Goal: Task Accomplishment & Management: Manage account settings

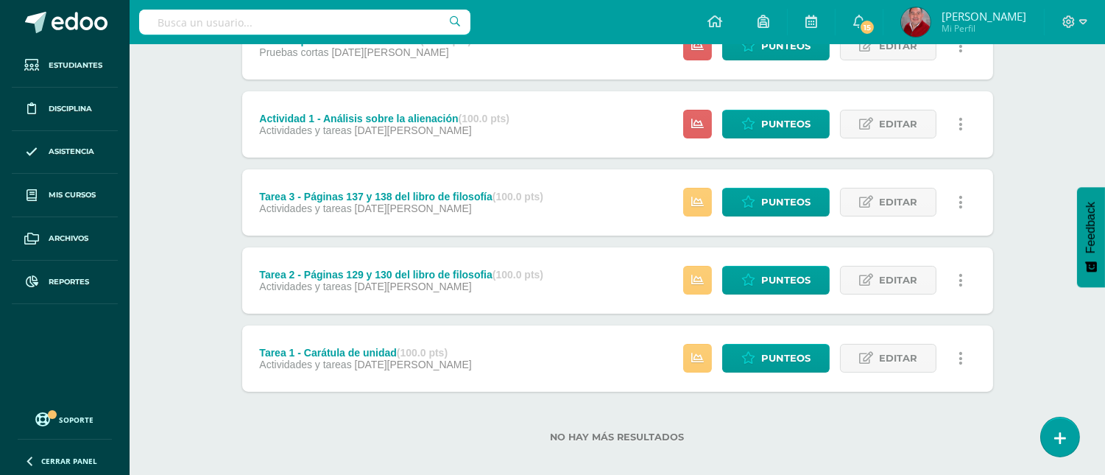
scroll to position [245, 0]
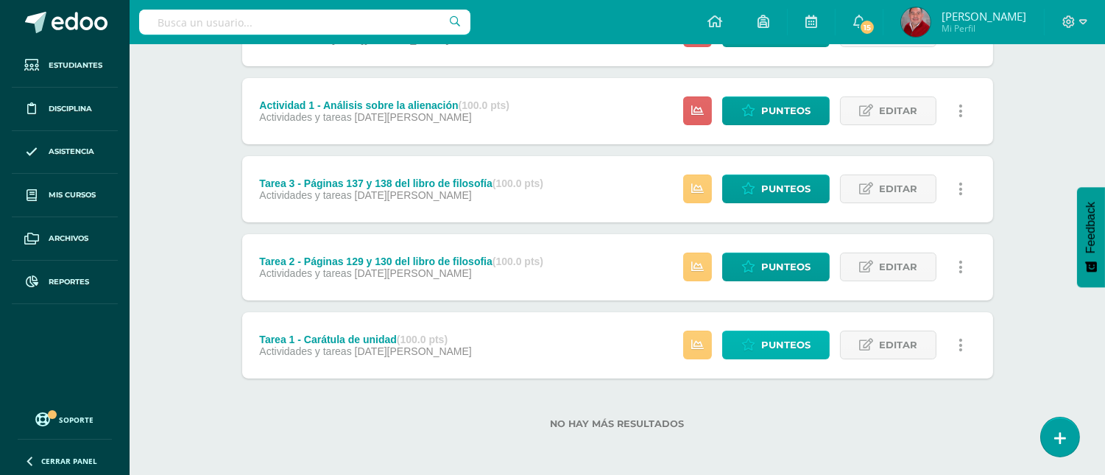
click at [759, 339] on link "Punteos" at bounding box center [775, 345] width 107 height 29
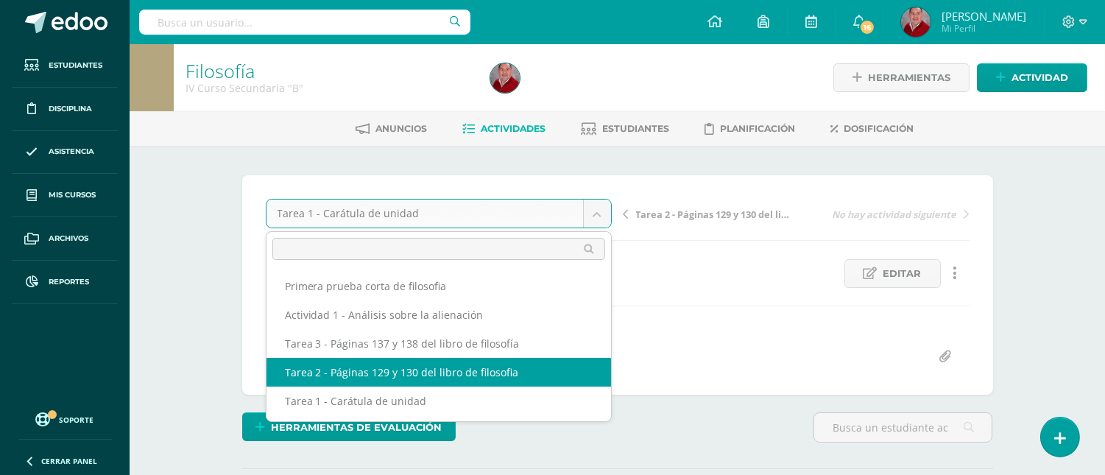
select select "/dashboard/teacher/grade-activity/233043/"
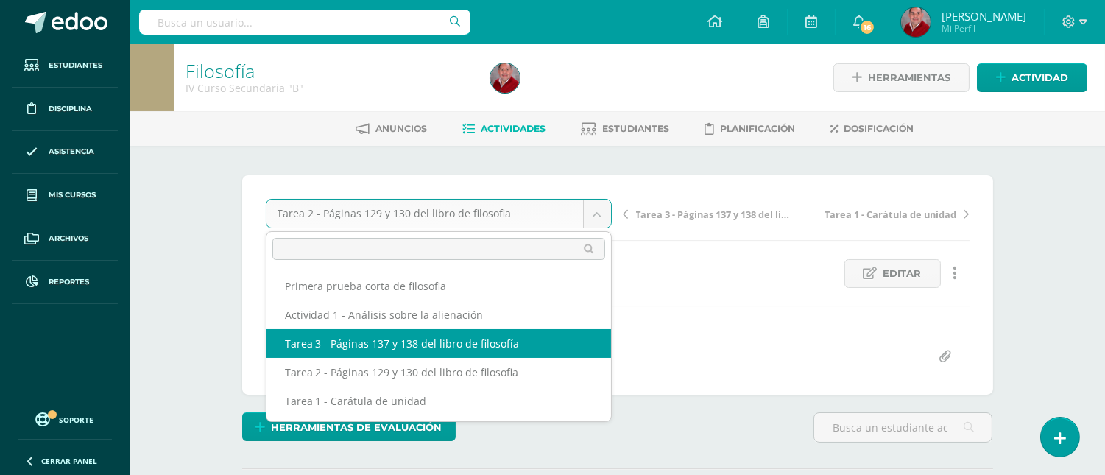
select select "/dashboard/teacher/grade-activity/233044/"
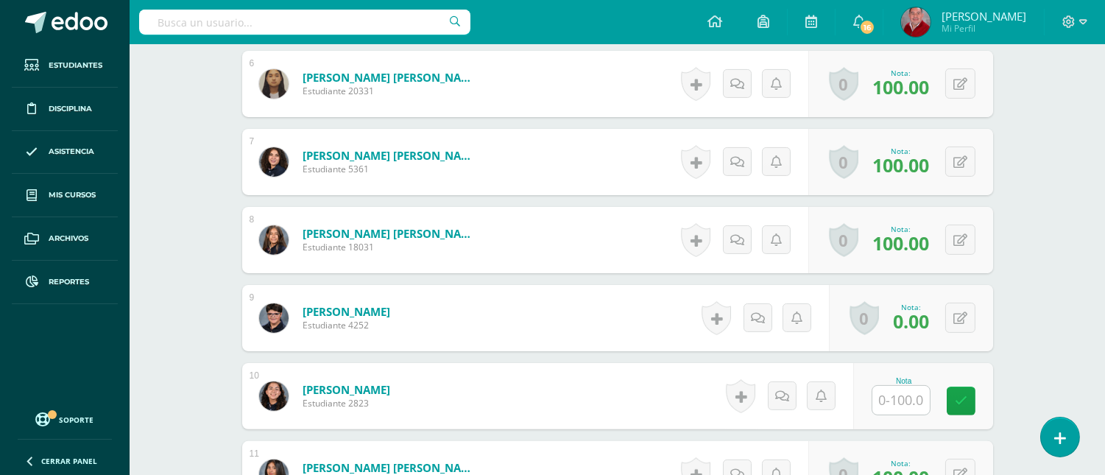
scroll to position [902, 0]
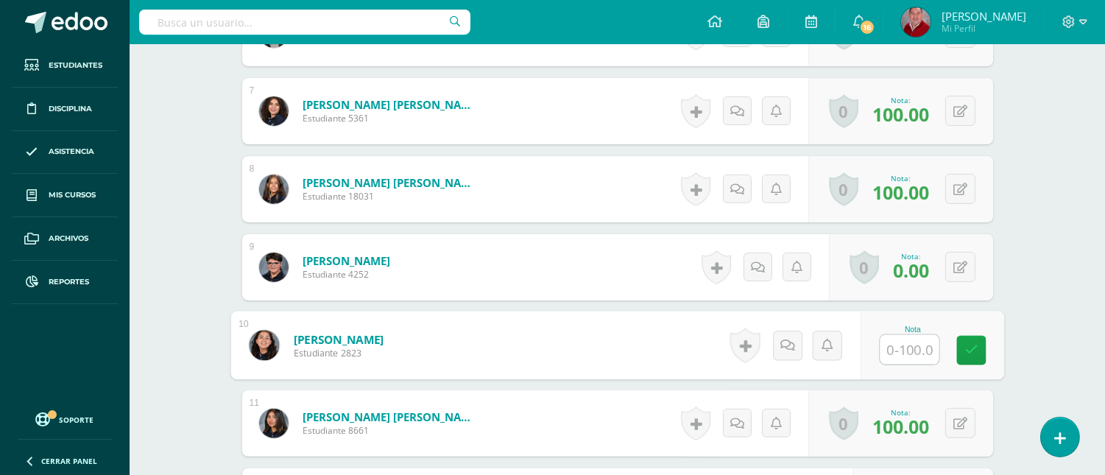
click at [911, 343] on input "text" at bounding box center [909, 349] width 59 height 29
type input "100"
click at [968, 347] on icon at bounding box center [971, 350] width 13 height 13
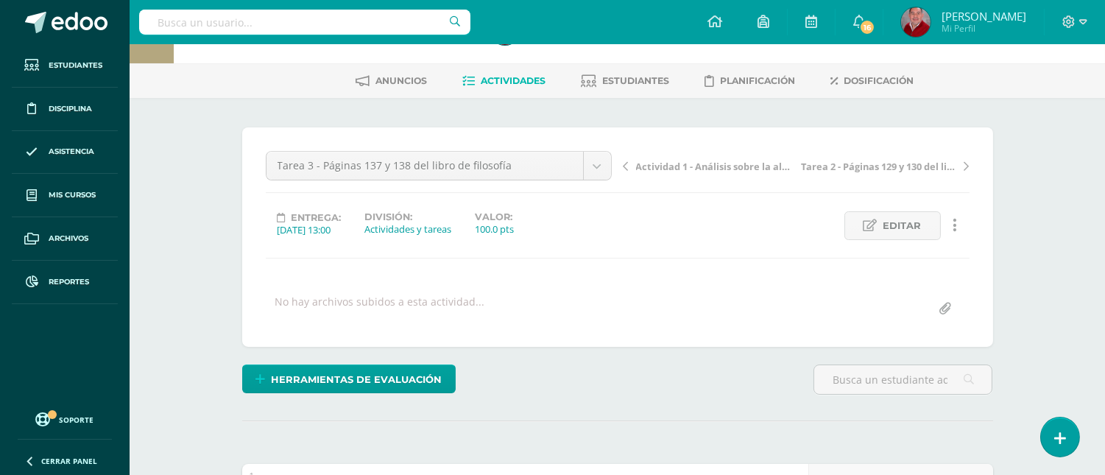
scroll to position [0, 0]
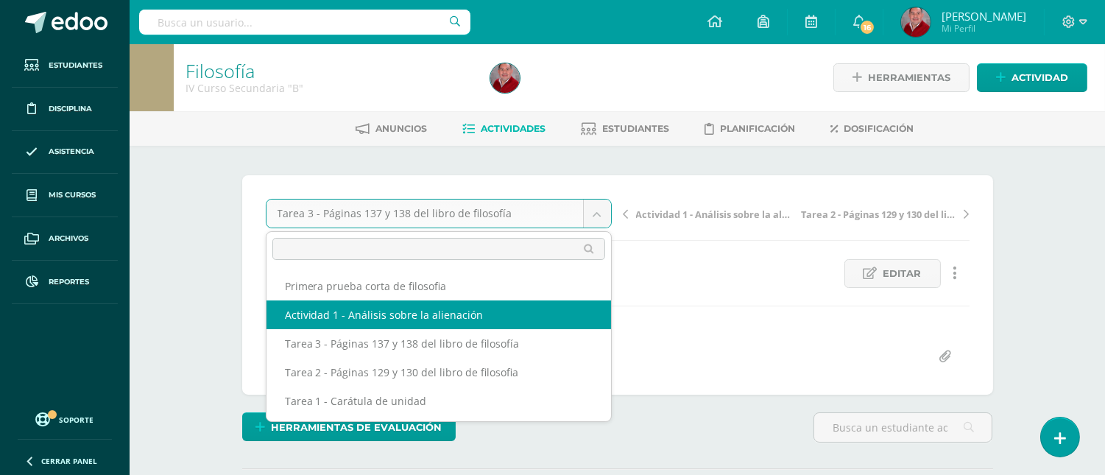
select select "/dashboard/teacher/grade-activity/233045/"
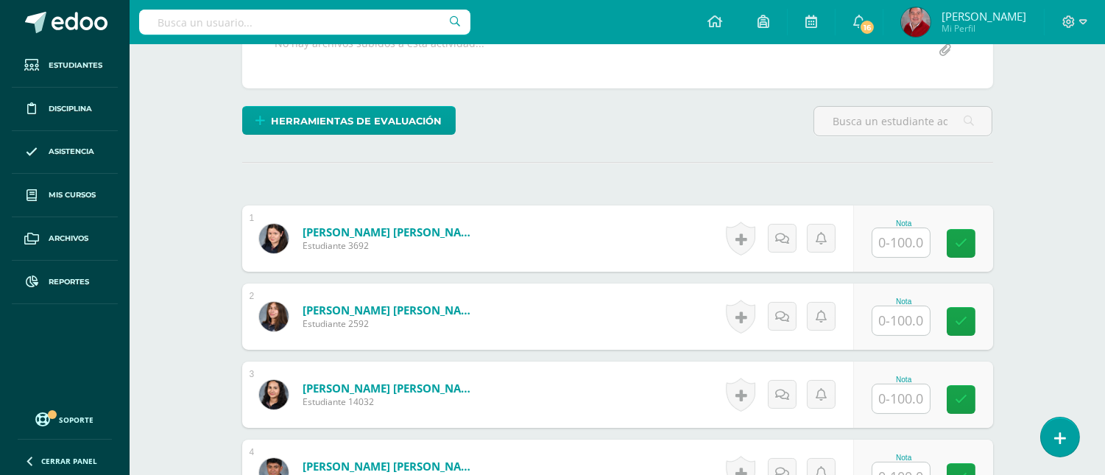
scroll to position [309, 0]
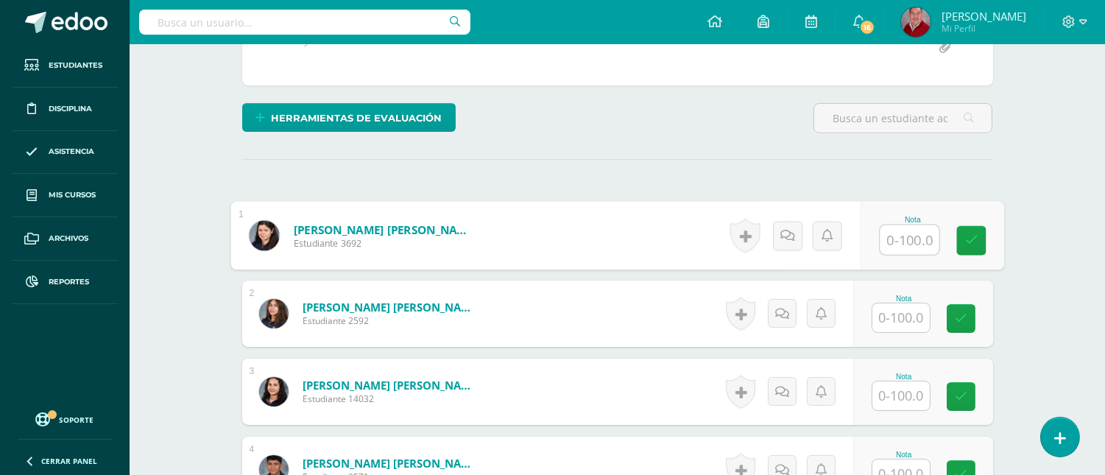
click at [908, 246] on input "text" at bounding box center [909, 239] width 59 height 29
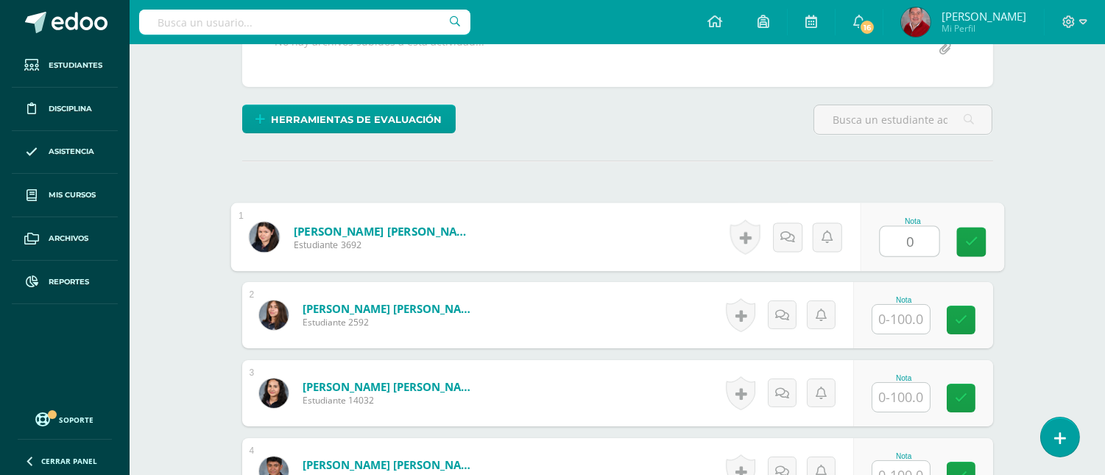
type input "0"
click at [902, 319] on input "text" at bounding box center [900, 319] width 57 height 29
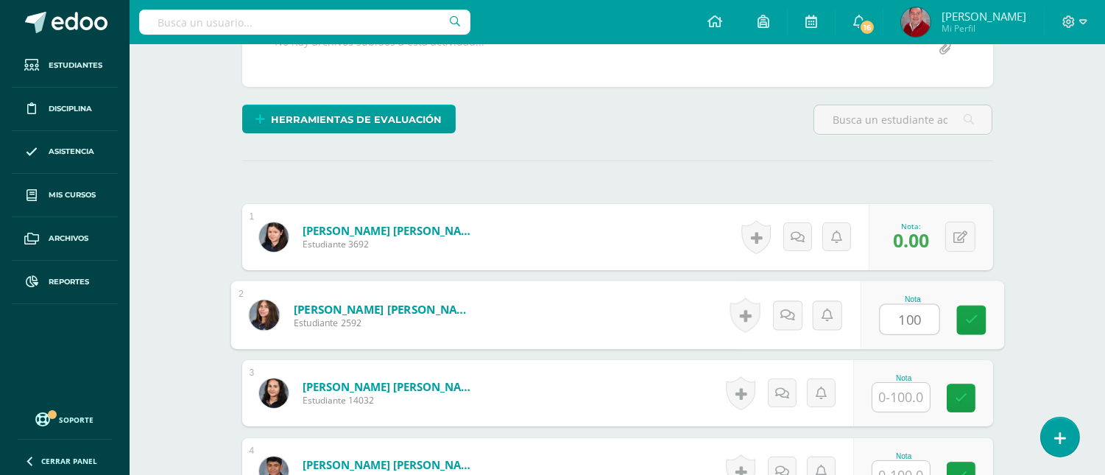
type input "100"
click at [902, 403] on input "text" at bounding box center [900, 397] width 57 height 29
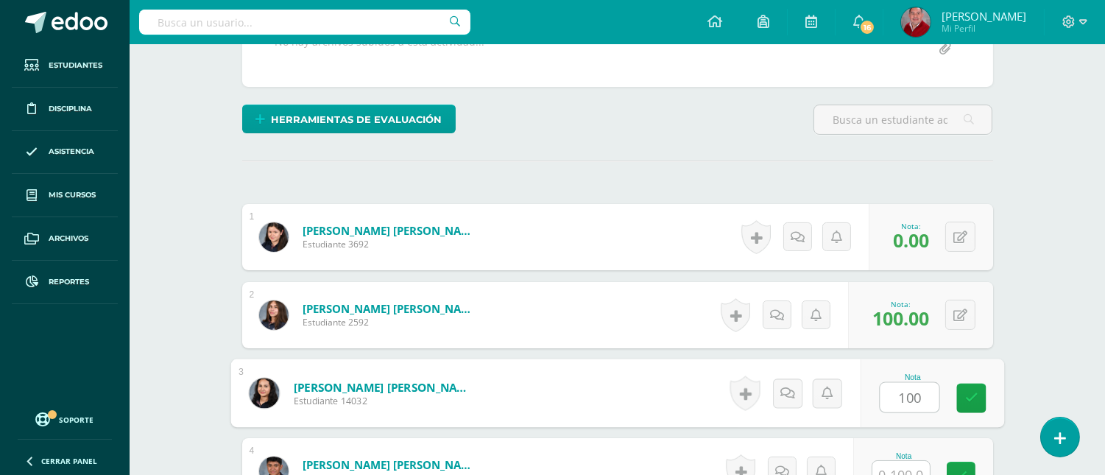
type input "100"
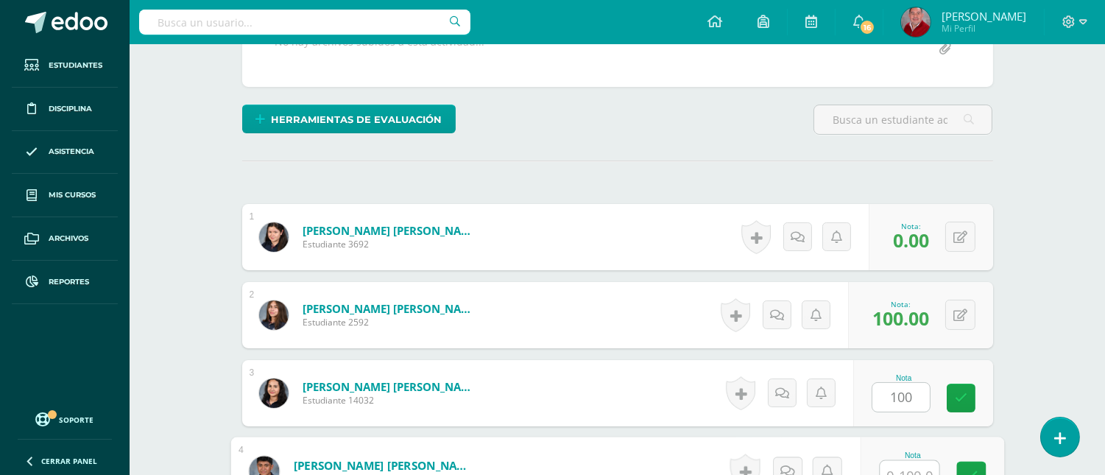
click at [911, 465] on input "text" at bounding box center [909, 475] width 59 height 29
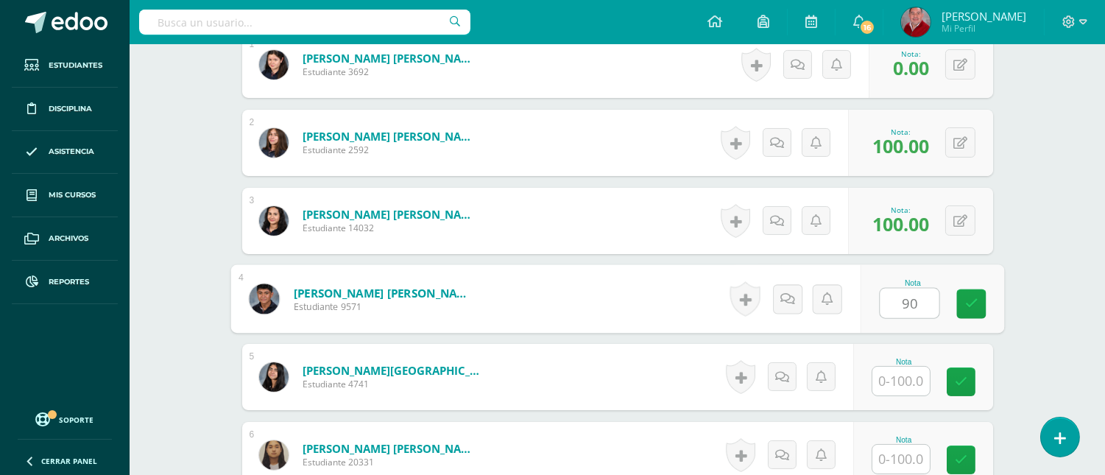
scroll to position [546, 0]
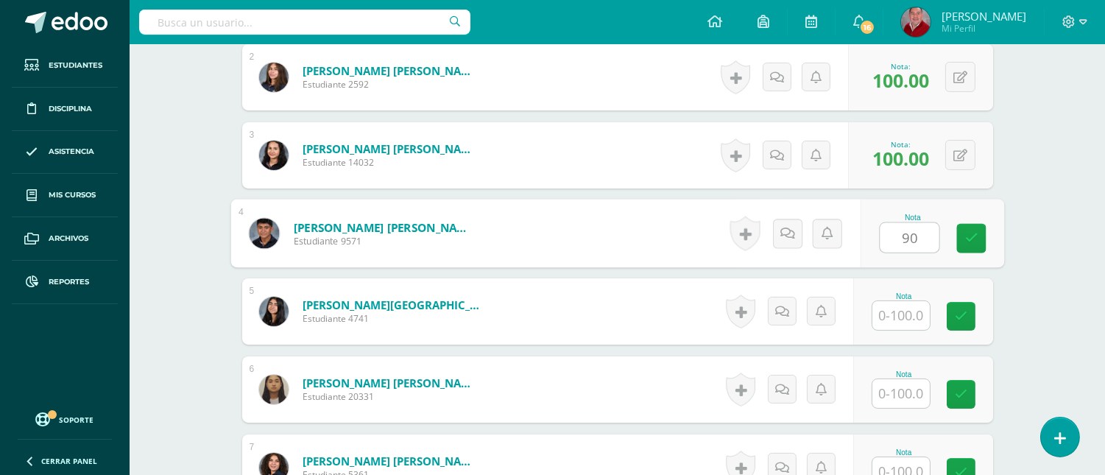
type input "90"
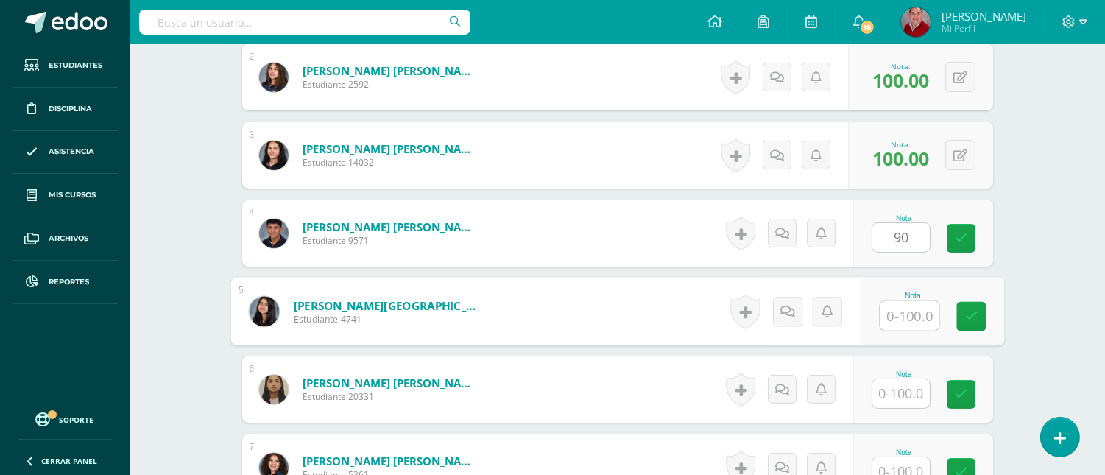
click at [911, 317] on input "text" at bounding box center [909, 315] width 59 height 29
type input "100"
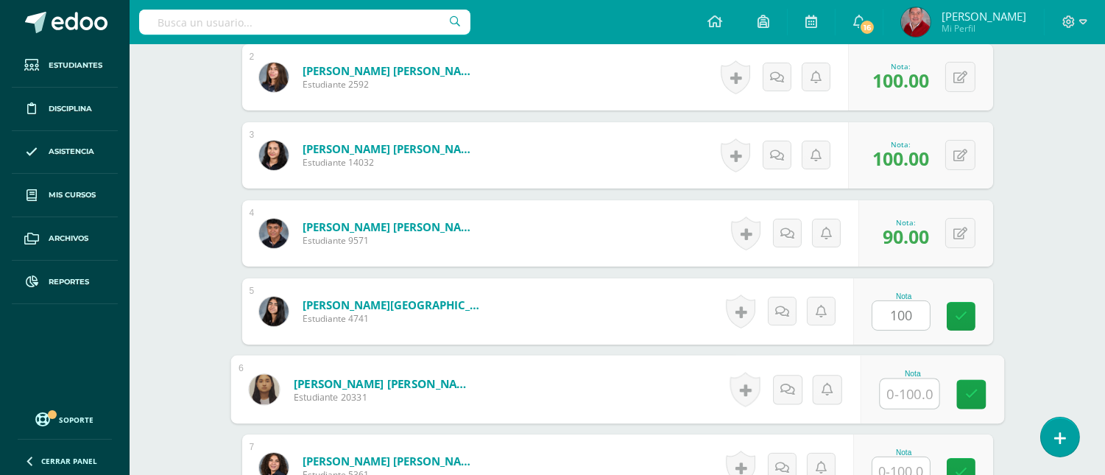
click at [898, 398] on input "text" at bounding box center [909, 393] width 59 height 29
type input "100"
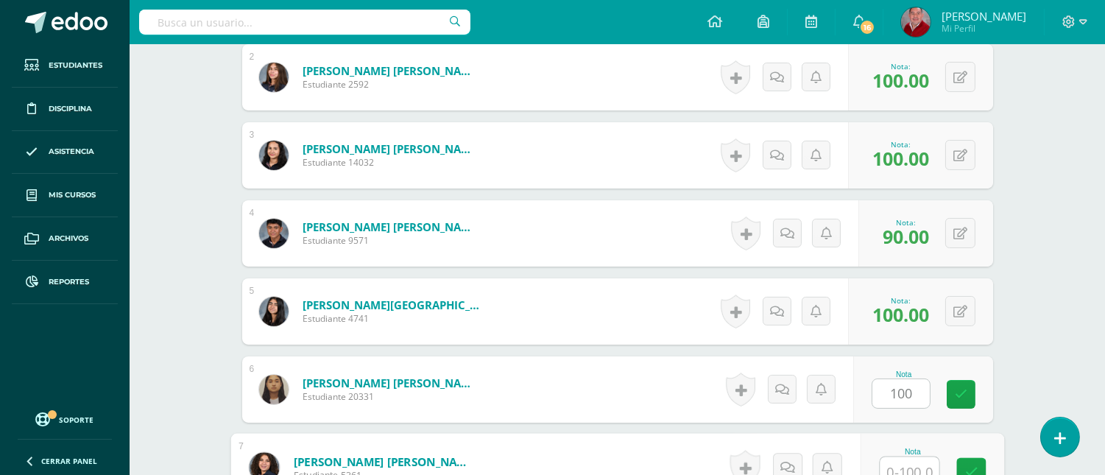
click at [900, 466] on input "text" at bounding box center [909, 471] width 59 height 29
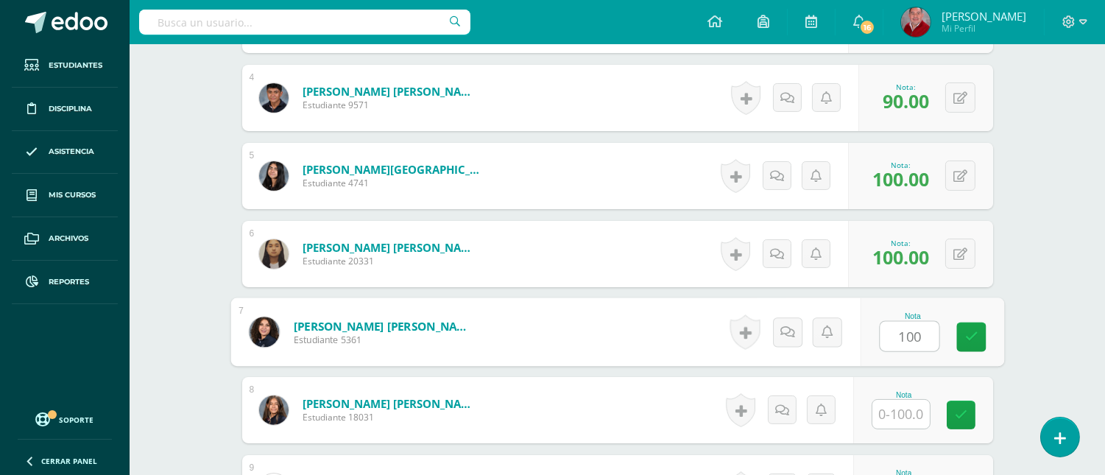
scroll to position [747, 0]
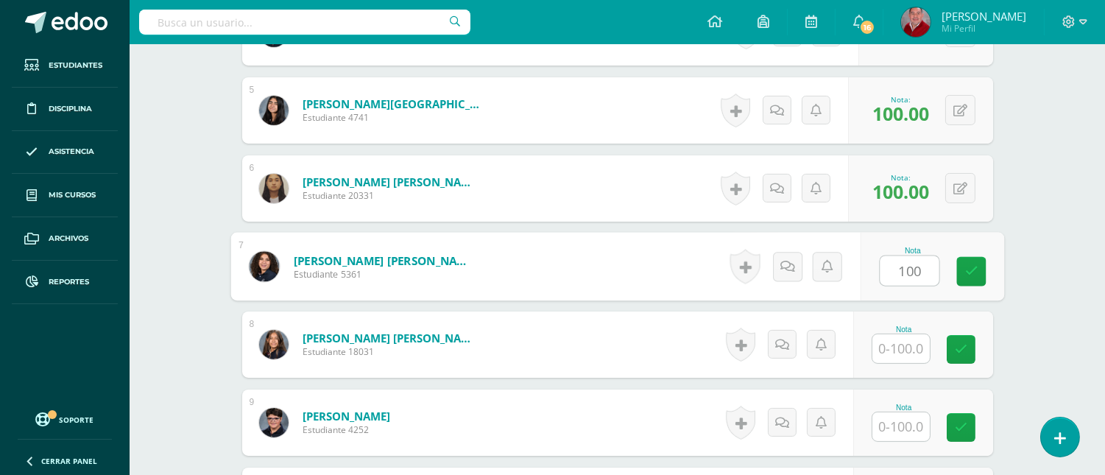
type input "100"
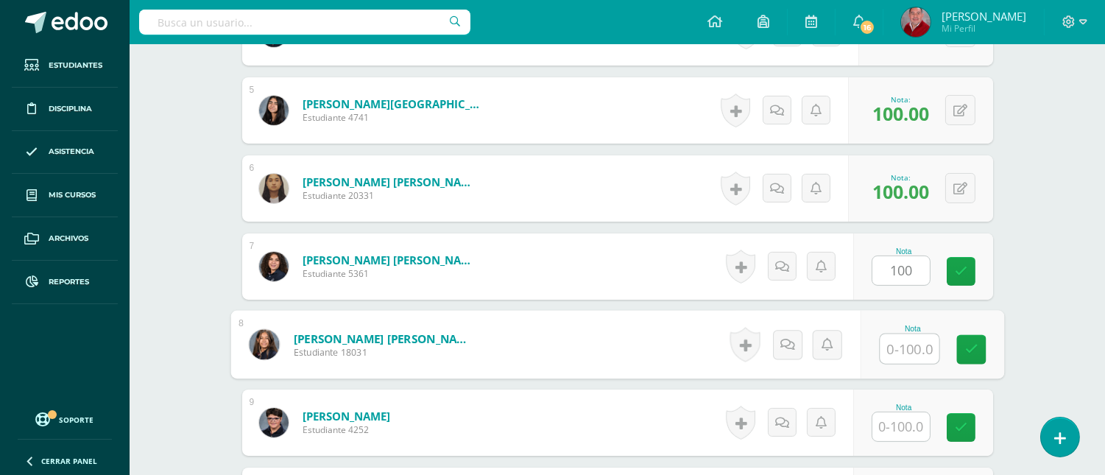
click at [908, 352] on input "text" at bounding box center [909, 348] width 59 height 29
type input "100"
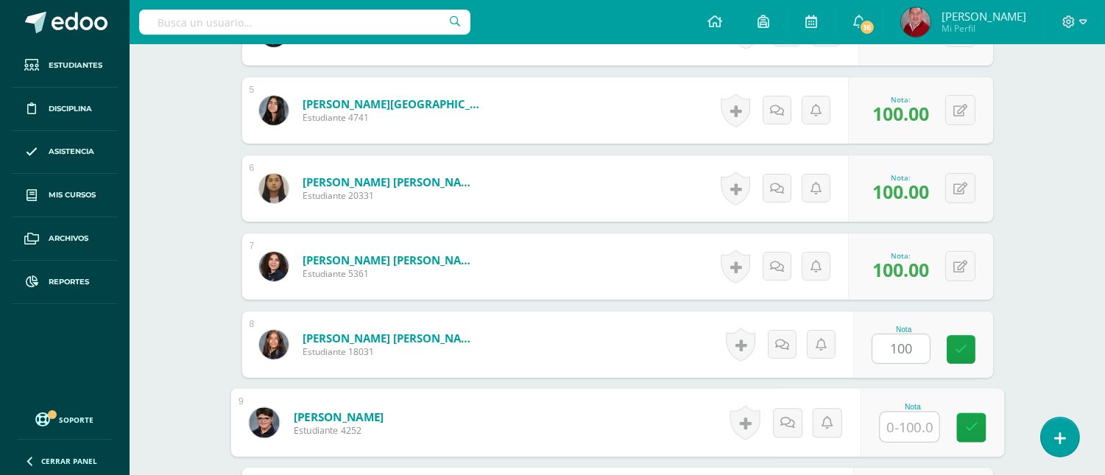
click at [909, 430] on input "text" at bounding box center [909, 426] width 59 height 29
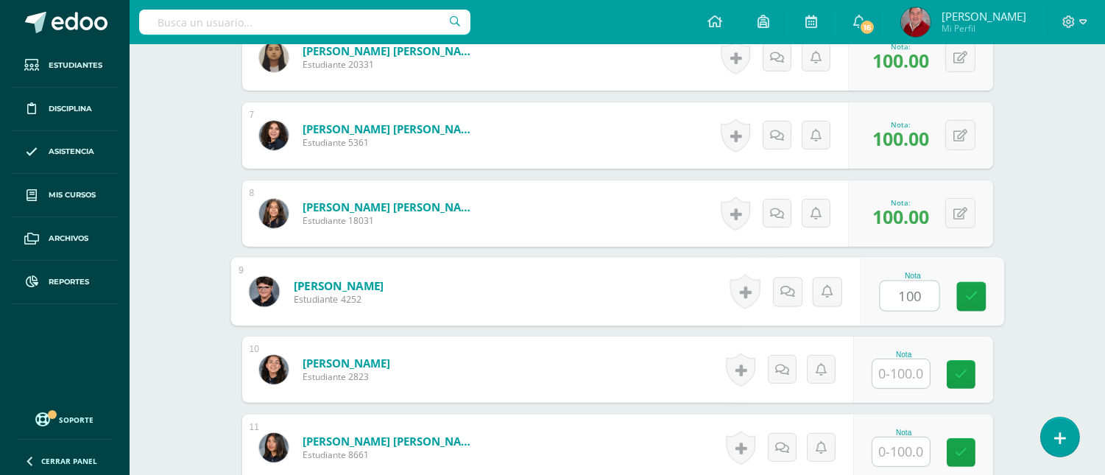
scroll to position [910, 0]
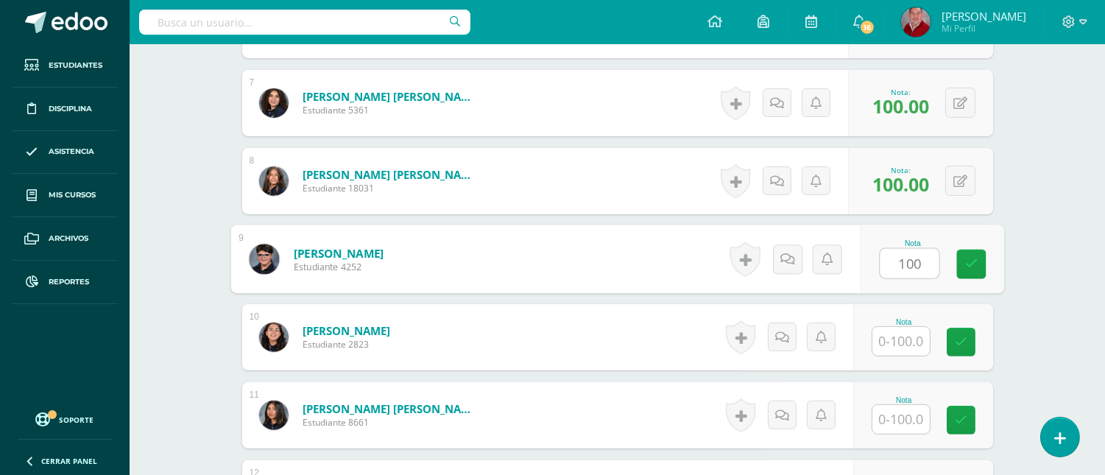
type input "100"
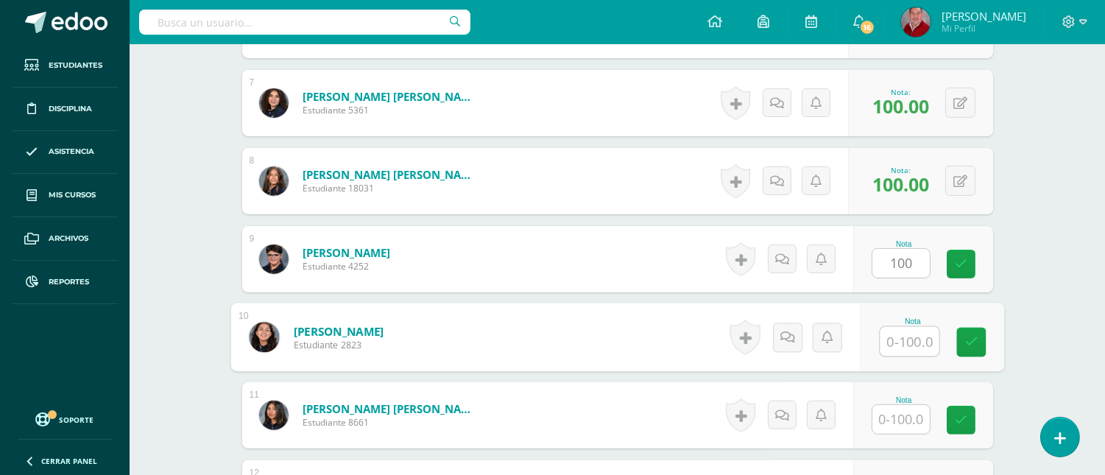
click at [911, 334] on input "text" at bounding box center [909, 341] width 59 height 29
type input "100"
click at [906, 417] on input "text" at bounding box center [900, 419] width 57 height 29
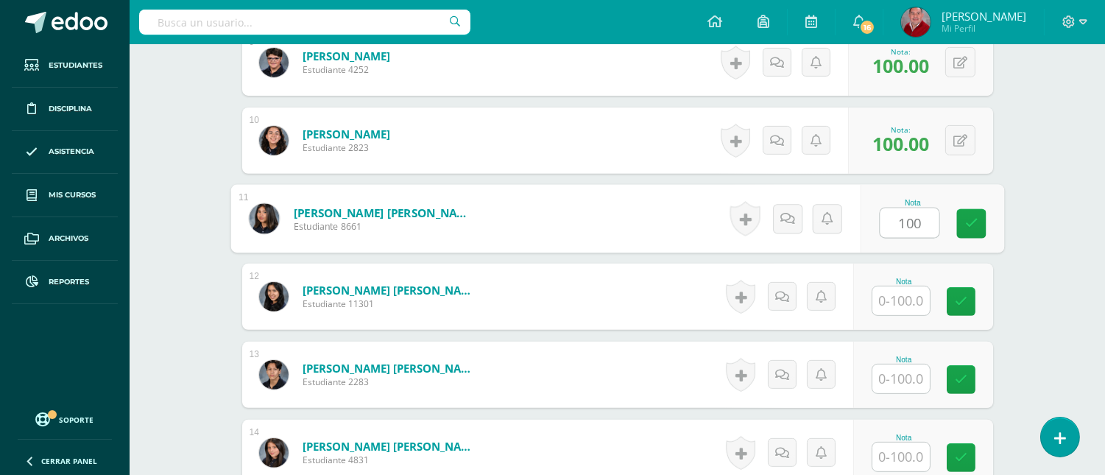
scroll to position [1172, 0]
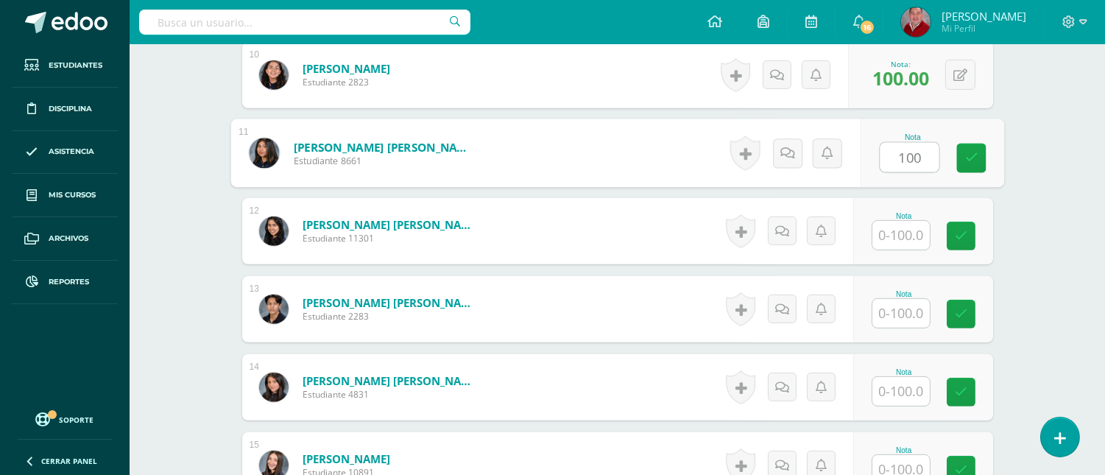
type input "100"
click at [906, 309] on input "text" at bounding box center [900, 313] width 57 height 29
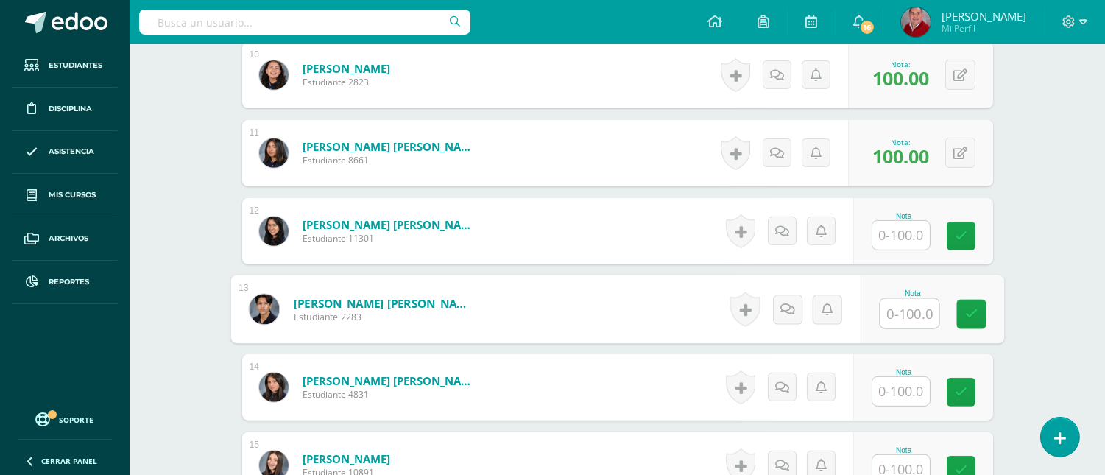
click at [906, 309] on input "text" at bounding box center [909, 313] width 59 height 29
type input "100"
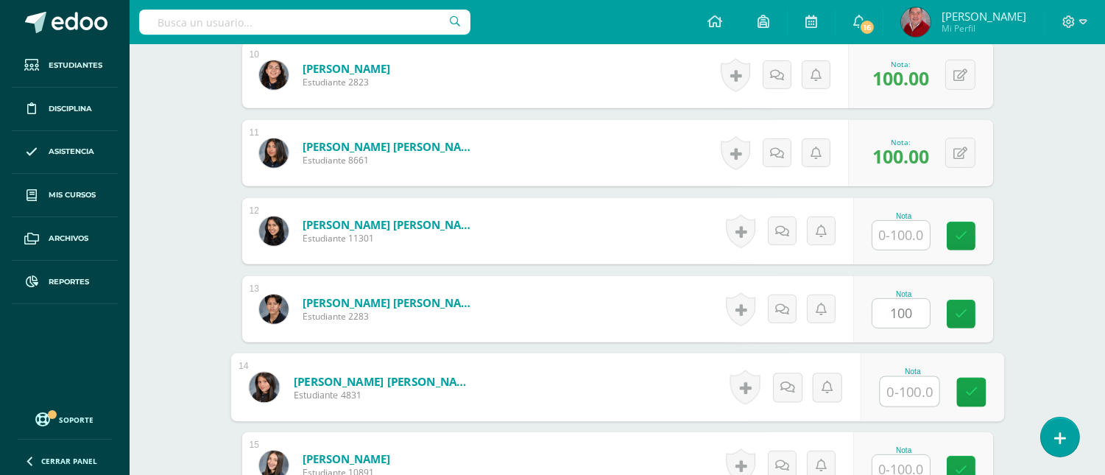
click at [914, 392] on input "text" at bounding box center [909, 391] width 59 height 29
type input "100"
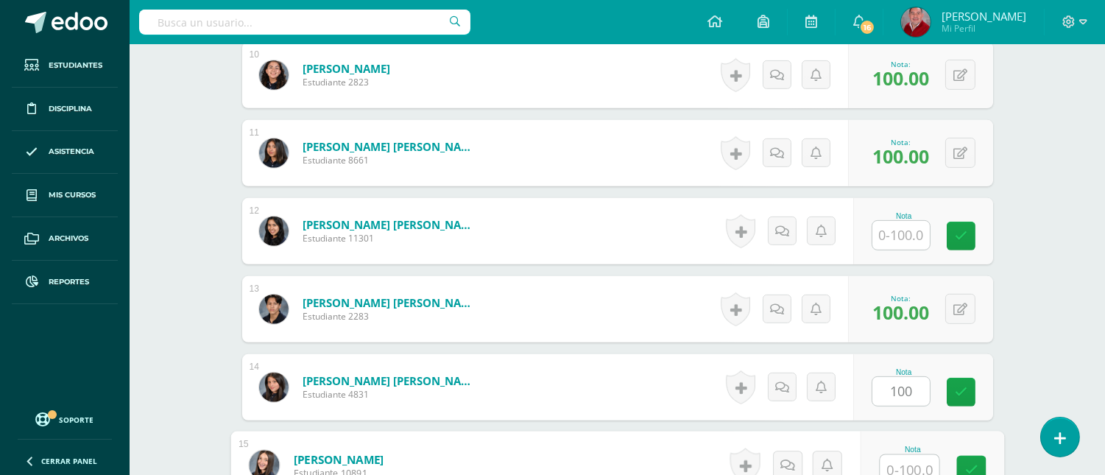
click at [888, 468] on input "text" at bounding box center [909, 469] width 59 height 29
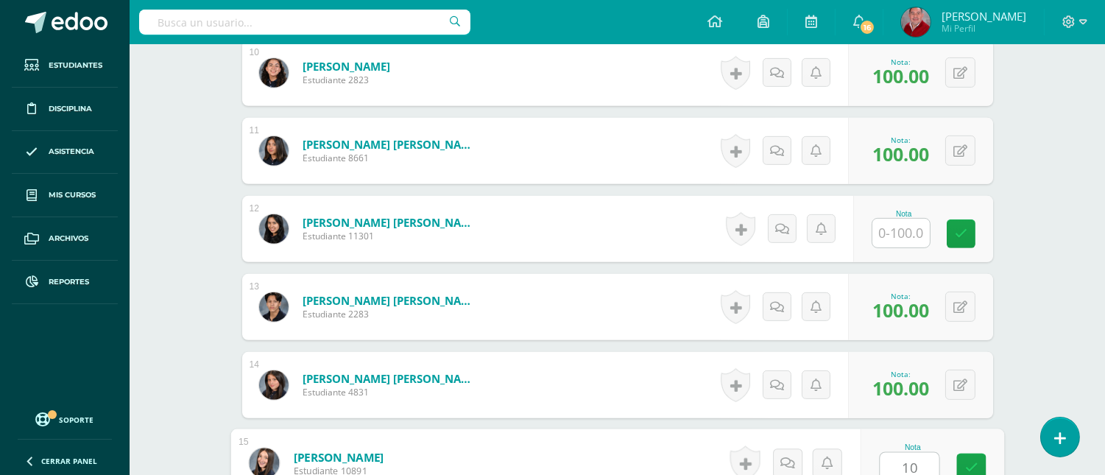
type input "100"
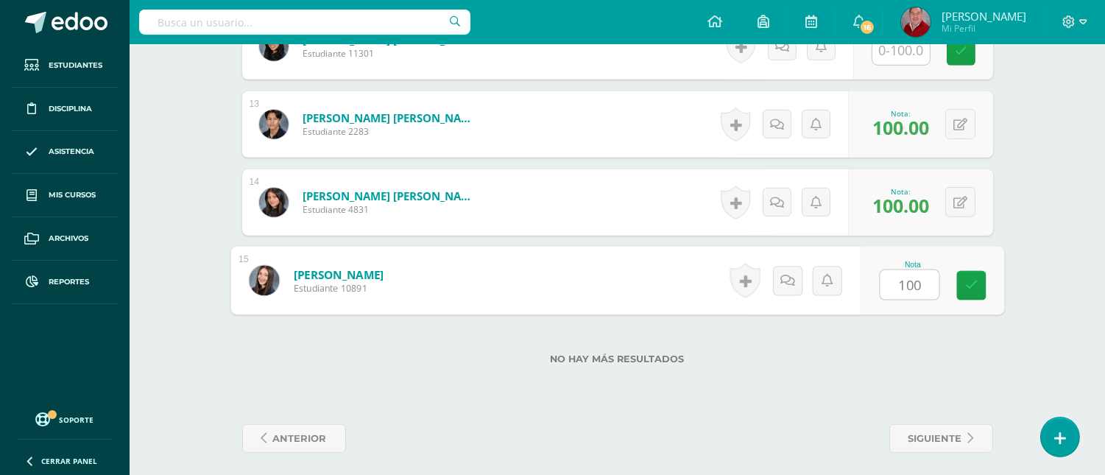
scroll to position [1364, 0]
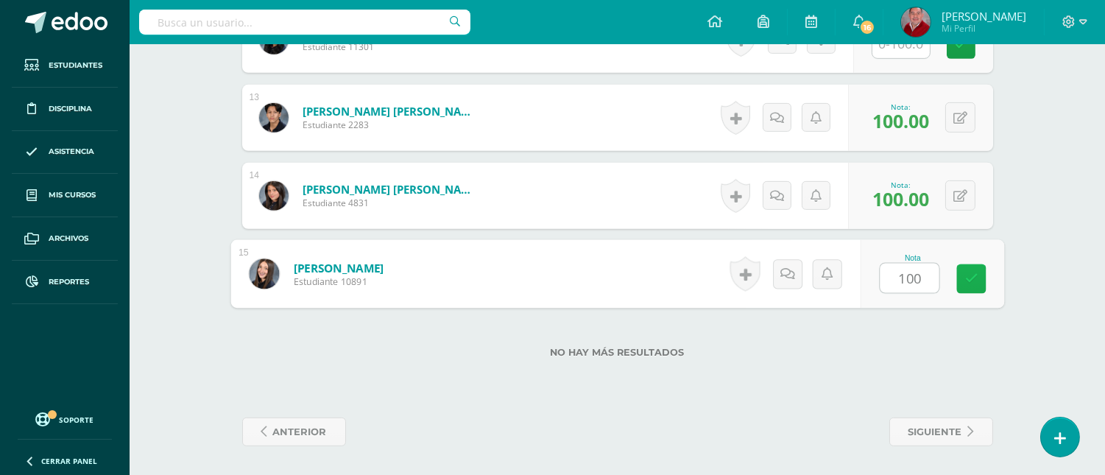
click at [970, 283] on icon at bounding box center [971, 278] width 13 height 13
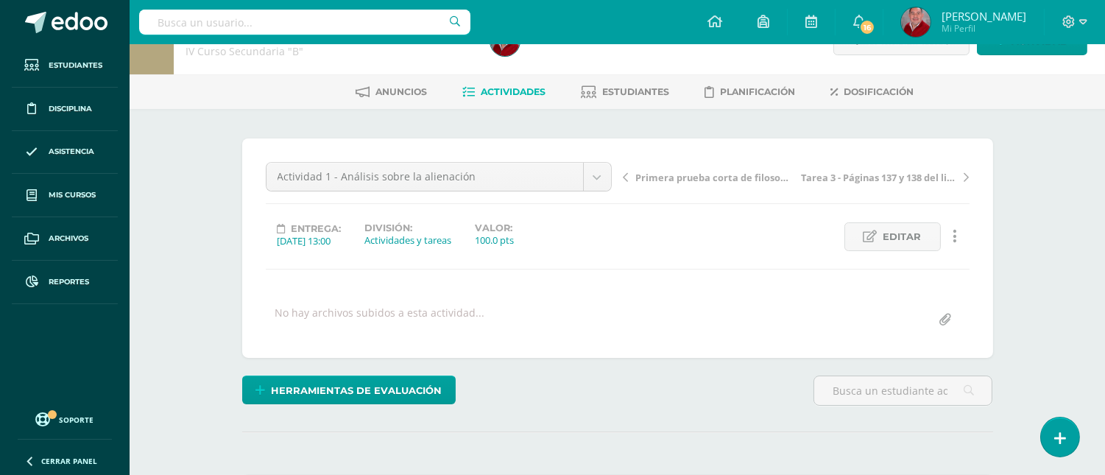
scroll to position [20, 0]
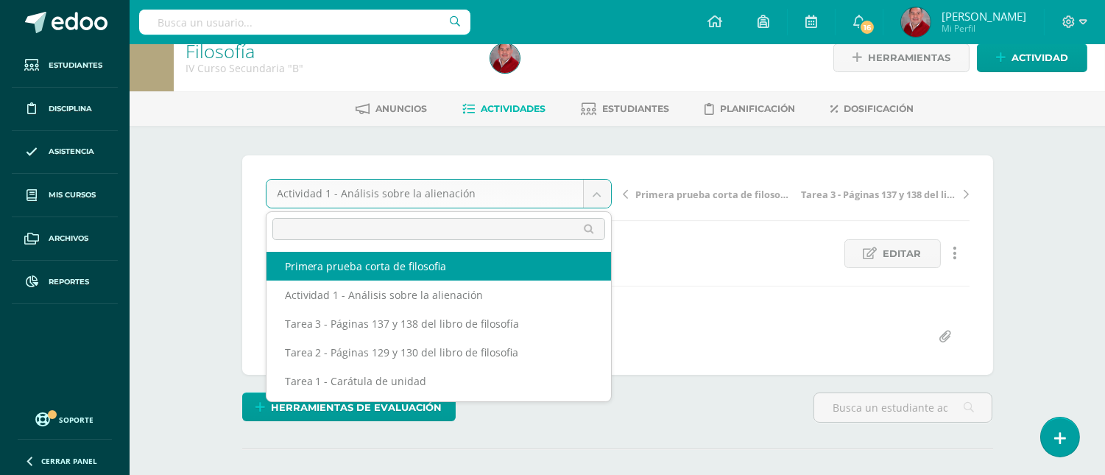
select select "/dashboard/teacher/grade-activity/233047/"
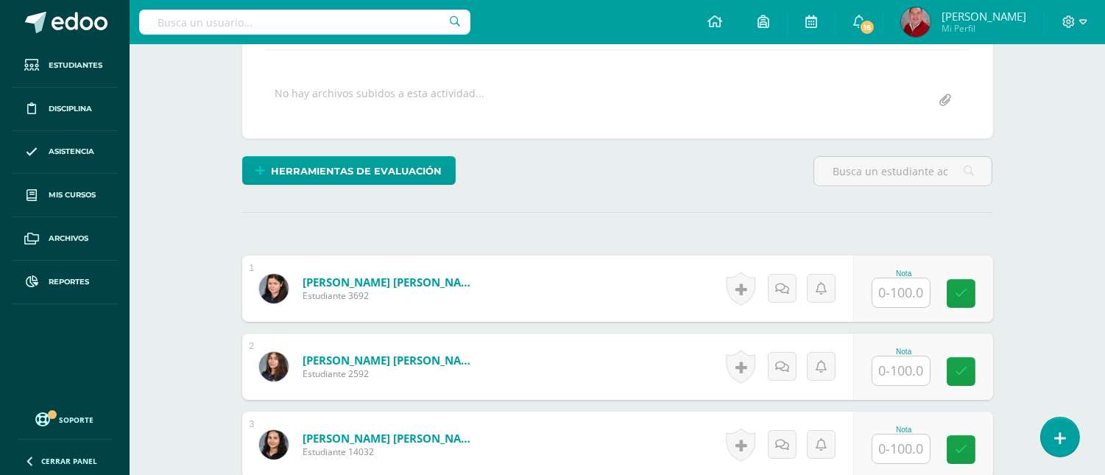
scroll to position [334, 0]
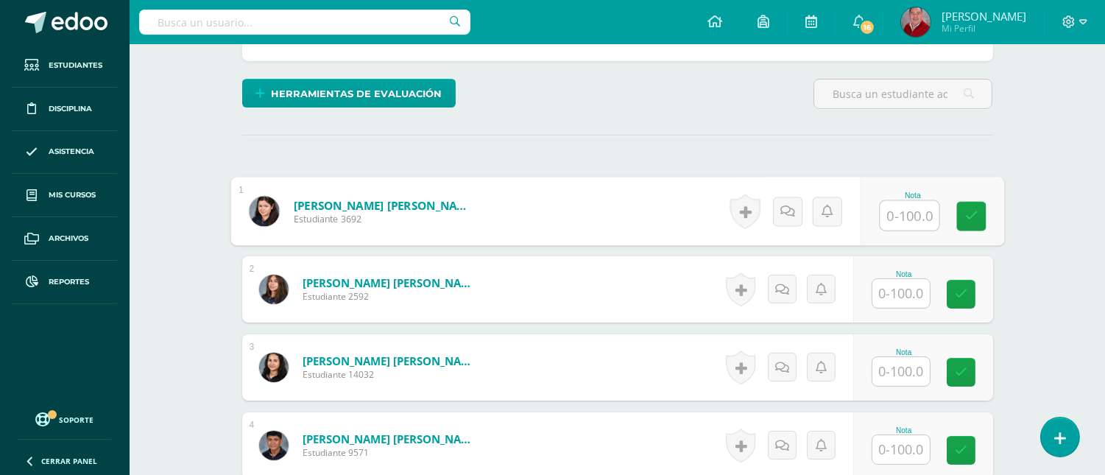
click at [899, 215] on input "text" at bounding box center [909, 215] width 59 height 29
type input "84"
click at [900, 295] on input "text" at bounding box center [900, 294] width 57 height 29
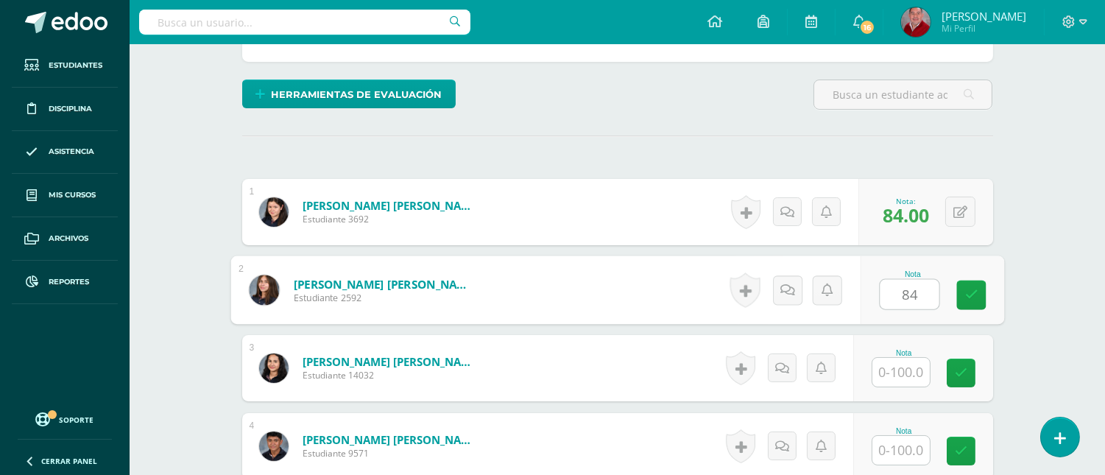
type input "84"
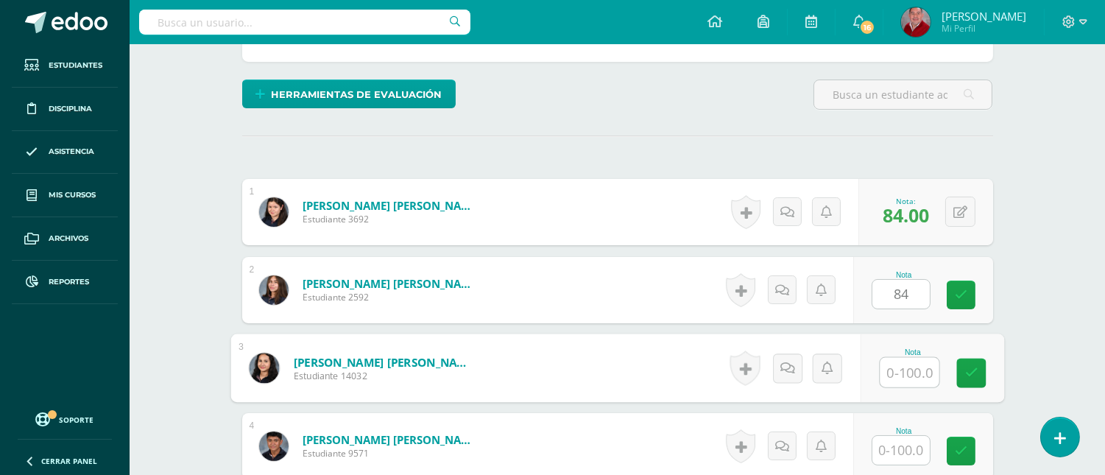
click at [901, 375] on input "text" at bounding box center [909, 372] width 59 height 29
type input "40"
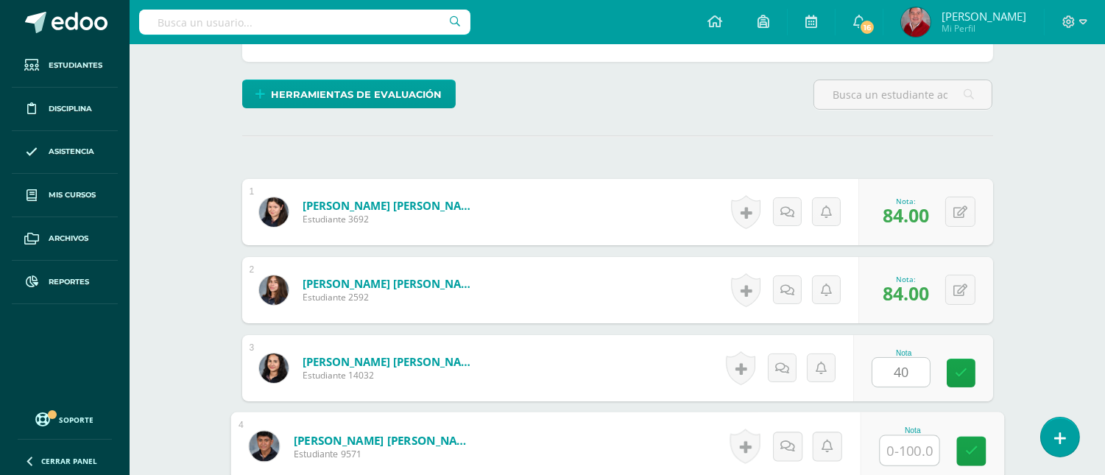
click at [909, 451] on input "text" at bounding box center [909, 450] width 59 height 29
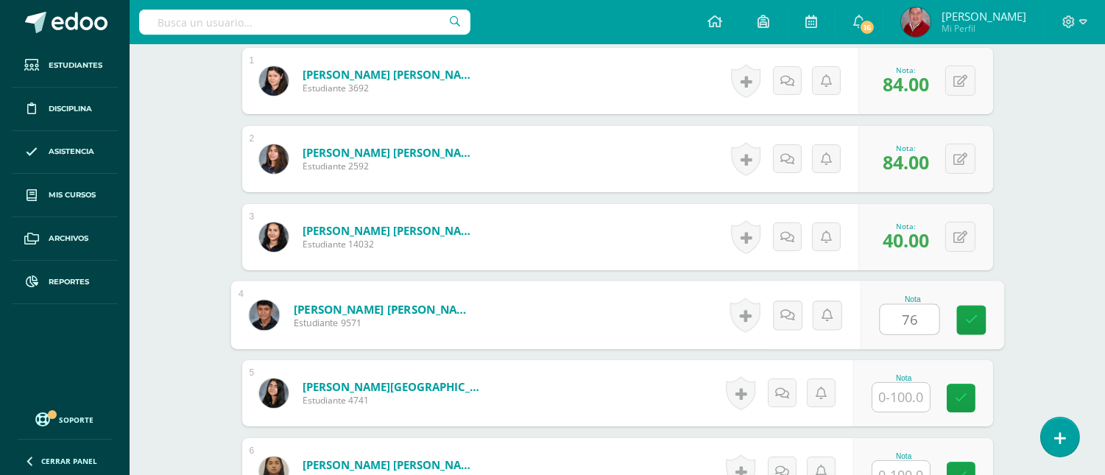
scroll to position [496, 0]
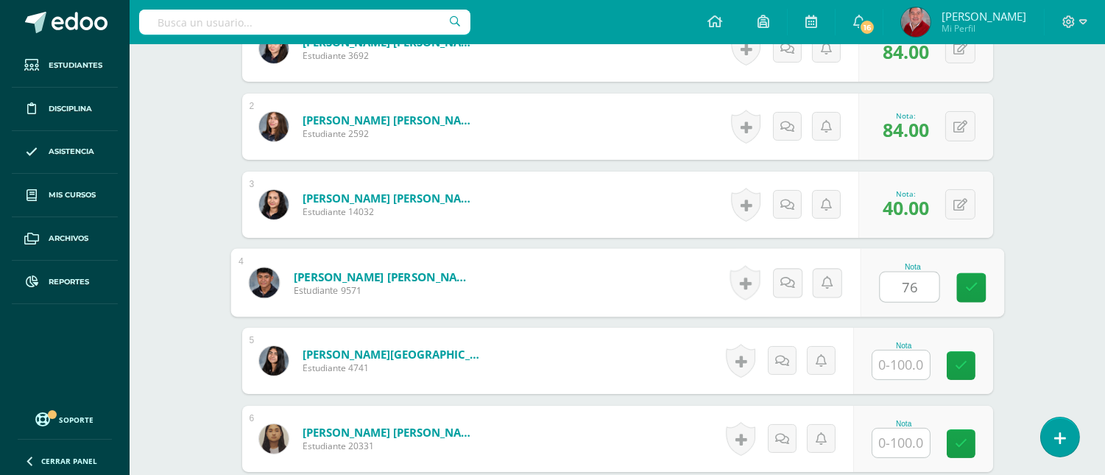
type input "76"
click at [911, 367] on input "text" at bounding box center [900, 364] width 57 height 29
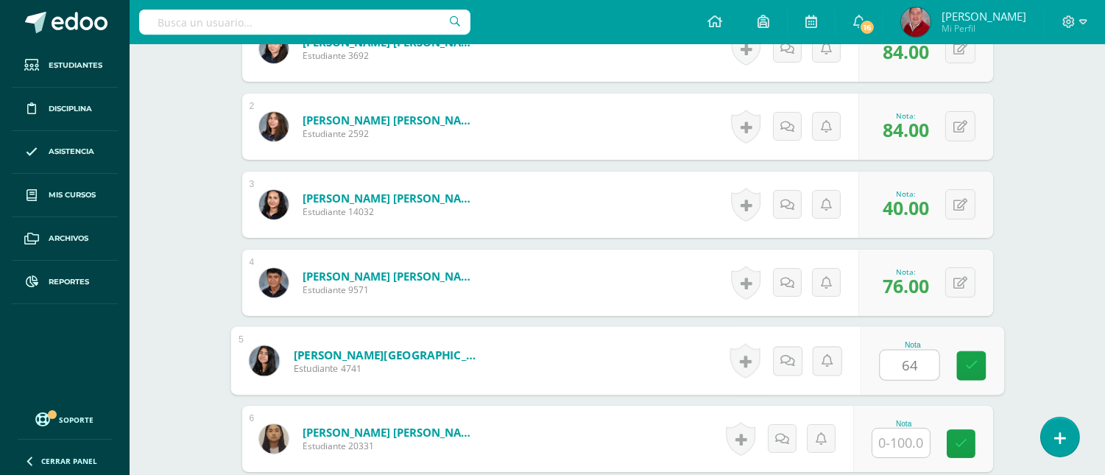
type input "64"
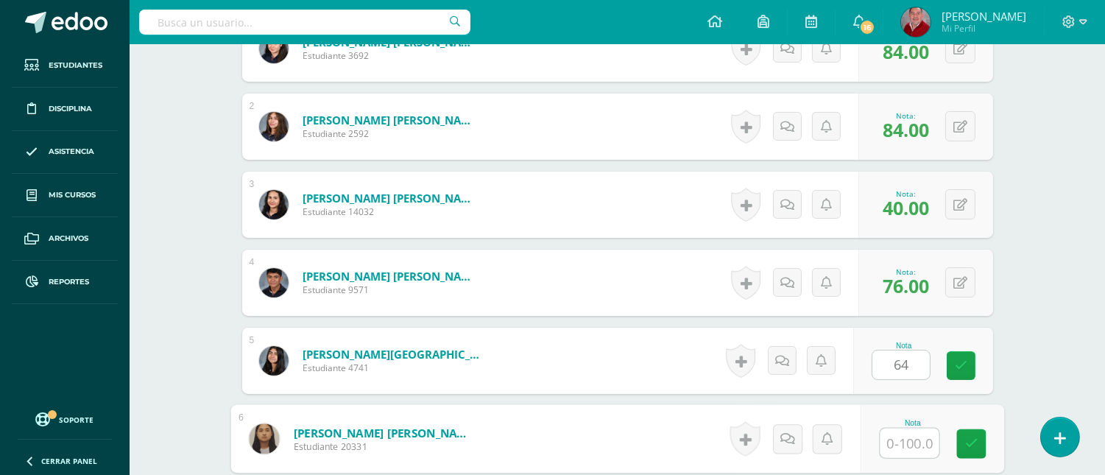
click at [898, 439] on input "text" at bounding box center [909, 443] width 59 height 29
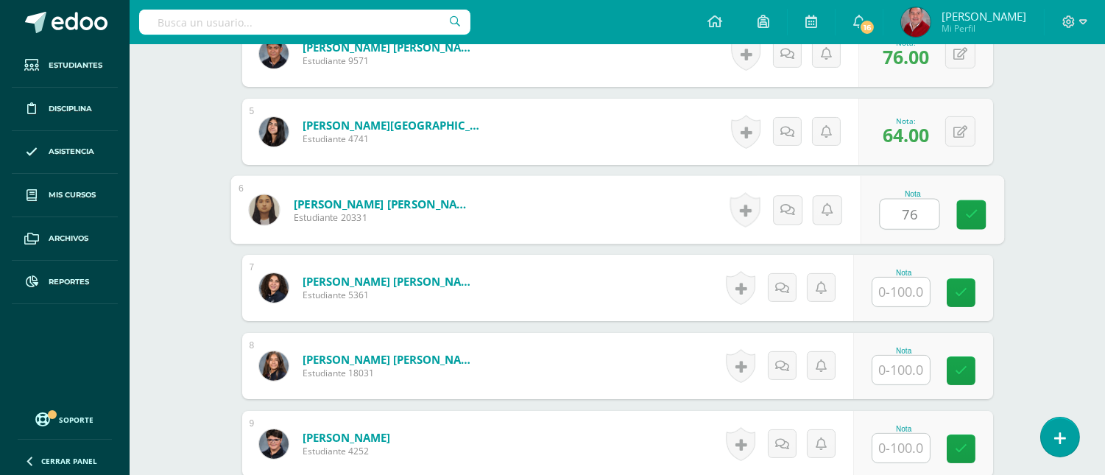
scroll to position [791, 0]
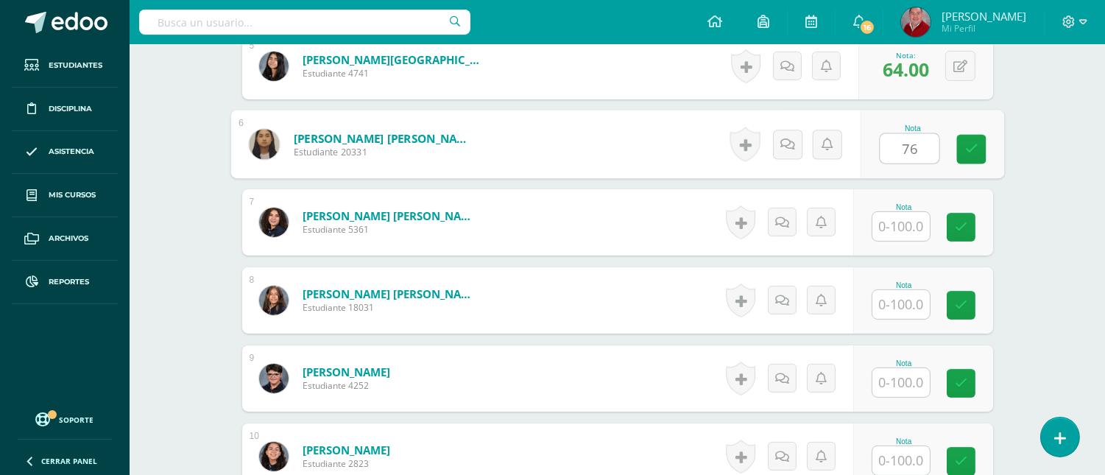
type input "76"
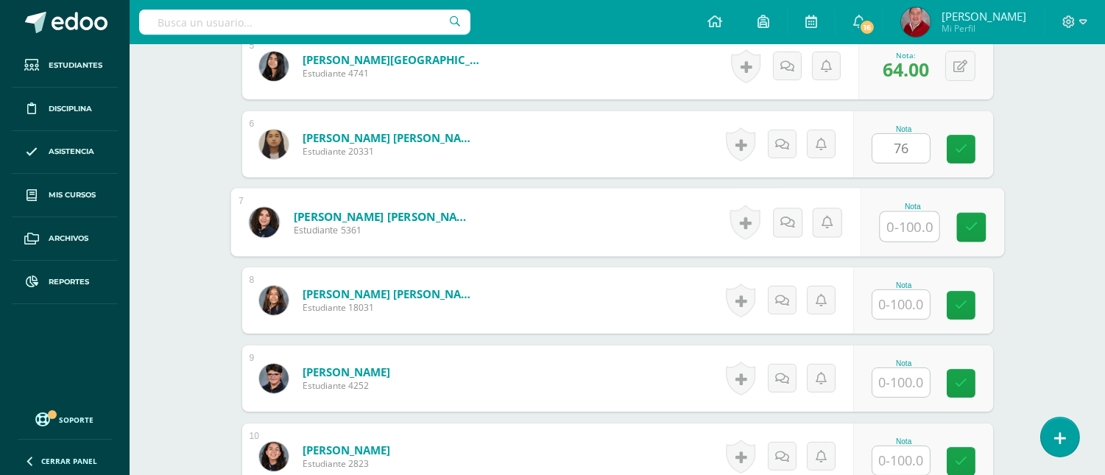
click at [904, 222] on input "text" at bounding box center [909, 226] width 59 height 29
type input "80"
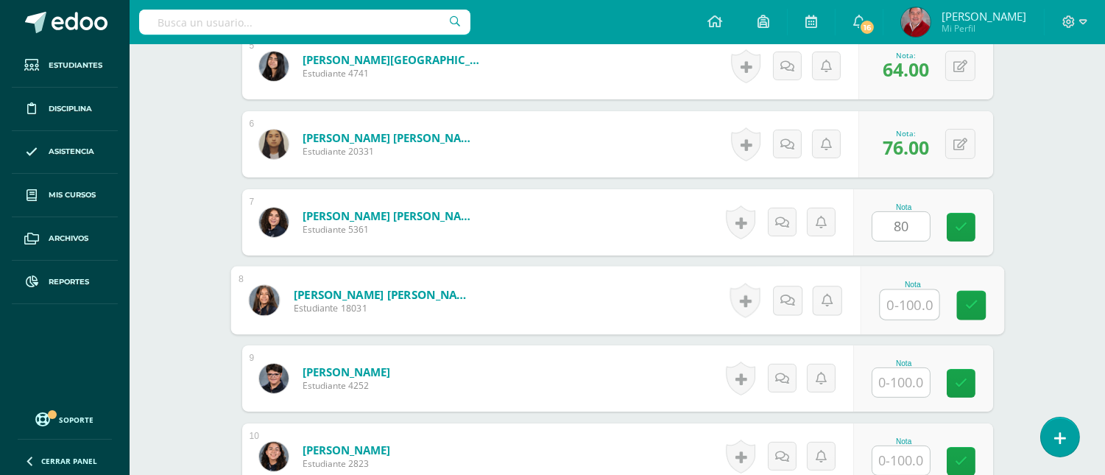
click at [898, 303] on input "text" at bounding box center [909, 304] width 59 height 29
type input "40"
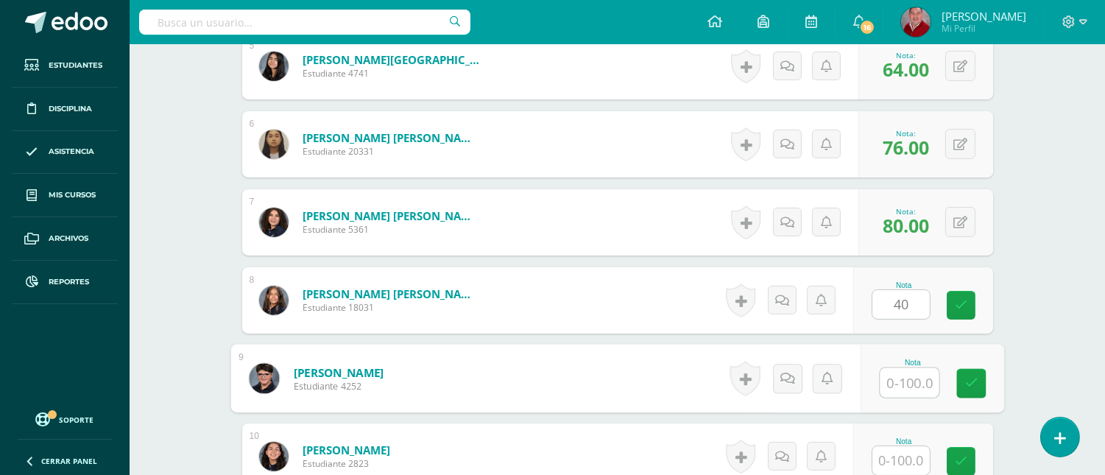
click at [899, 381] on input "text" at bounding box center [909, 382] width 59 height 29
type input "68"
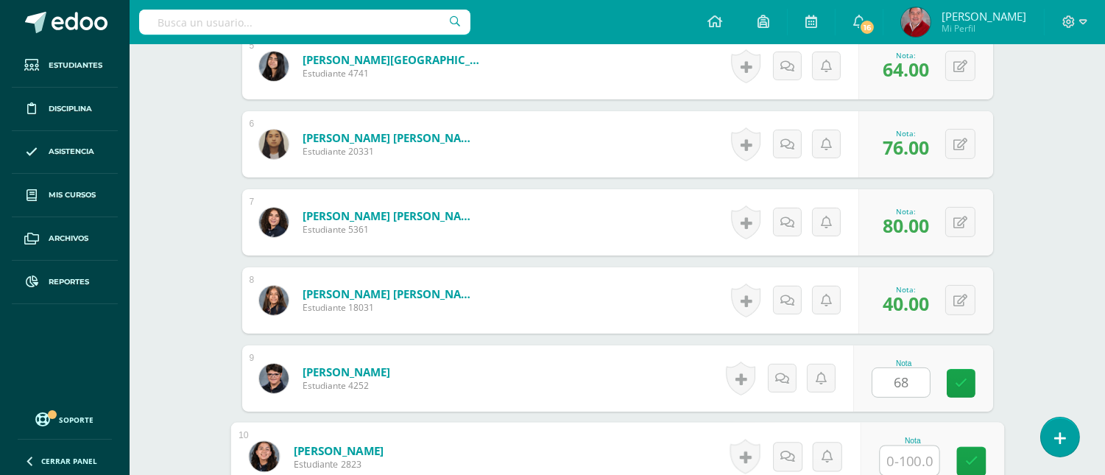
click at [910, 457] on input "text" at bounding box center [909, 460] width 59 height 29
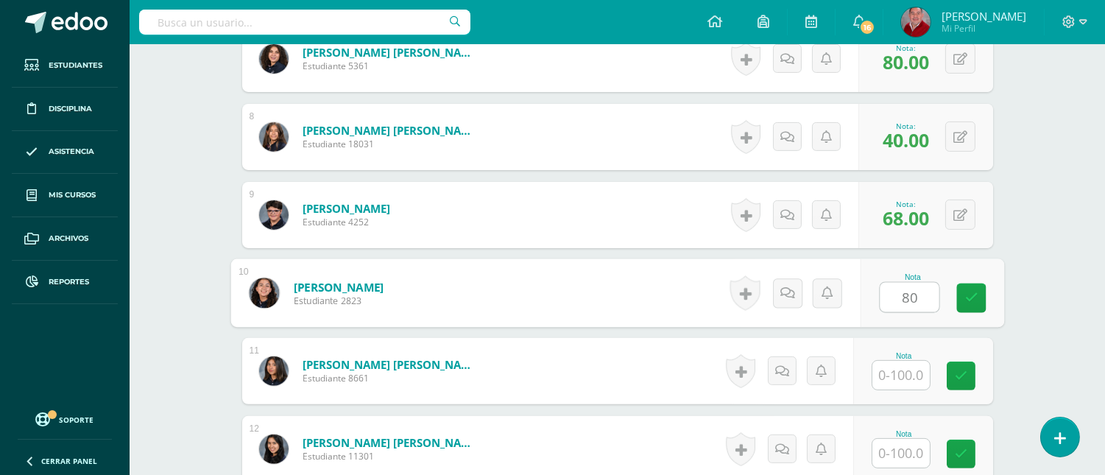
scroll to position [987, 0]
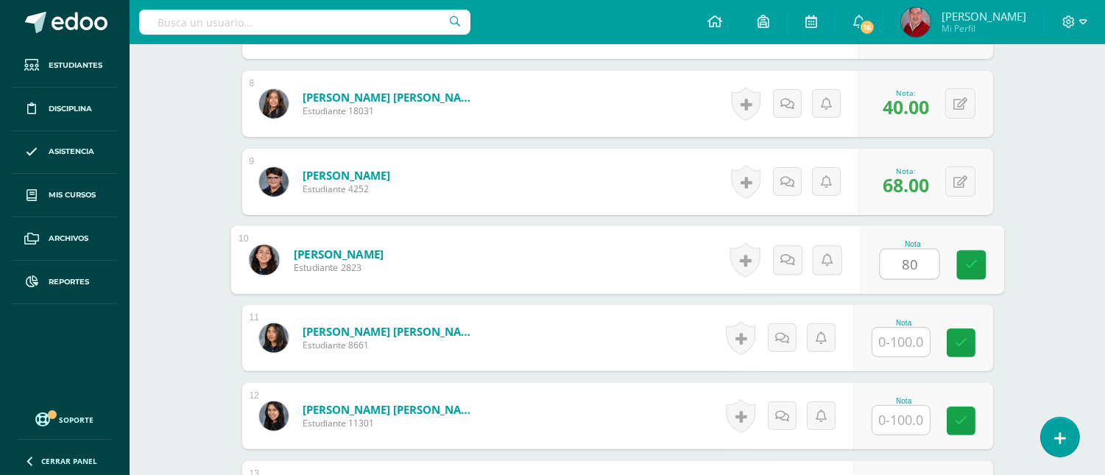
type input "80"
click at [899, 342] on input "text" at bounding box center [900, 342] width 57 height 29
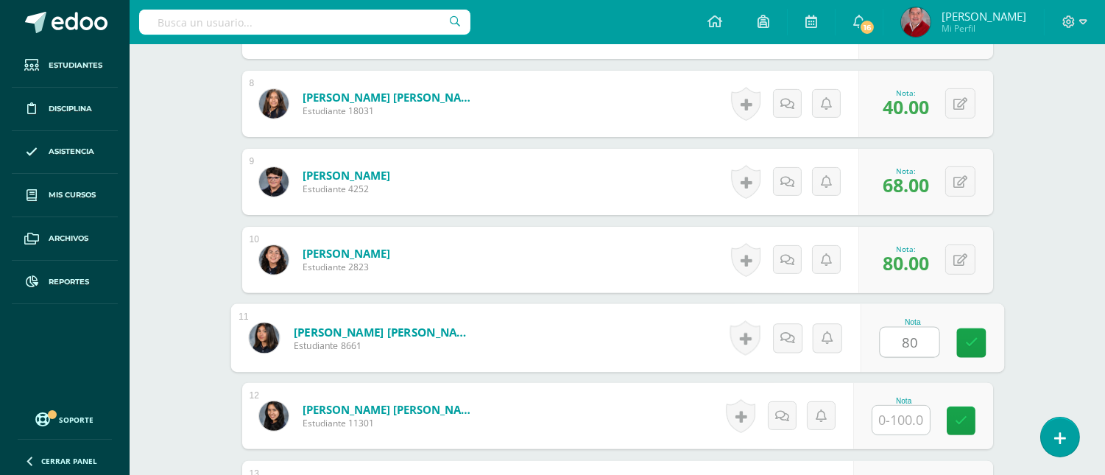
type input "80"
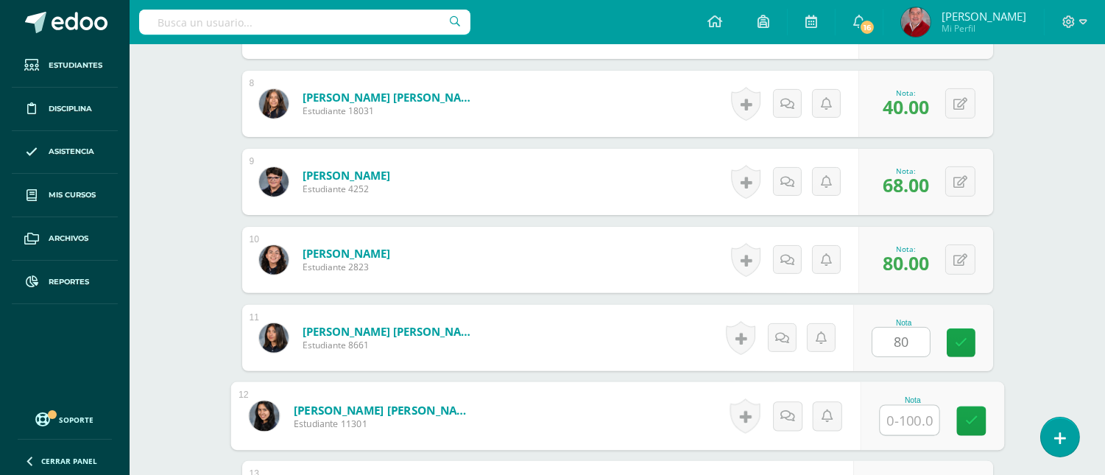
click at [898, 415] on input "text" at bounding box center [909, 420] width 59 height 29
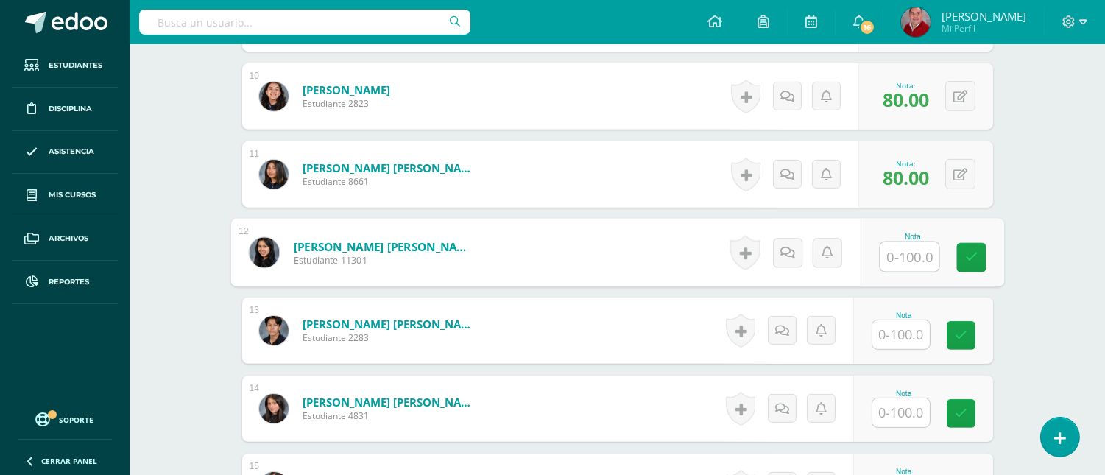
scroll to position [1183, 0]
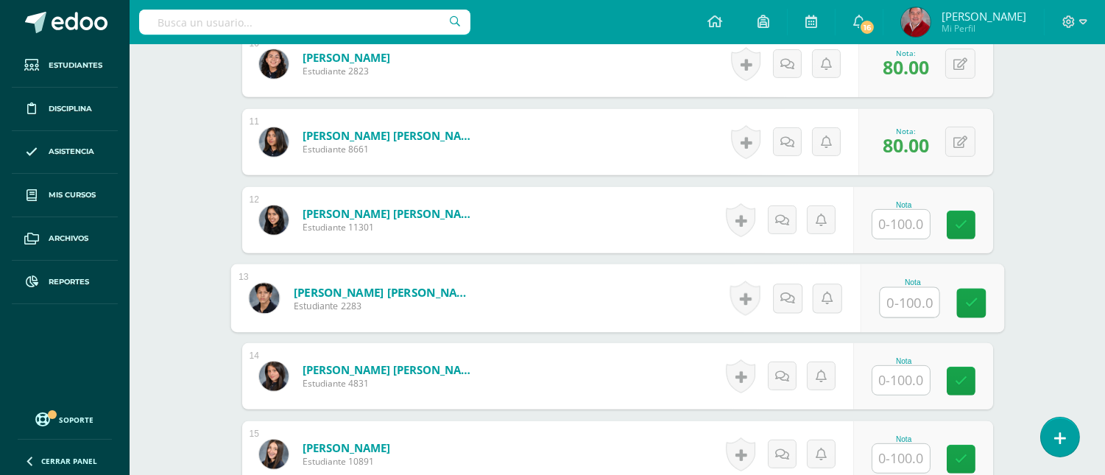
click at [906, 307] on input "text" at bounding box center [909, 302] width 59 height 29
type input "80"
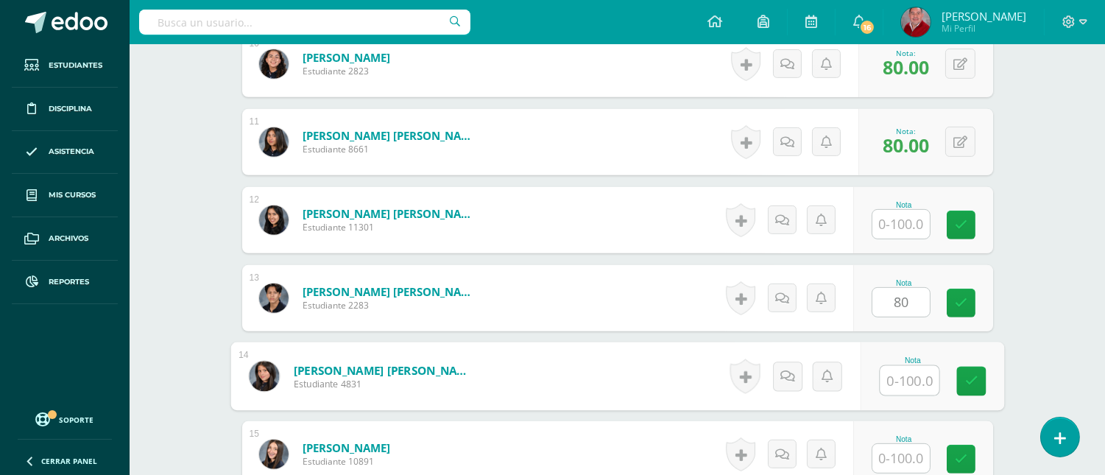
click at [907, 379] on input "text" at bounding box center [909, 380] width 59 height 29
type input "76"
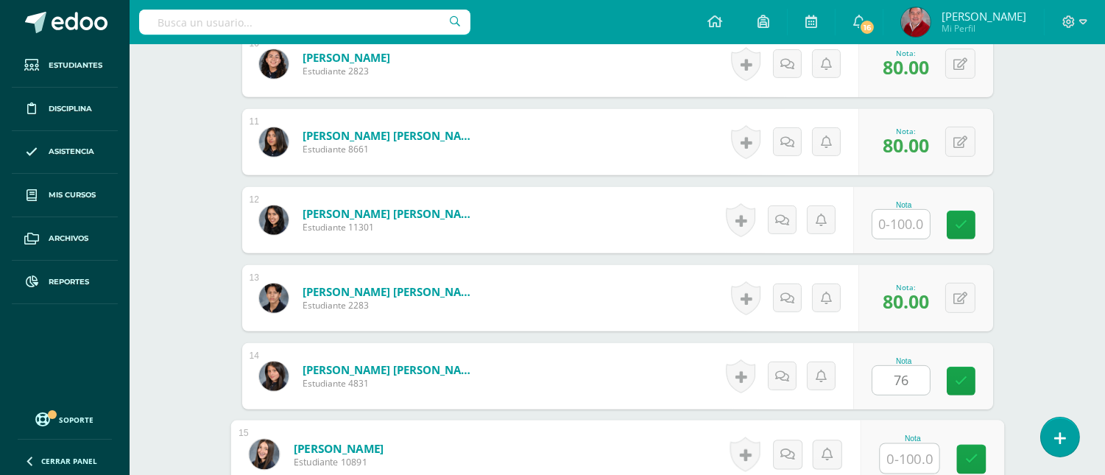
click at [895, 459] on input "text" at bounding box center [909, 458] width 59 height 29
type input "72"
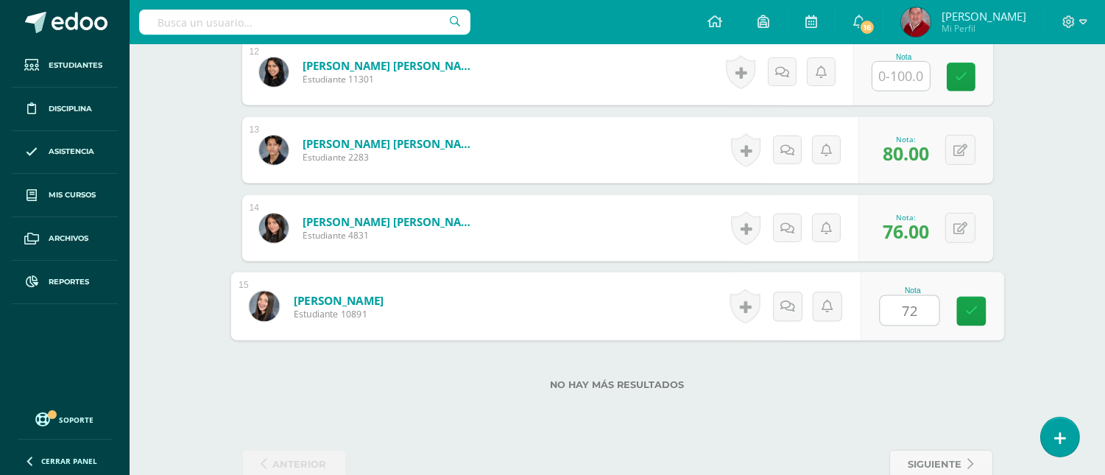
scroll to position [1349, 0]
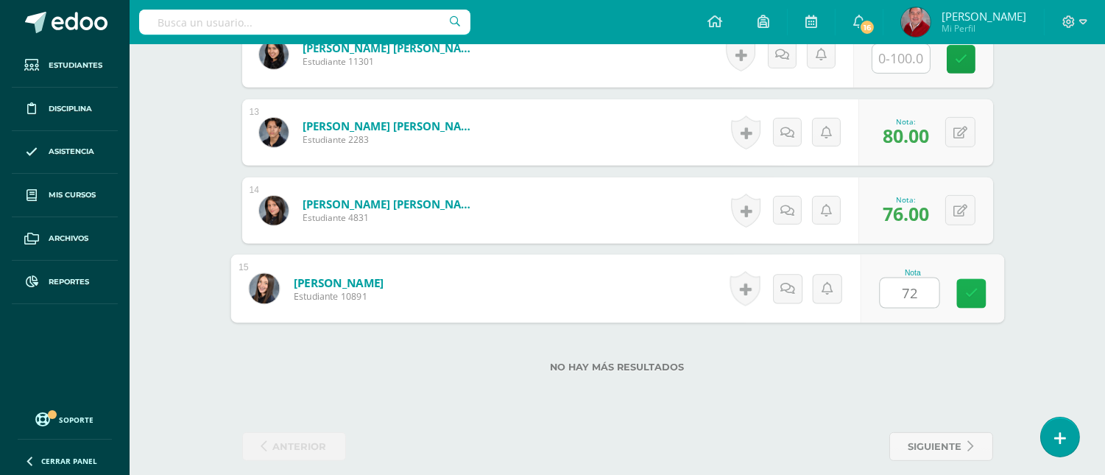
click at [967, 293] on icon at bounding box center [971, 293] width 13 height 13
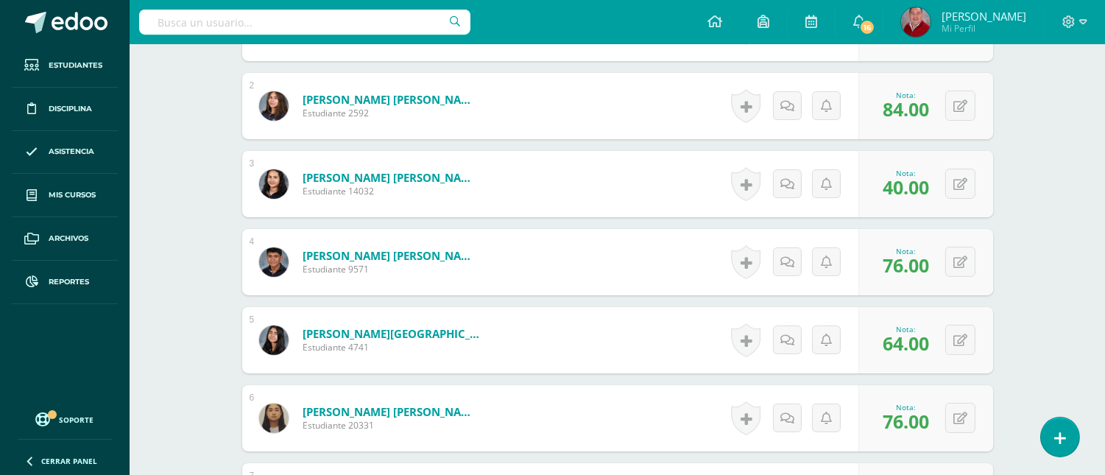
scroll to position [101, 0]
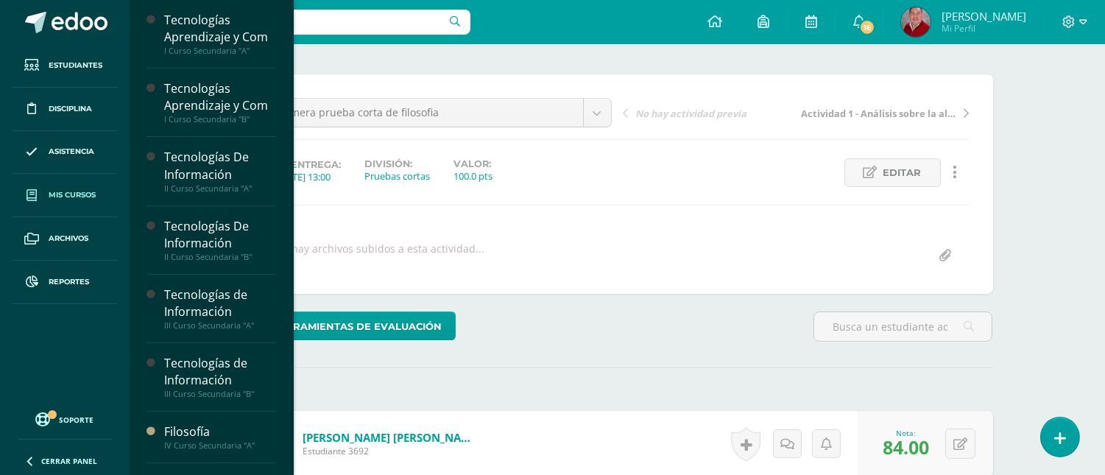
click at [77, 196] on span "Mis cursos" at bounding box center [72, 195] width 47 height 12
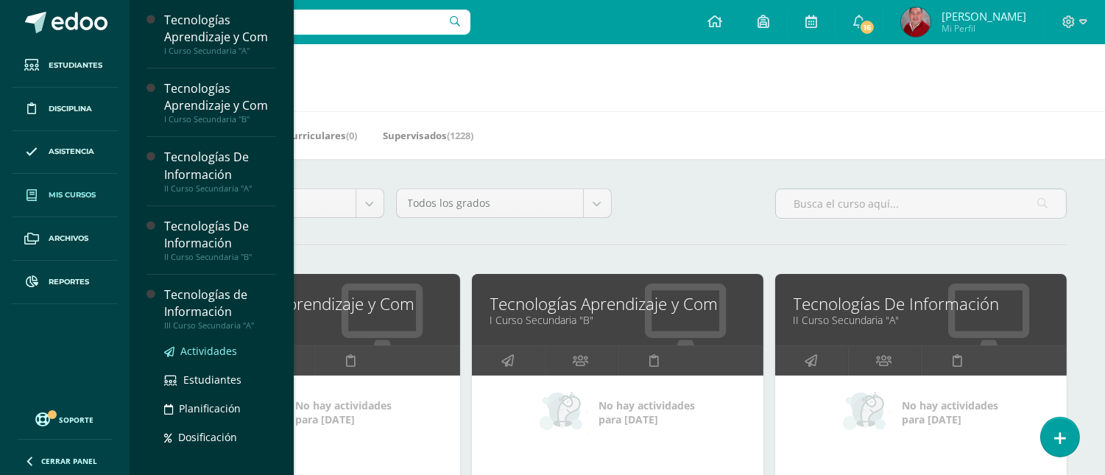
click at [191, 354] on span "Actividades" at bounding box center [208, 351] width 57 height 14
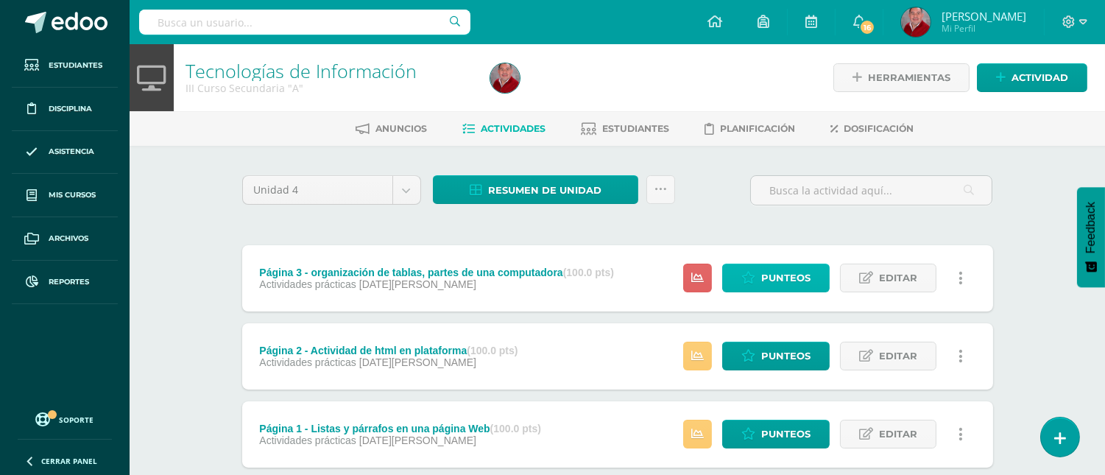
click at [789, 276] on span "Punteos" at bounding box center [785, 277] width 49 height 27
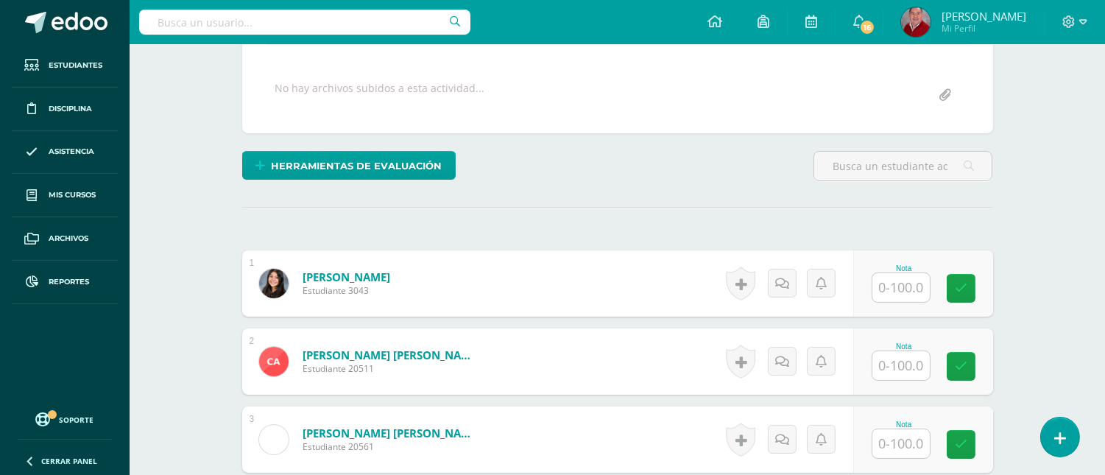
scroll to position [327, 0]
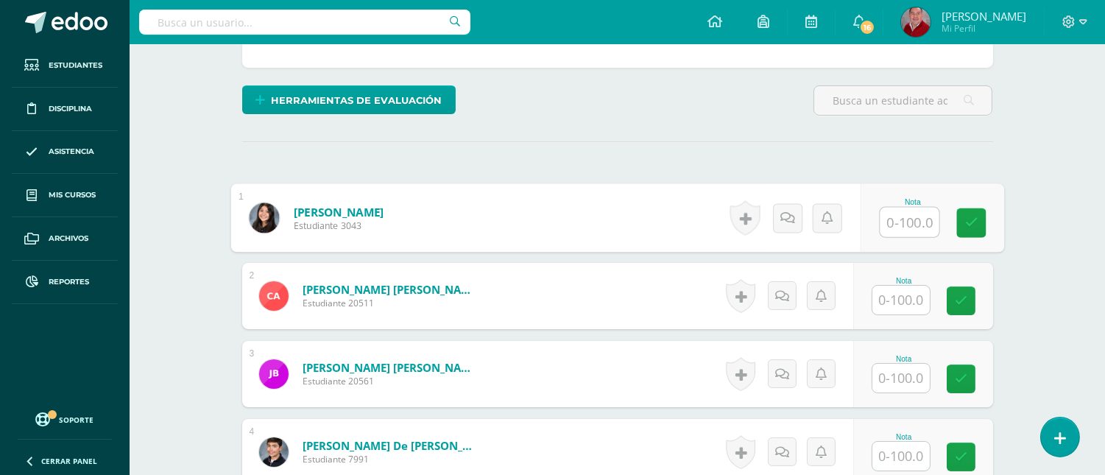
click at [900, 225] on input "text" at bounding box center [909, 222] width 59 height 29
type input "60"
click at [897, 376] on input "text" at bounding box center [900, 378] width 57 height 29
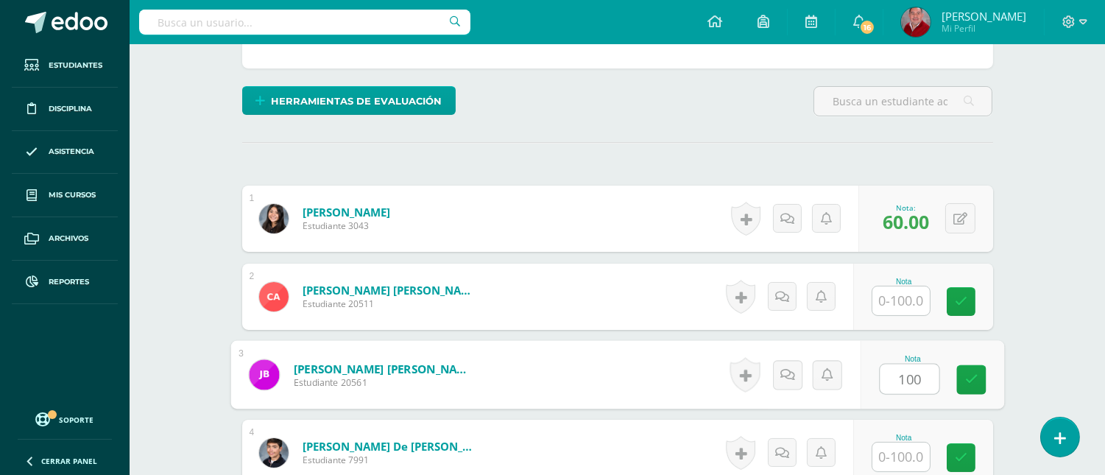
type input "100"
click at [906, 454] on input "text" at bounding box center [900, 456] width 57 height 29
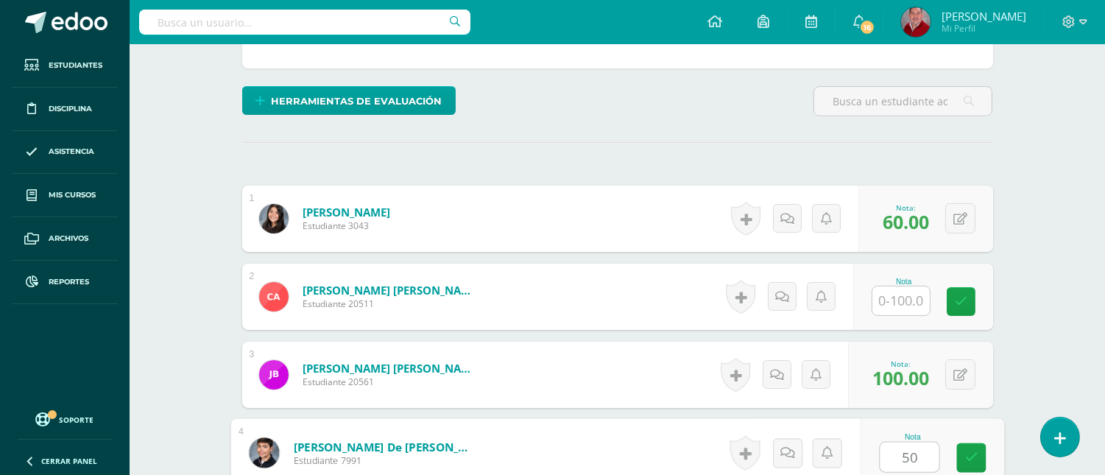
type input "50"
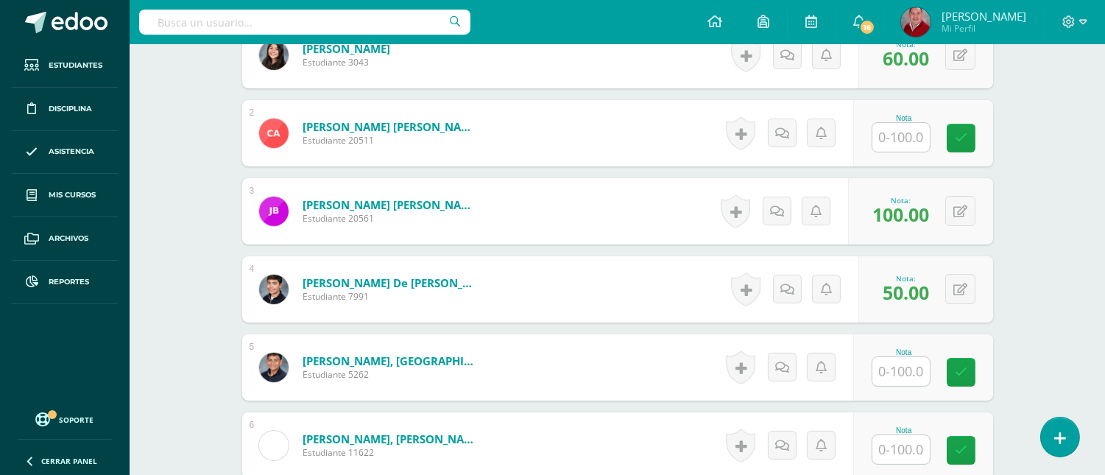
scroll to position [523, 0]
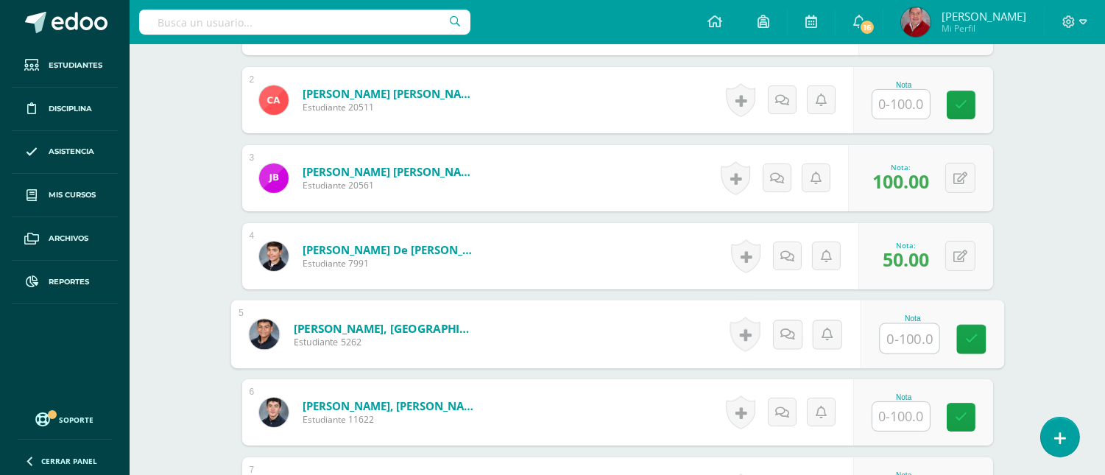
click at [902, 345] on input "text" at bounding box center [909, 338] width 59 height 29
type input "100"
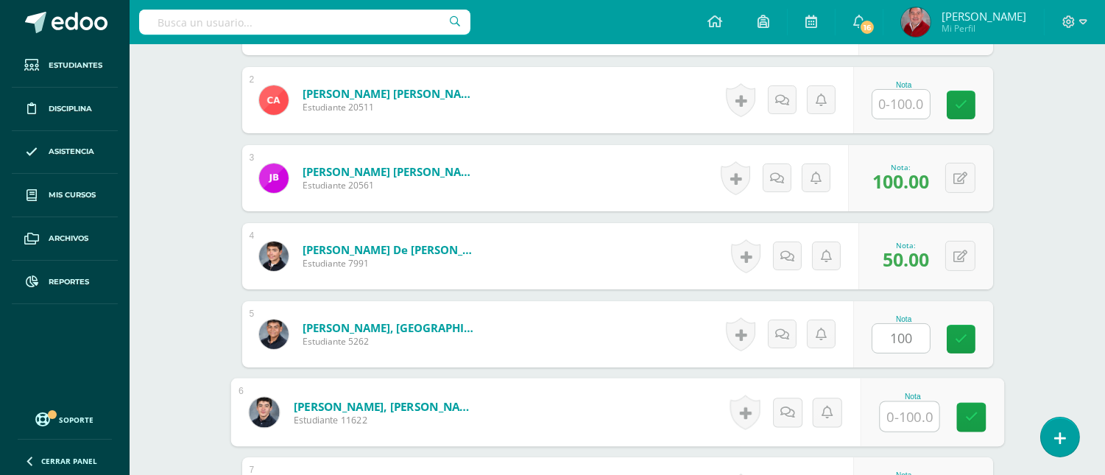
click at [903, 418] on input "text" at bounding box center [909, 416] width 59 height 29
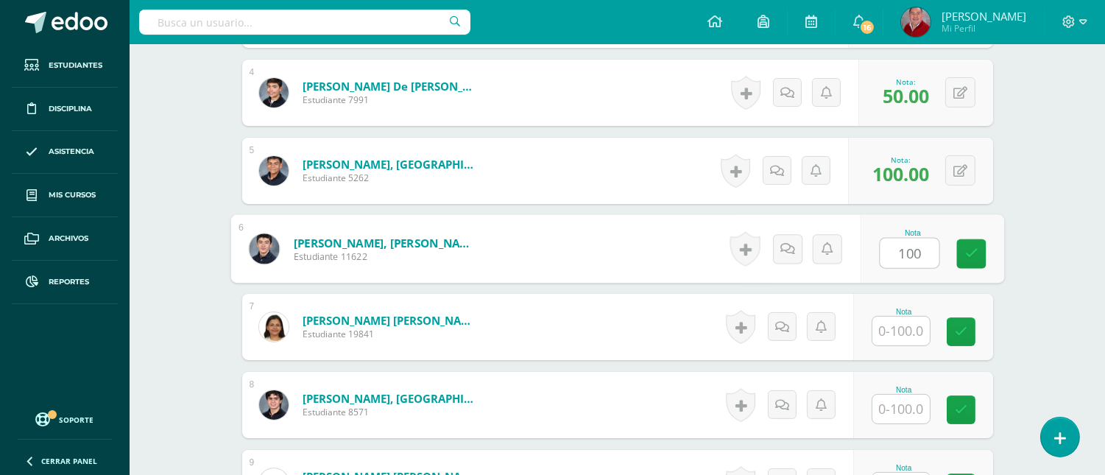
scroll to position [697, 0]
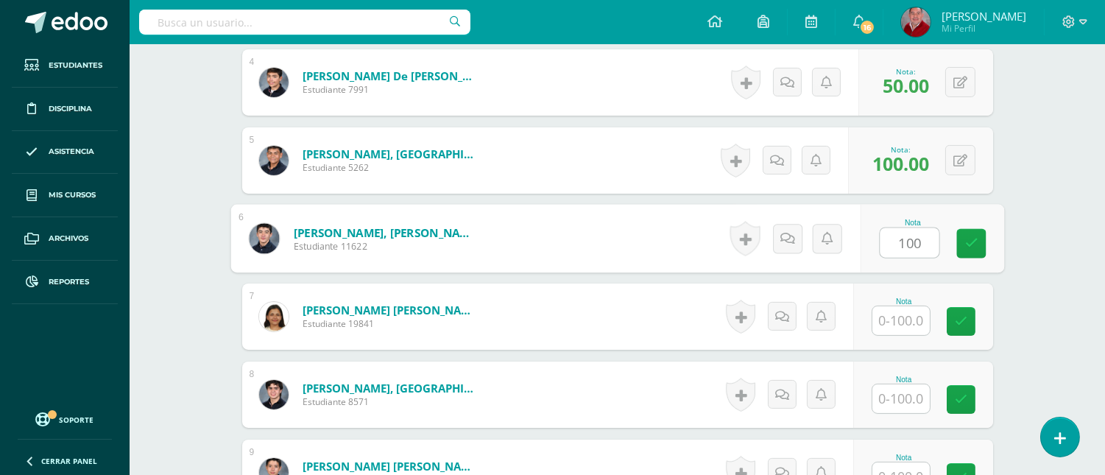
type input "100"
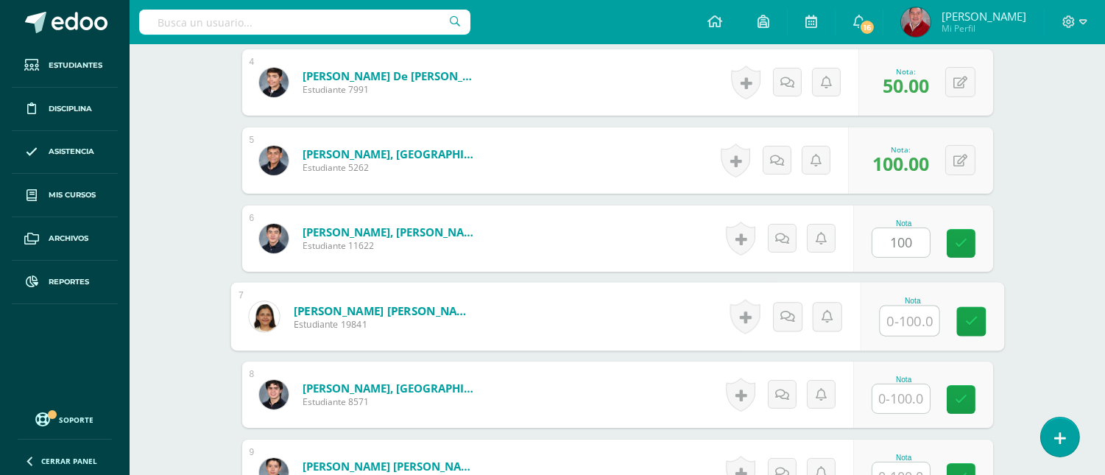
click at [911, 318] on input "text" at bounding box center [909, 320] width 59 height 29
type input "100"
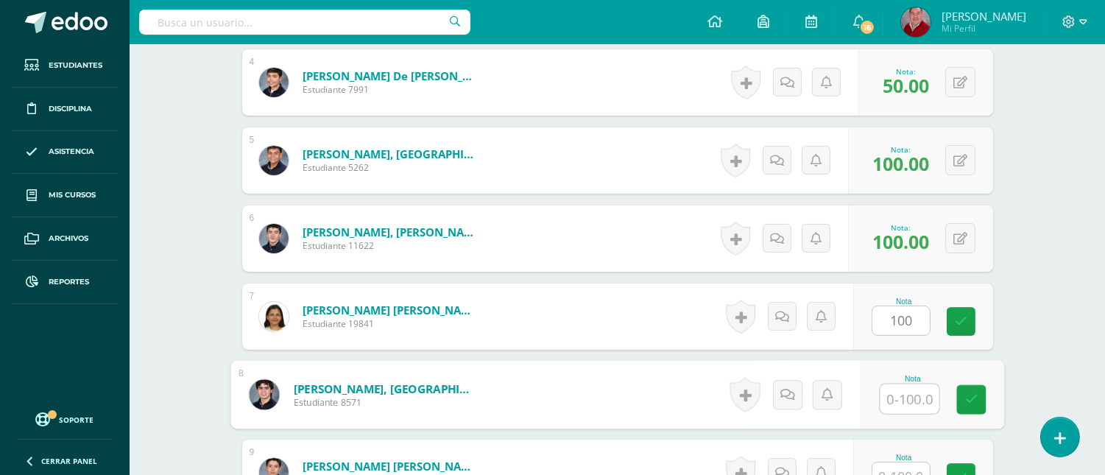
click at [900, 398] on input "text" at bounding box center [909, 398] width 59 height 29
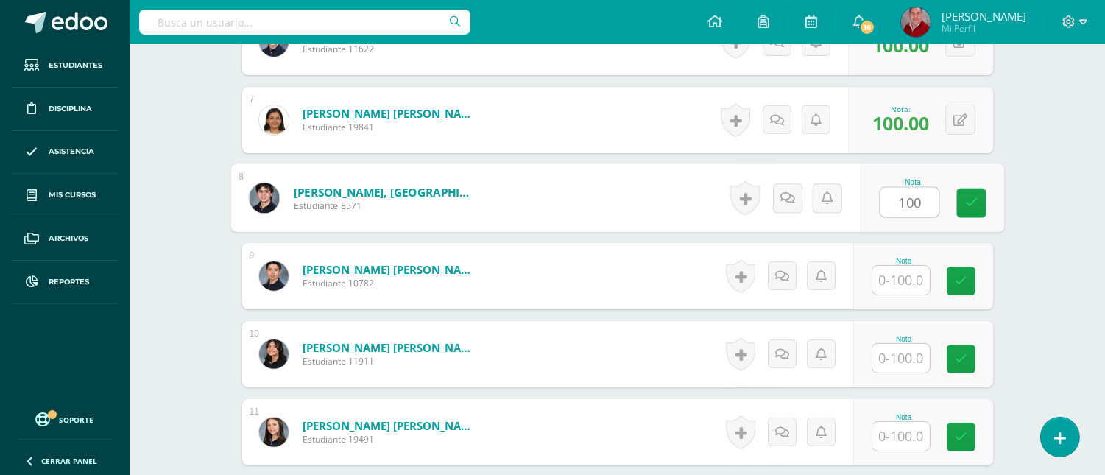
scroll to position [925, 0]
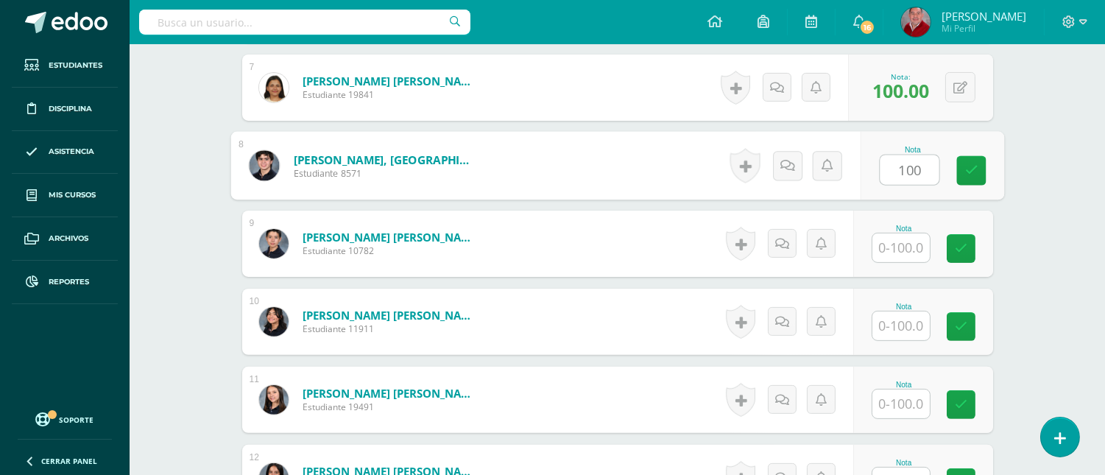
type input "100"
click at [902, 239] on input "text" at bounding box center [900, 247] width 57 height 29
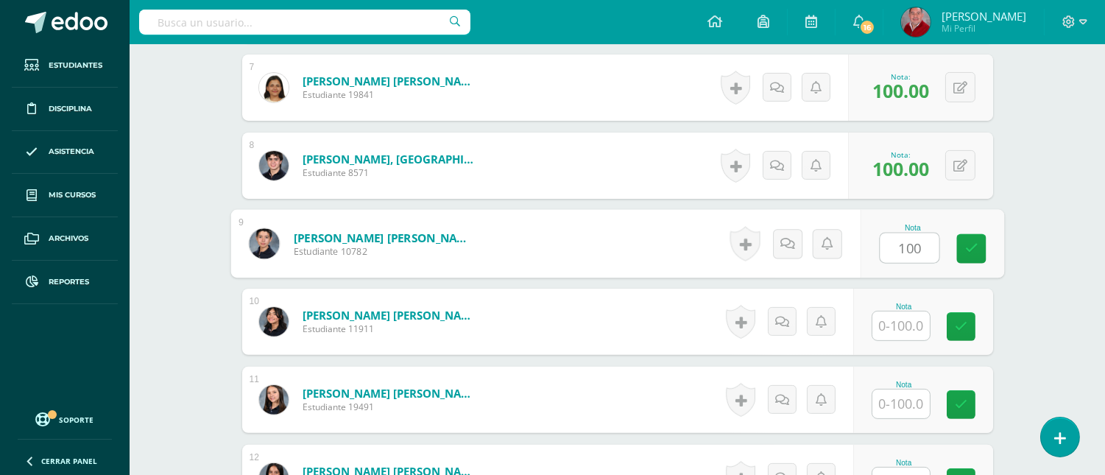
type input "100"
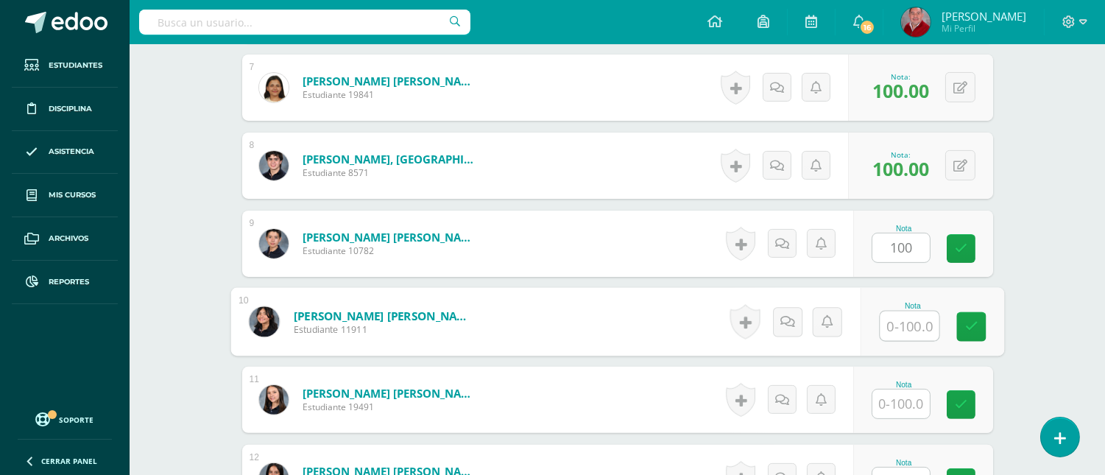
click at [914, 322] on input "text" at bounding box center [909, 325] width 59 height 29
type input "100"
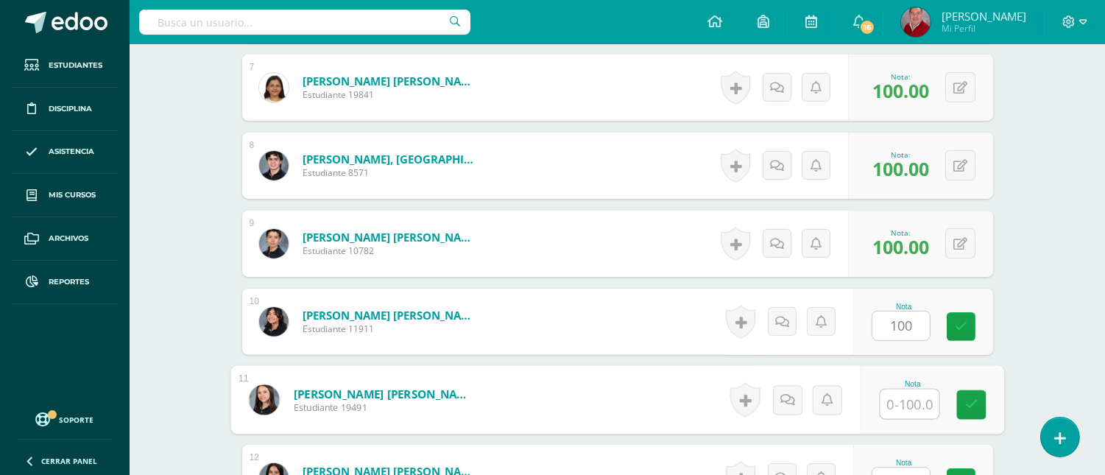
click at [909, 396] on input "text" at bounding box center [909, 403] width 59 height 29
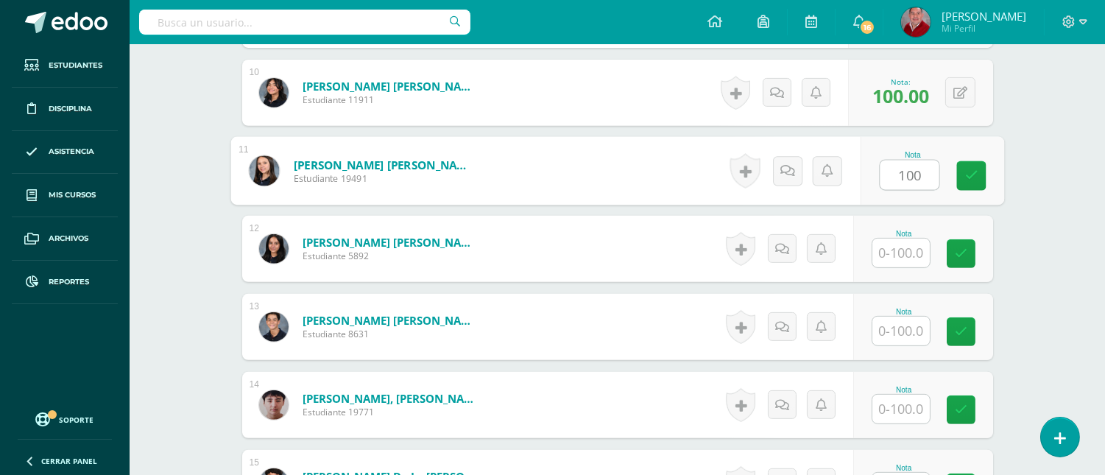
scroll to position [1188, 0]
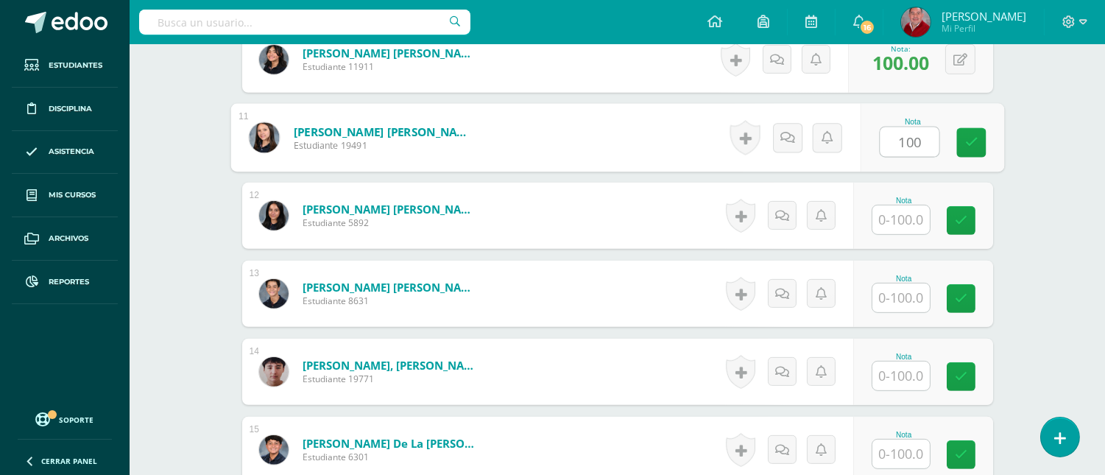
type input "100"
click at [908, 221] on input "text" at bounding box center [900, 219] width 57 height 29
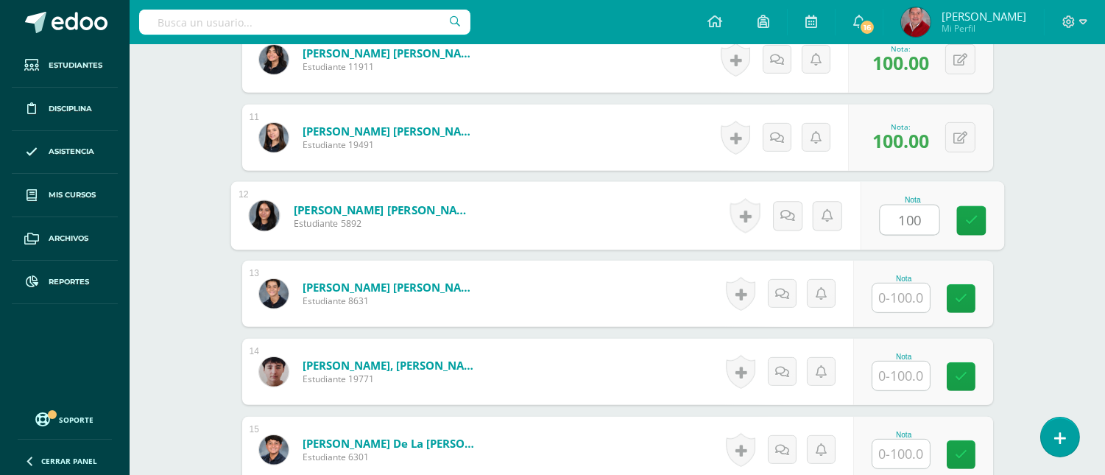
type input "100"
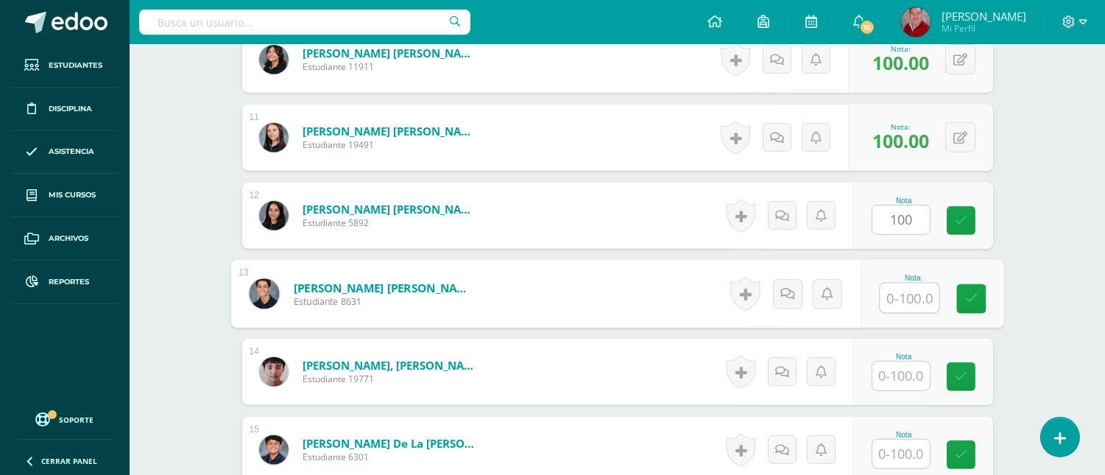
click at [911, 296] on input "text" at bounding box center [909, 297] width 59 height 29
type input "100"
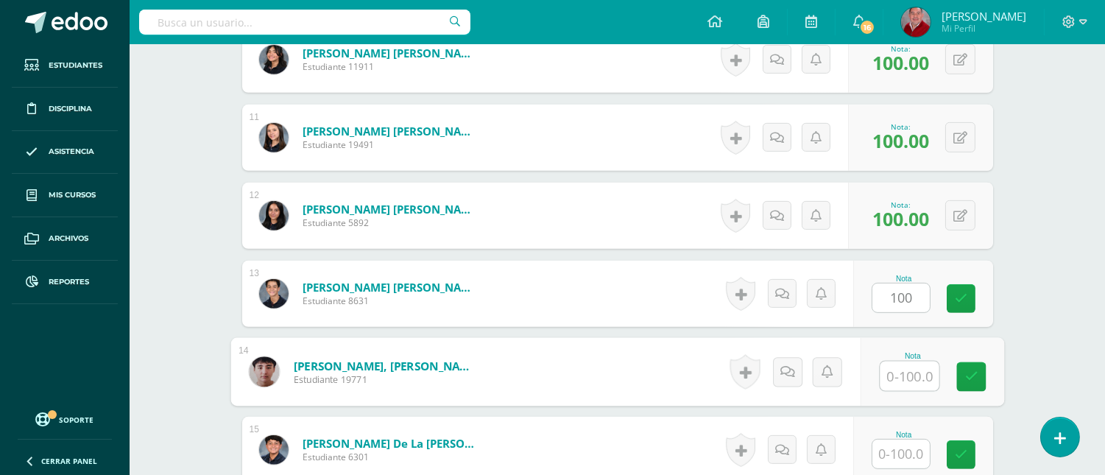
click at [907, 373] on input "text" at bounding box center [909, 376] width 59 height 29
type input "70"
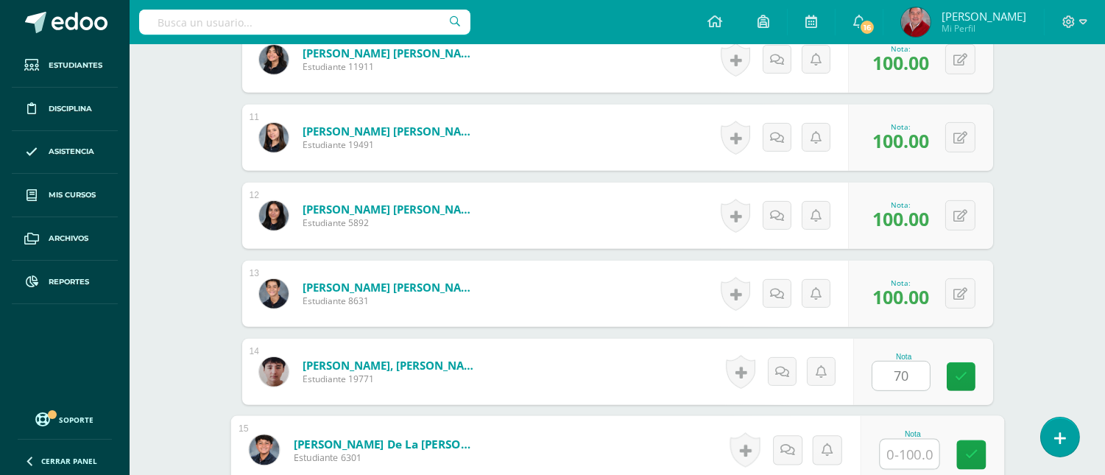
click at [907, 451] on input "text" at bounding box center [909, 454] width 59 height 29
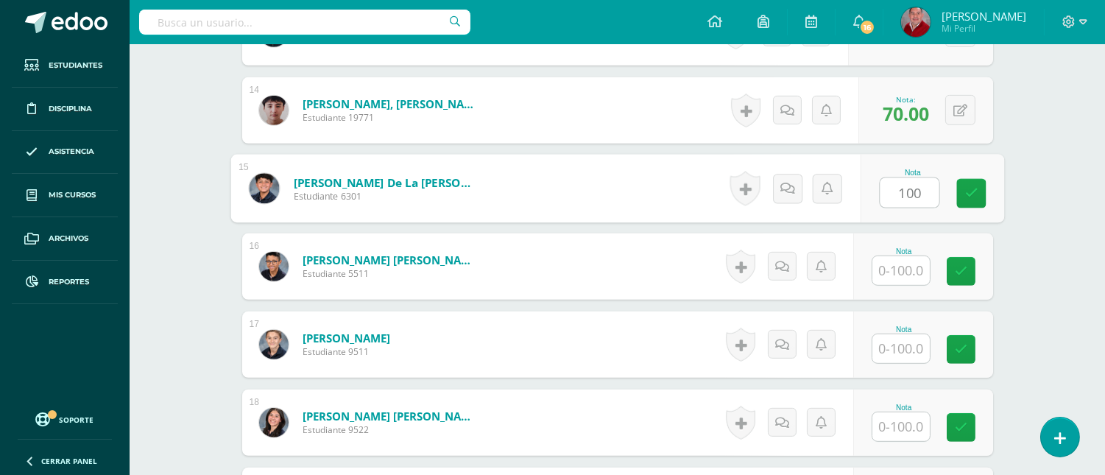
scroll to position [1482, 0]
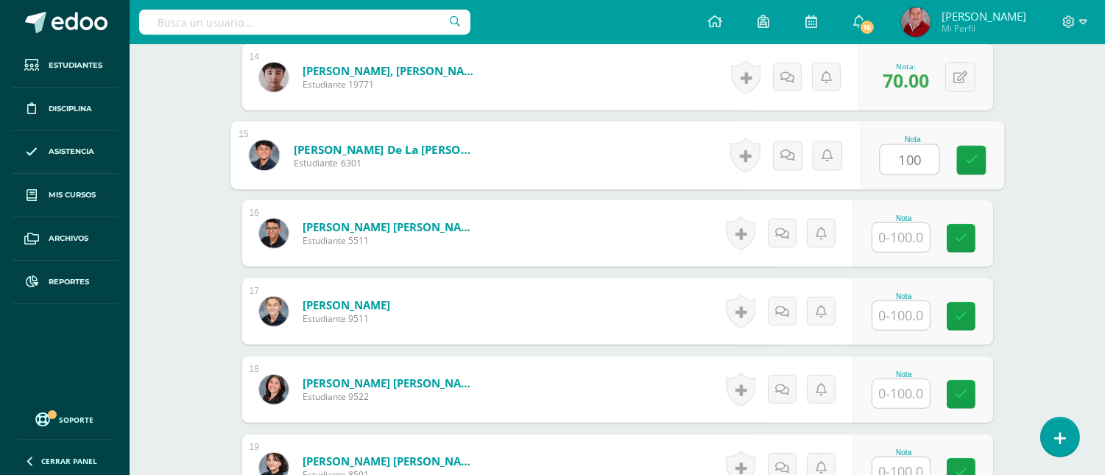
type input "100"
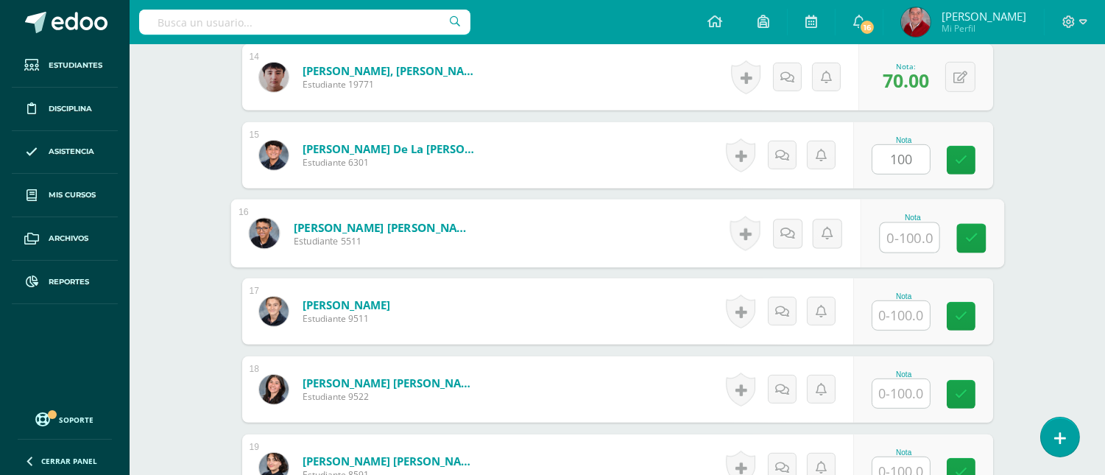
click at [909, 236] on input "text" at bounding box center [909, 237] width 59 height 29
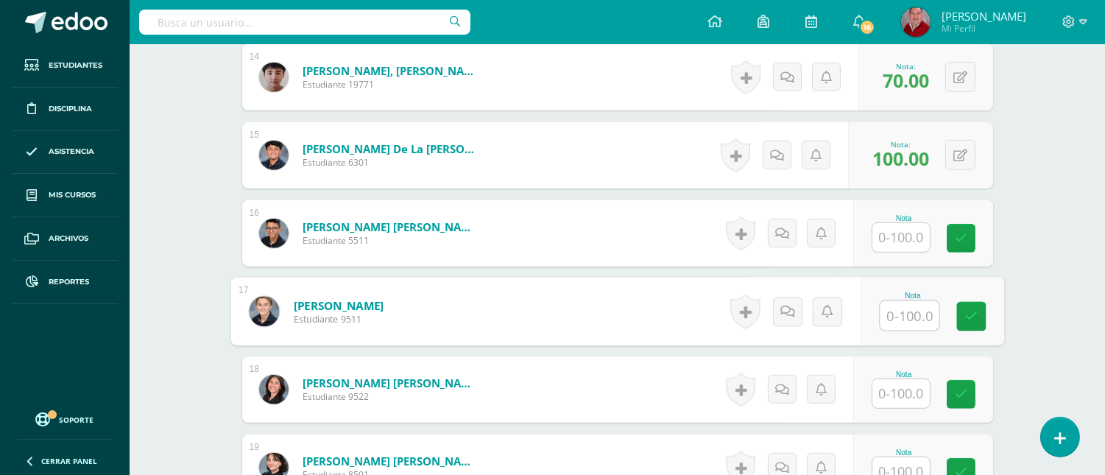
click at [906, 317] on input "text" at bounding box center [909, 315] width 59 height 29
type input "100"
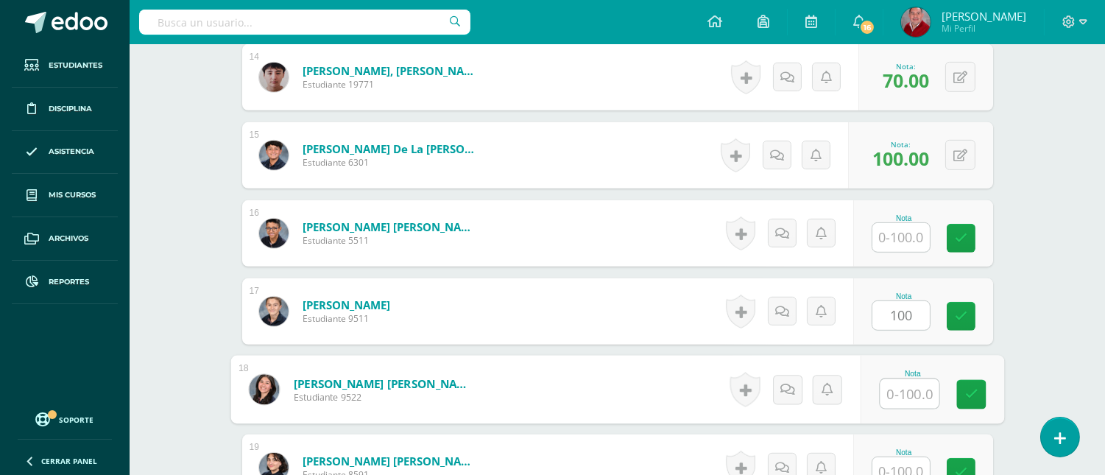
click at [911, 388] on input "text" at bounding box center [909, 393] width 59 height 29
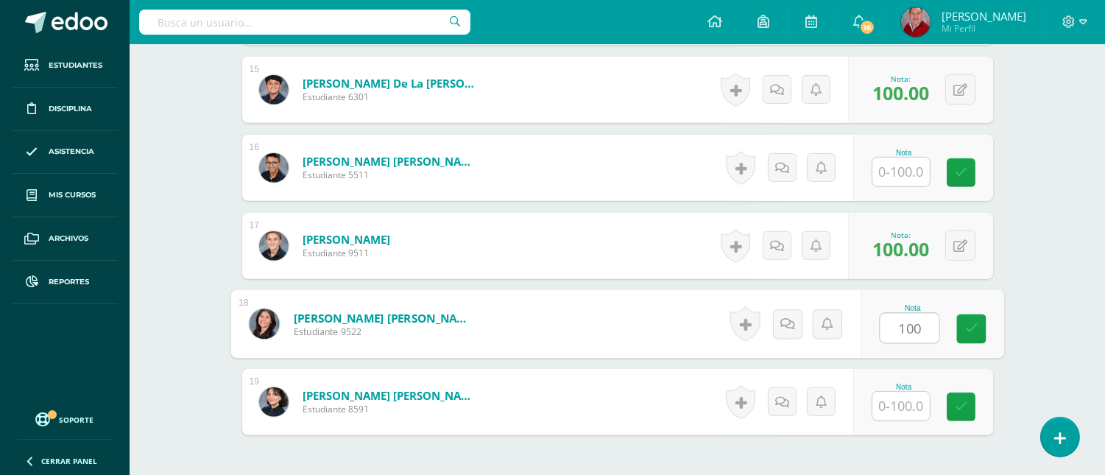
scroll to position [1580, 0]
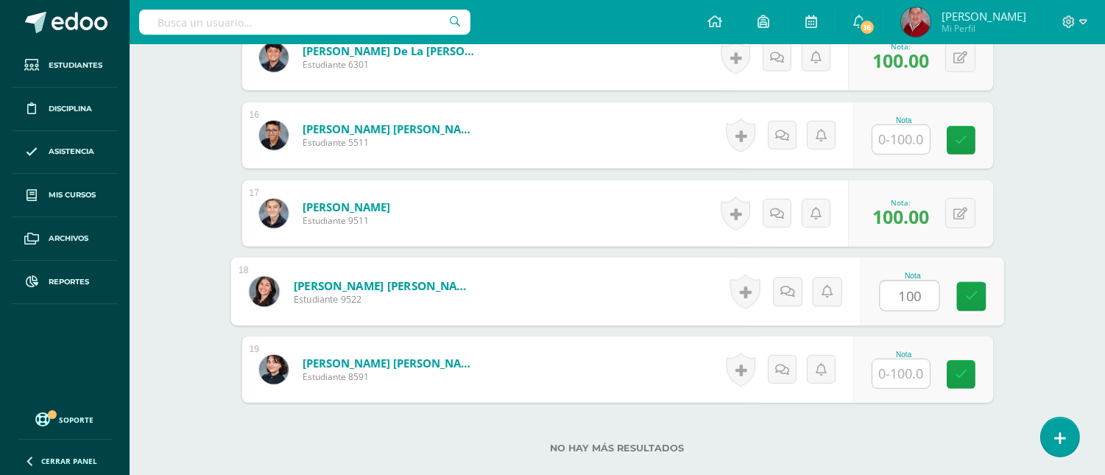
type input "100"
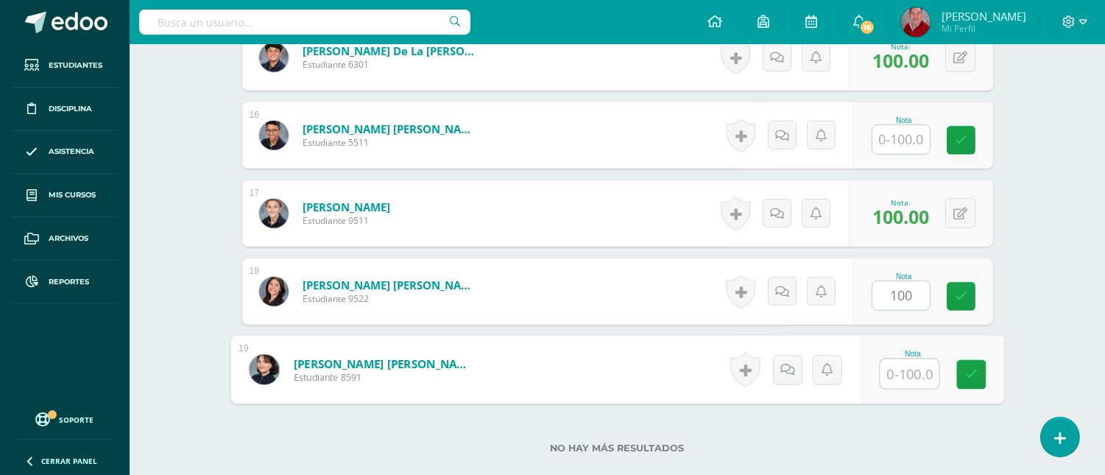
click at [898, 378] on input "text" at bounding box center [909, 373] width 59 height 29
type input "100"
click at [979, 376] on link at bounding box center [970, 374] width 29 height 29
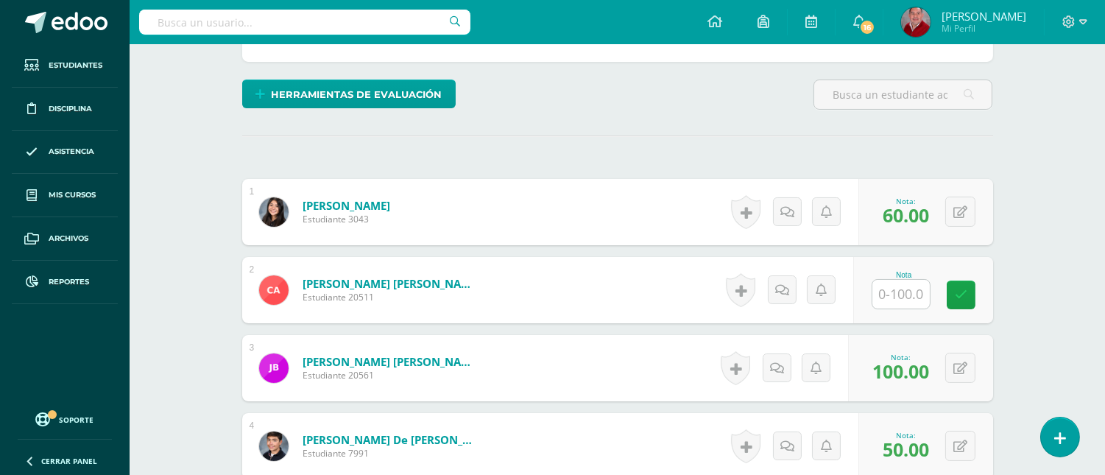
scroll to position [0, 0]
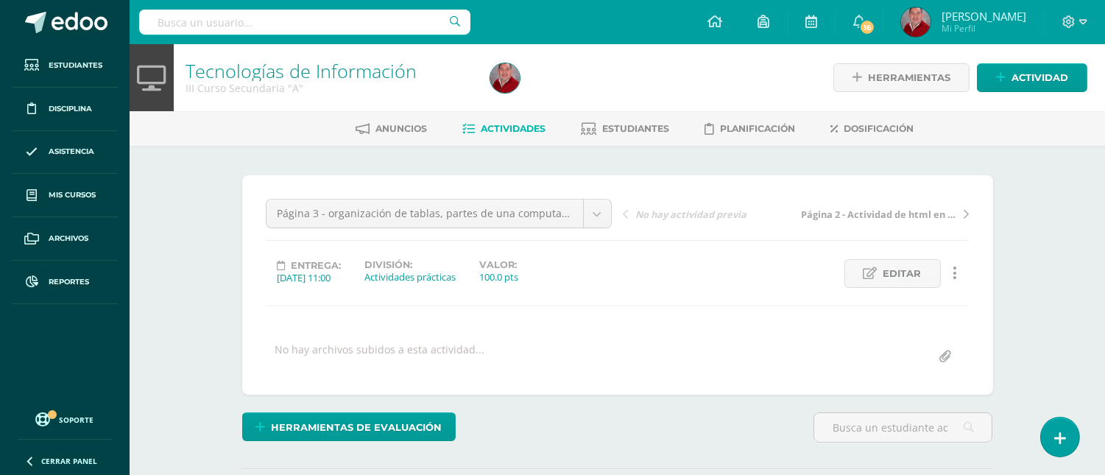
click at [509, 133] on span "Actividades" at bounding box center [514, 128] width 65 height 11
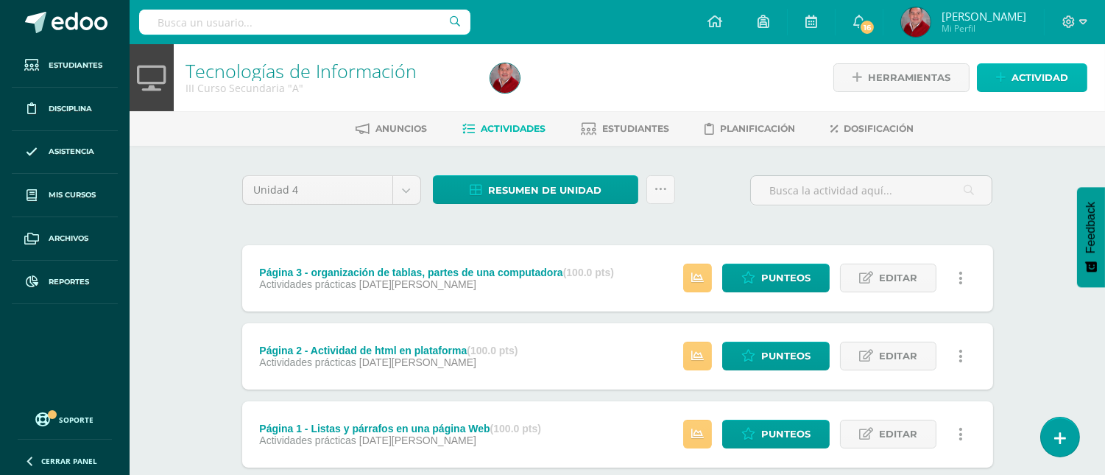
click at [1018, 79] on span "Actividad" at bounding box center [1040, 77] width 57 height 27
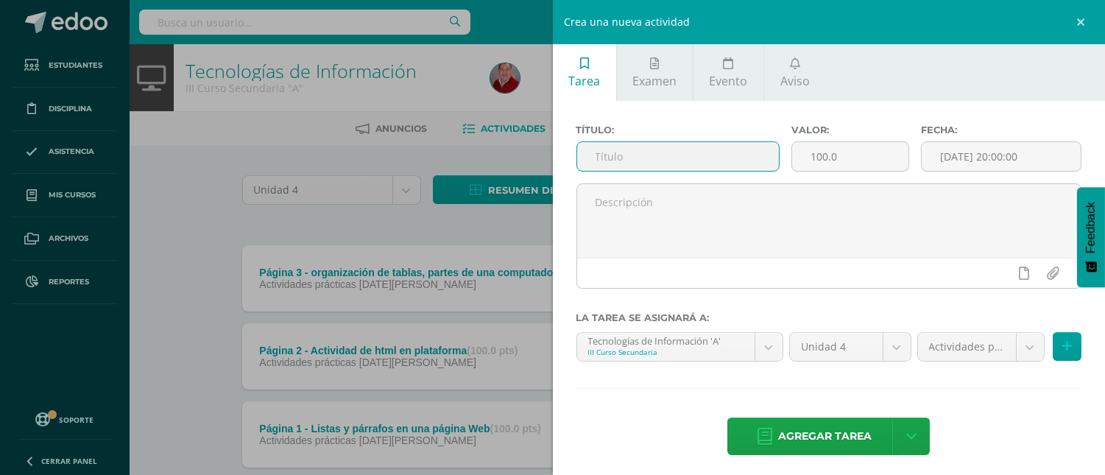
click at [657, 153] on input "text" at bounding box center [678, 156] width 202 height 29
type input "Página 4 - formularios, input tex, radio y checkbox"
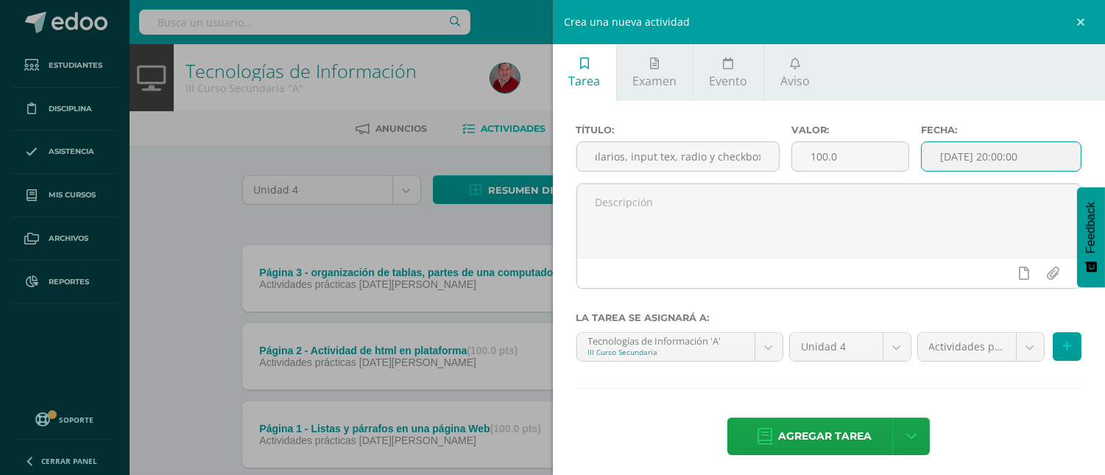
scroll to position [0, 0]
click at [972, 157] on input "[DATE] 20:00:00" at bounding box center [1001, 156] width 159 height 29
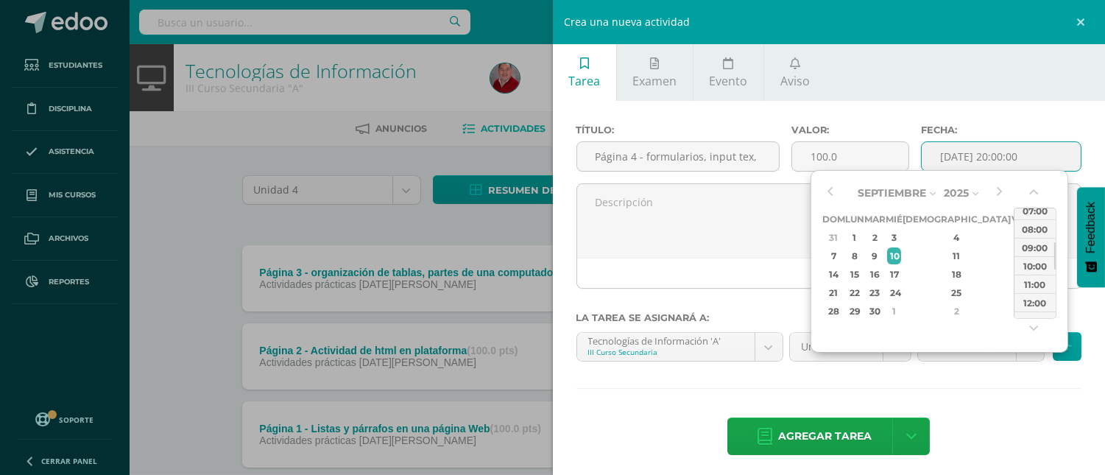
drag, startPoint x: 1054, startPoint y: 292, endPoint x: 1059, endPoint y: 243, distance: 48.8
click at [1059, 243] on div "Septiembre Enero Febrero Marzo Abril Mayo Junio Julio Agosto Septiembre Octubre…" at bounding box center [940, 261] width 258 height 183
click at [1034, 289] on div "11:00" at bounding box center [1035, 284] width 41 height 18
type input "2025-09-10 11:00"
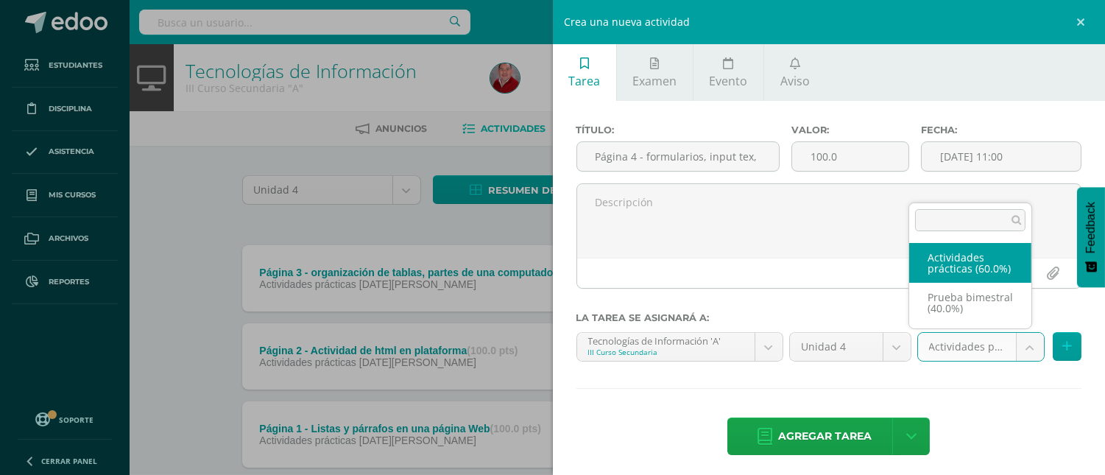
click at [1018, 356] on body "Estudiantes Disciplina Asistencia Mis cursos Archivos Reportes Soporte Ayuda Re…" at bounding box center [552, 282] width 1105 height 565
select select "233708"
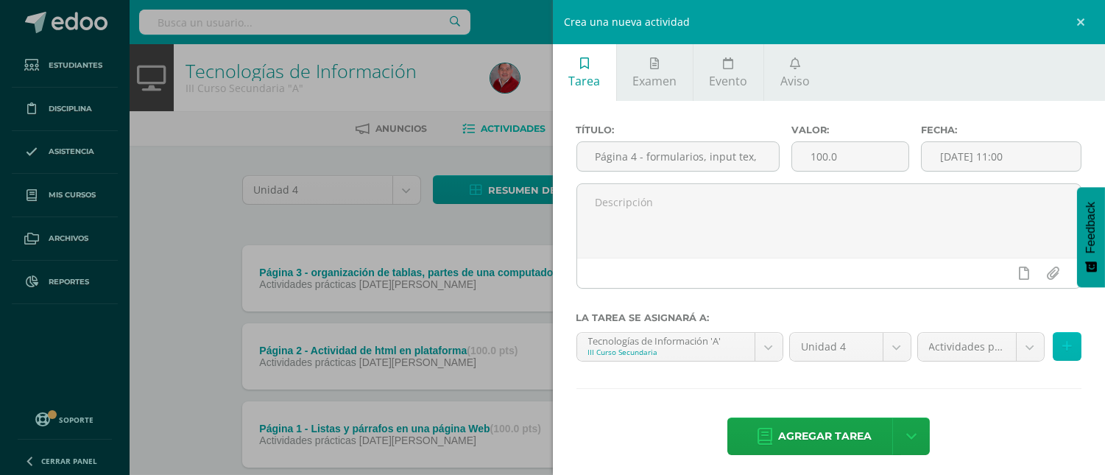
click at [1060, 342] on button at bounding box center [1067, 346] width 29 height 29
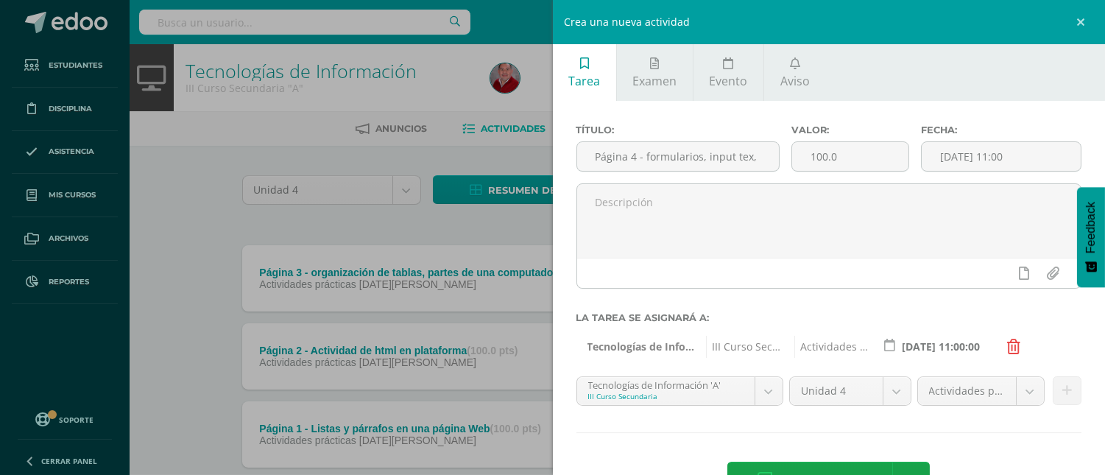
scroll to position [52, 0]
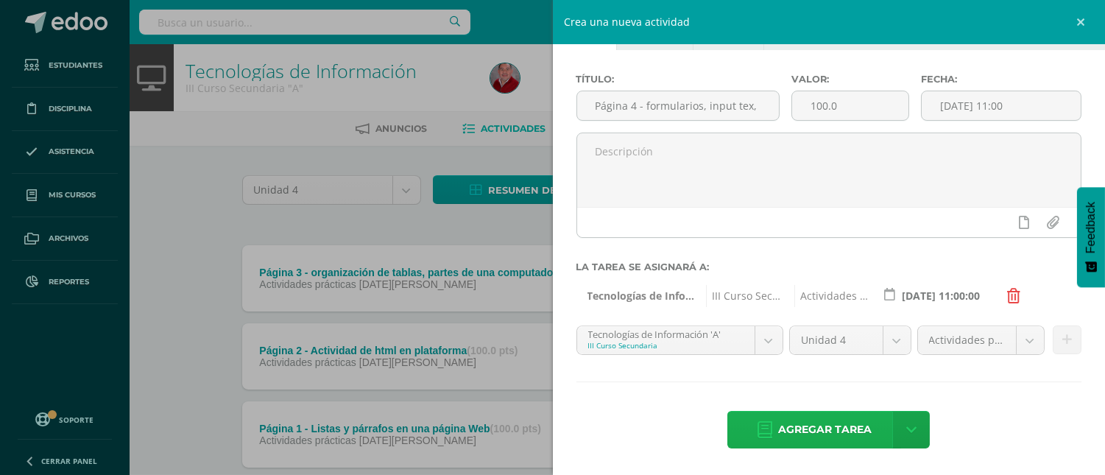
click at [811, 433] on span "Agregar tarea" at bounding box center [825, 430] width 94 height 36
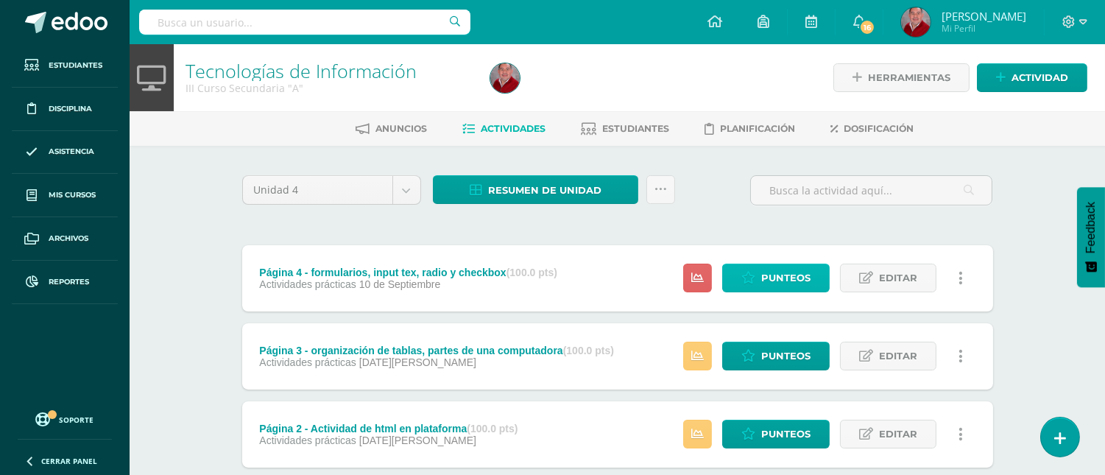
click at [759, 275] on link "Punteos" at bounding box center [775, 278] width 107 height 29
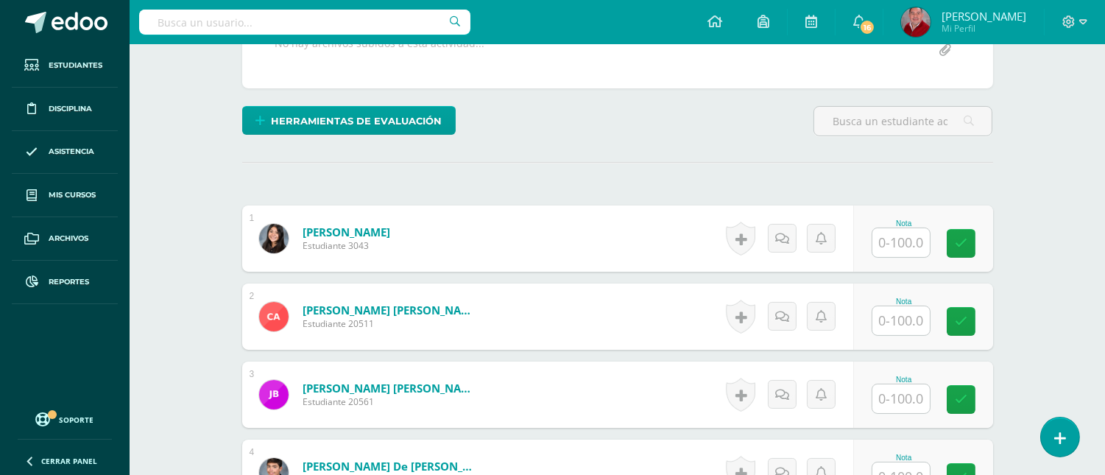
scroll to position [312, 0]
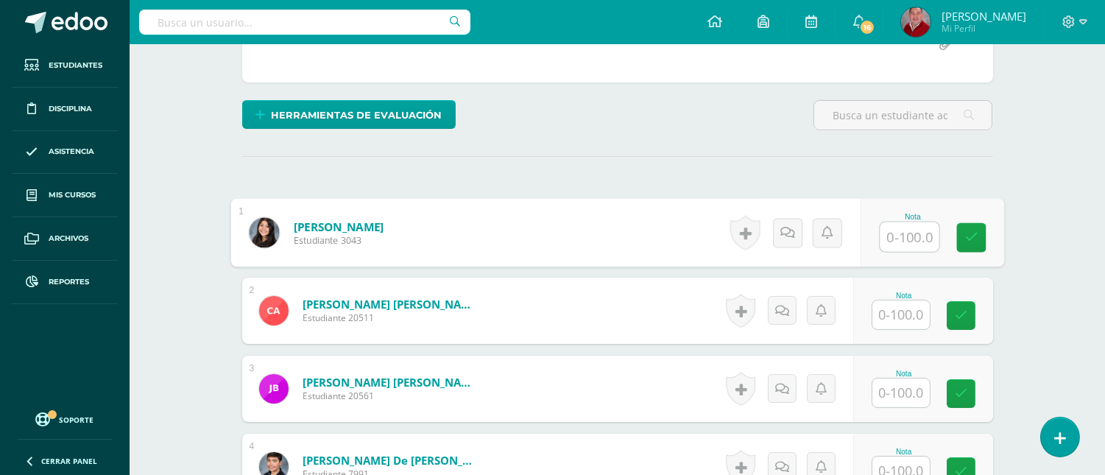
click at [915, 243] on input "text" at bounding box center [909, 236] width 59 height 29
type input "100"
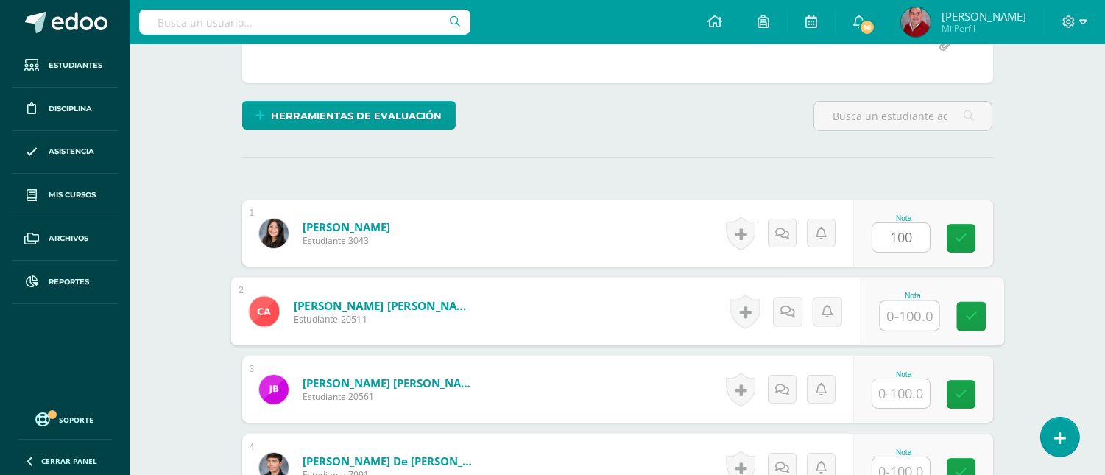
click at [900, 320] on input "text" at bounding box center [909, 315] width 59 height 29
type input "100"
click at [906, 400] on input "text" at bounding box center [900, 393] width 57 height 29
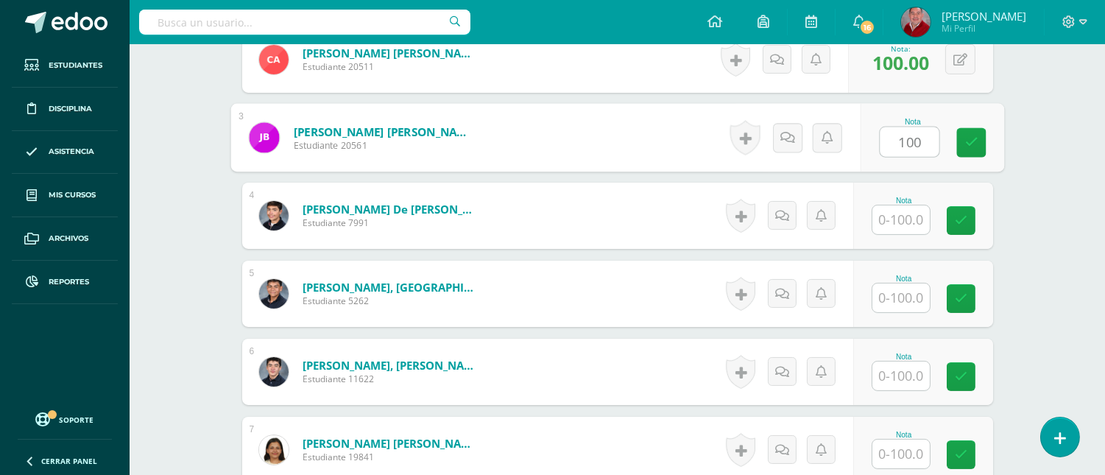
scroll to position [571, 0]
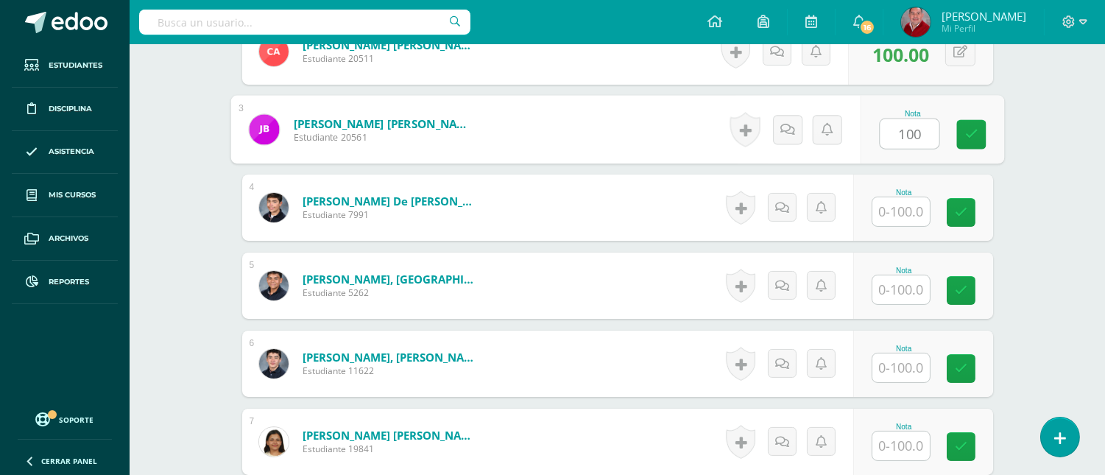
type input "100"
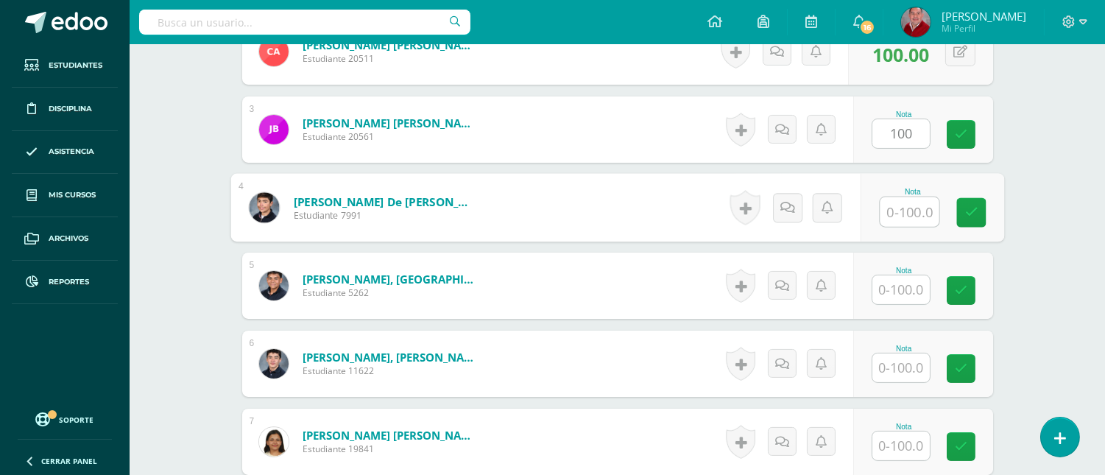
click at [900, 211] on input "text" at bounding box center [909, 211] width 59 height 29
type input "100"
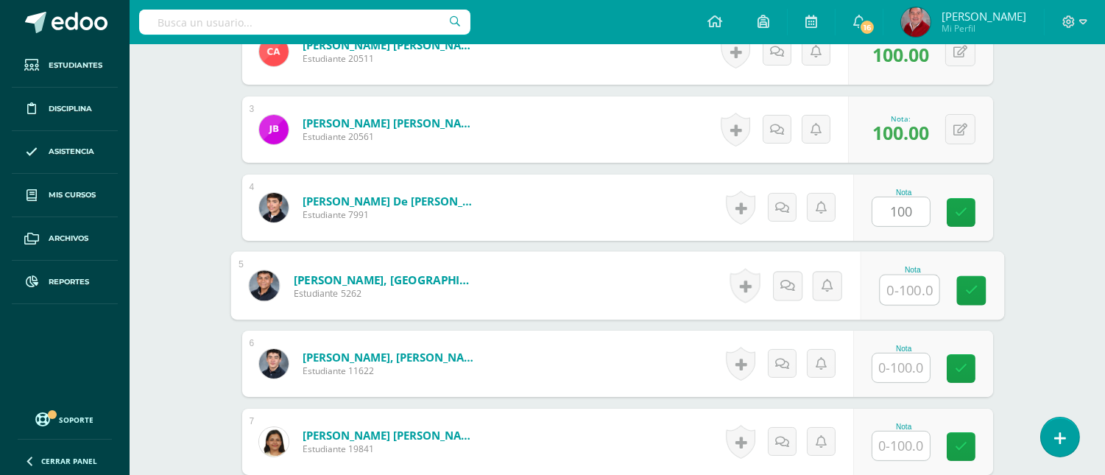
click at [901, 288] on input "text" at bounding box center [909, 289] width 59 height 29
type input "100"
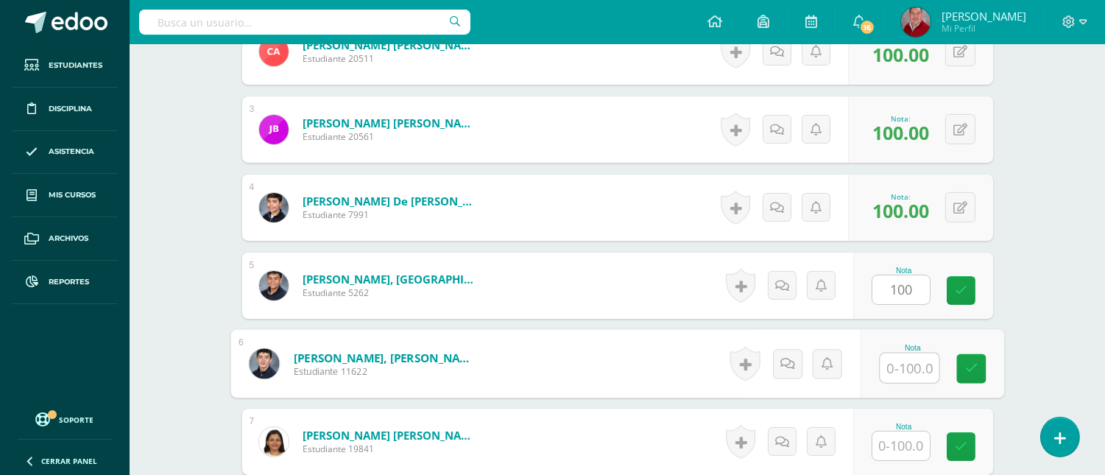
click at [901, 372] on input "text" at bounding box center [909, 367] width 59 height 29
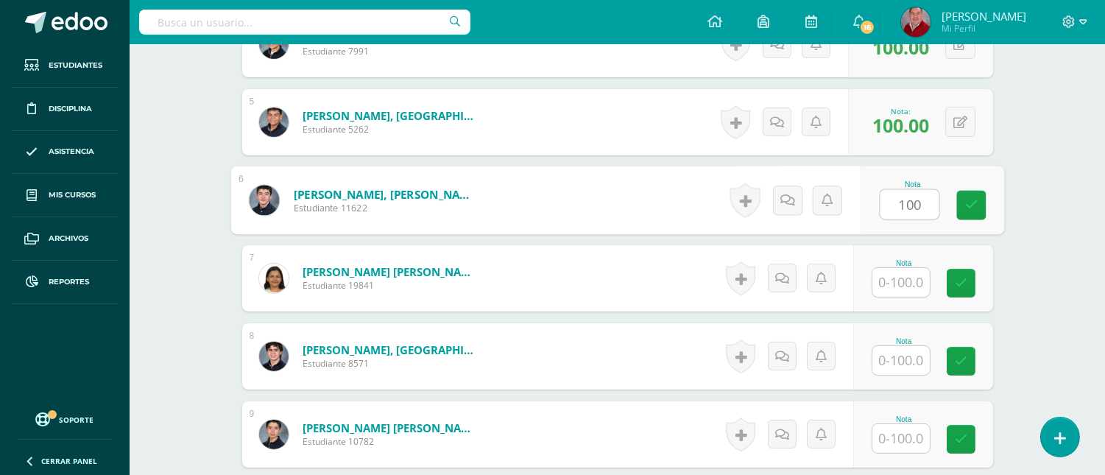
scroll to position [768, 0]
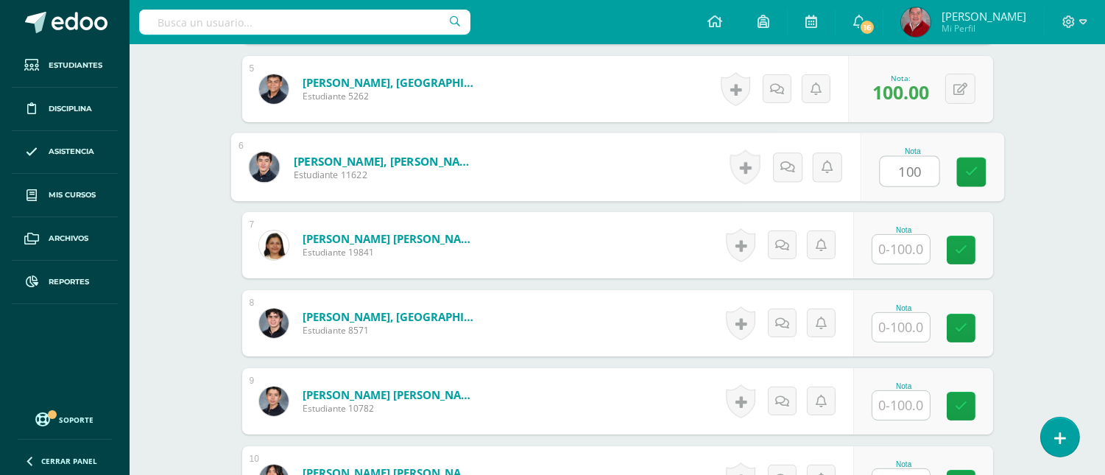
type input "100"
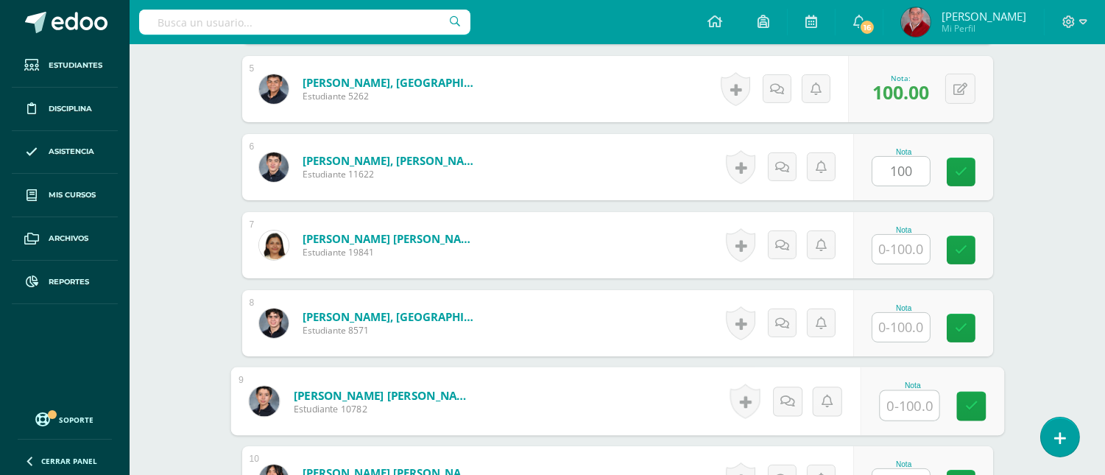
click at [899, 394] on input "text" at bounding box center [909, 405] width 59 height 29
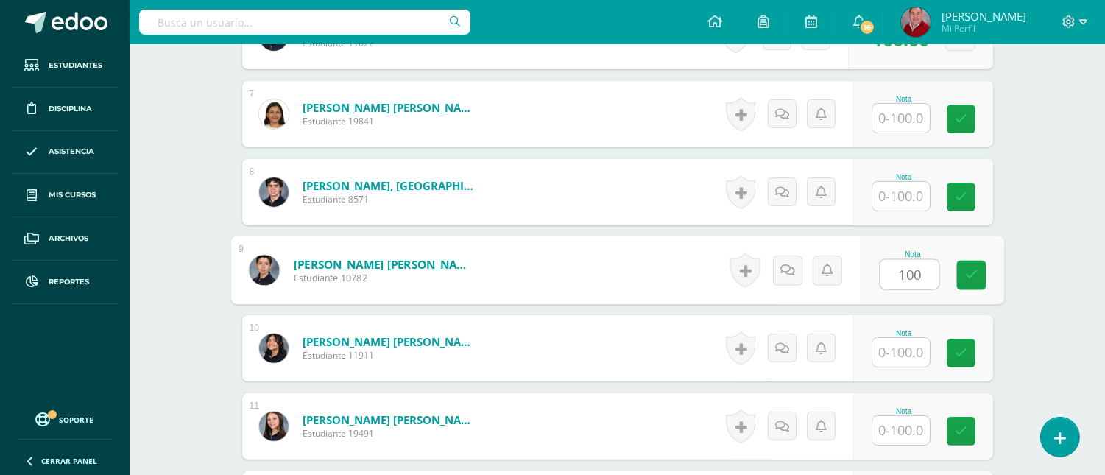
scroll to position [931, 0]
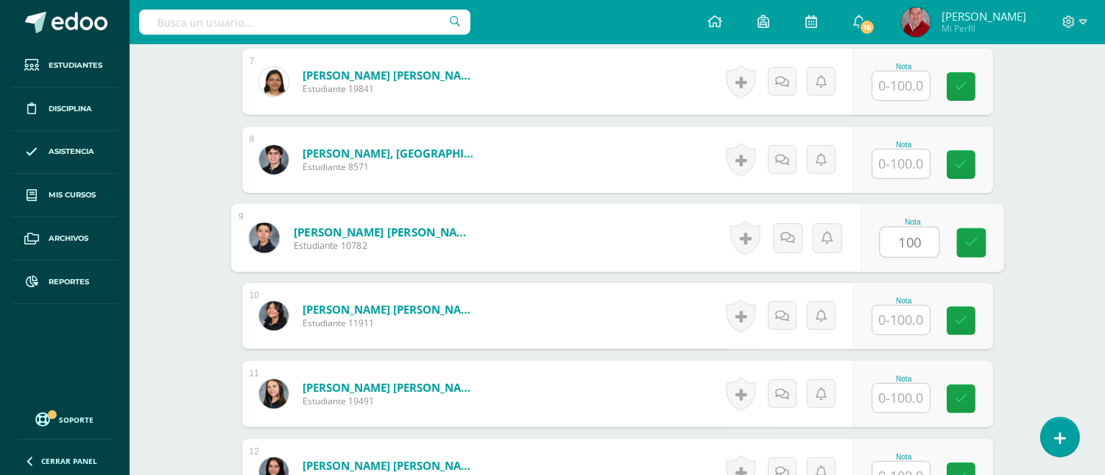
type input "100"
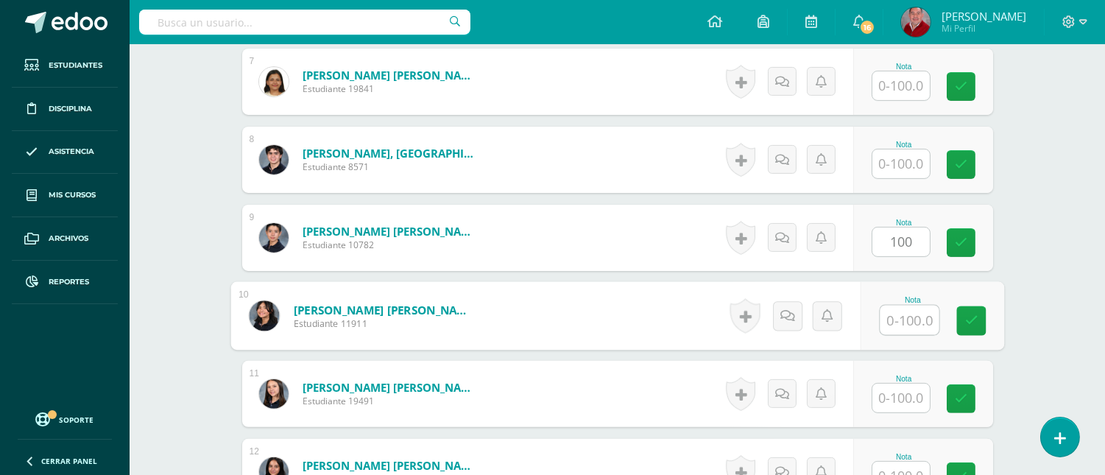
click at [903, 327] on input "text" at bounding box center [909, 320] width 59 height 29
type input "100"
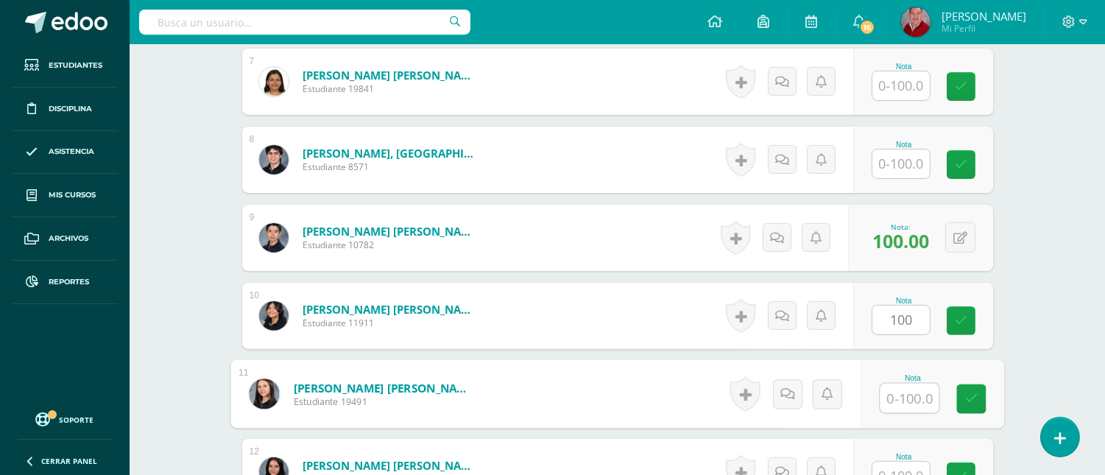
click at [895, 398] on input "text" at bounding box center [909, 398] width 59 height 29
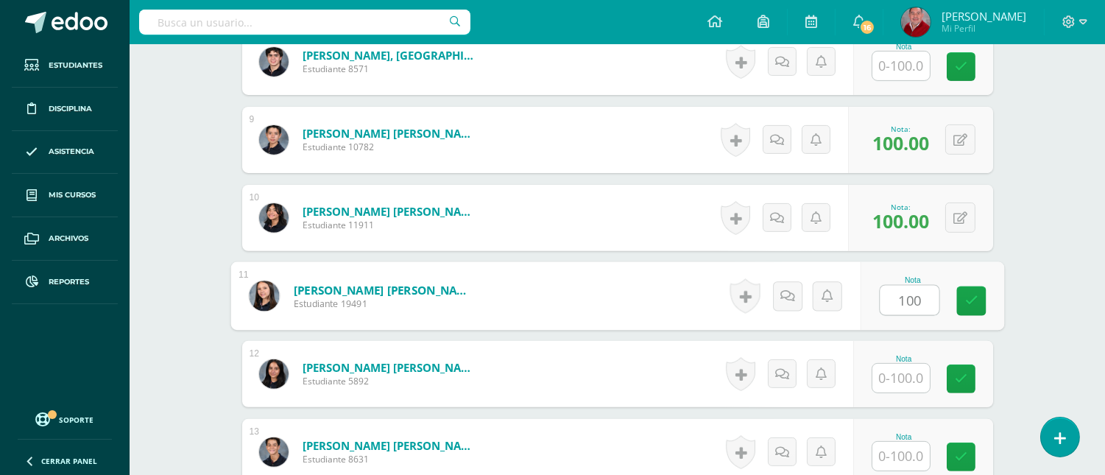
scroll to position [1062, 0]
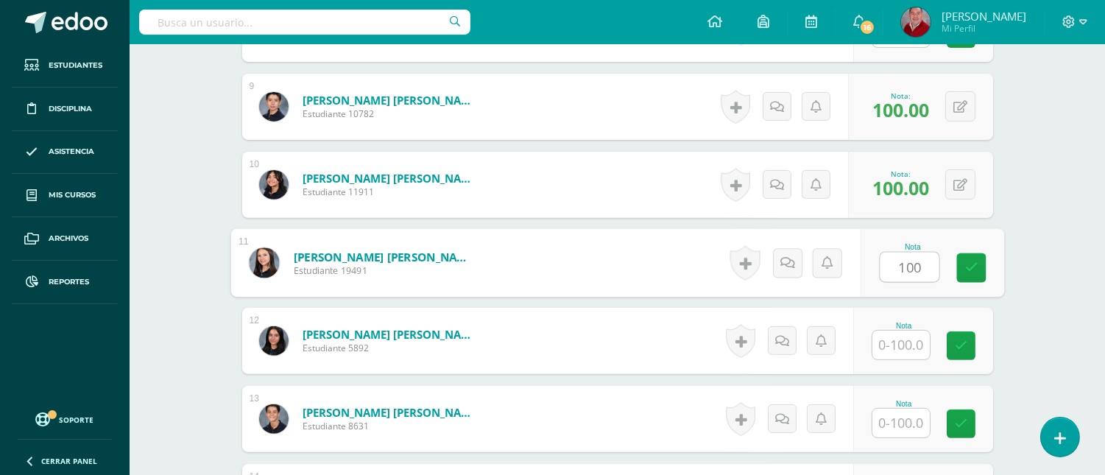
type input "100"
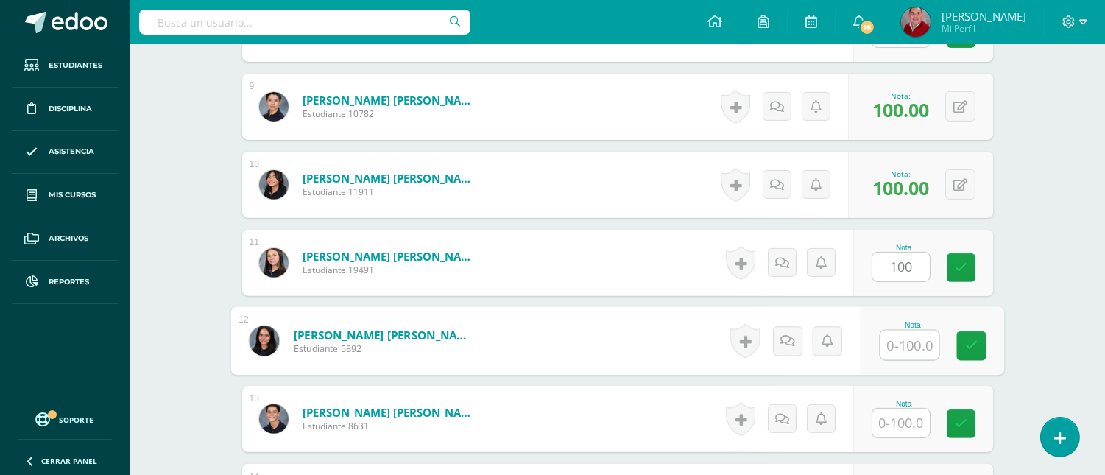
click at [903, 340] on input "text" at bounding box center [909, 345] width 59 height 29
type input "100"
click at [907, 426] on input "text" at bounding box center [900, 423] width 57 height 29
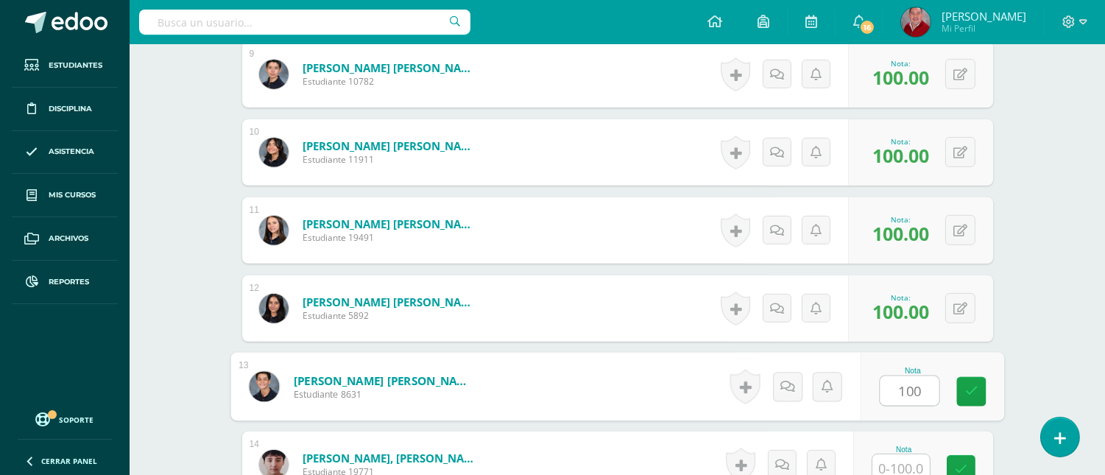
scroll to position [1193, 0]
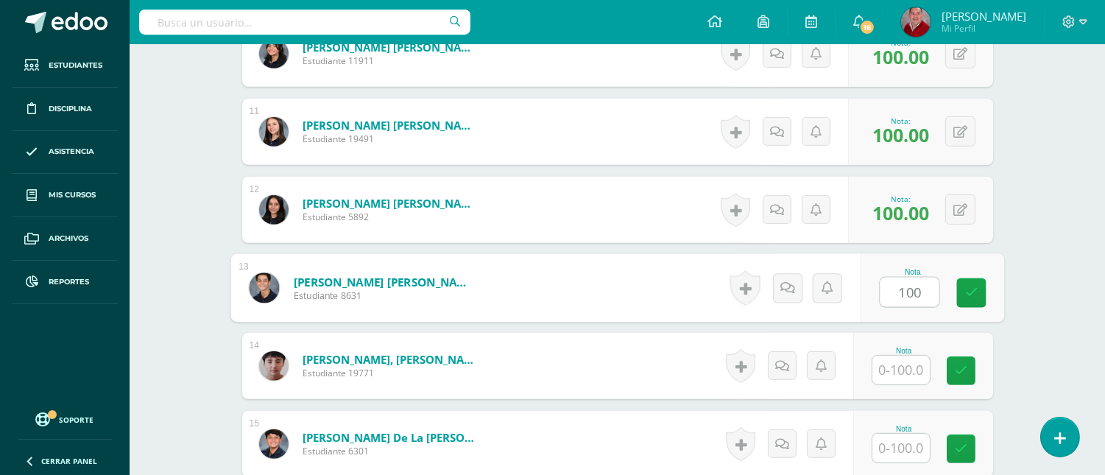
type input "100"
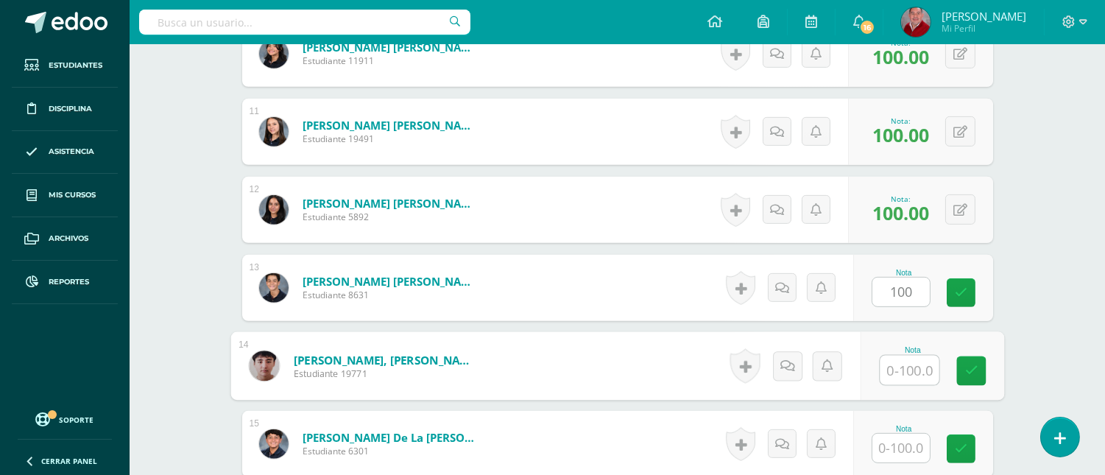
click at [903, 370] on input "text" at bounding box center [909, 370] width 59 height 29
type input "100"
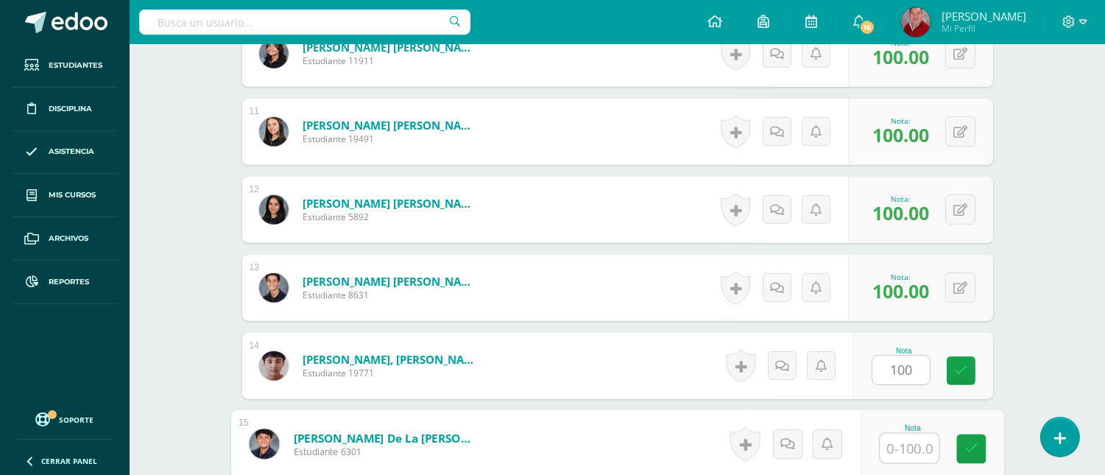
click at [892, 445] on input "text" at bounding box center [909, 448] width 59 height 29
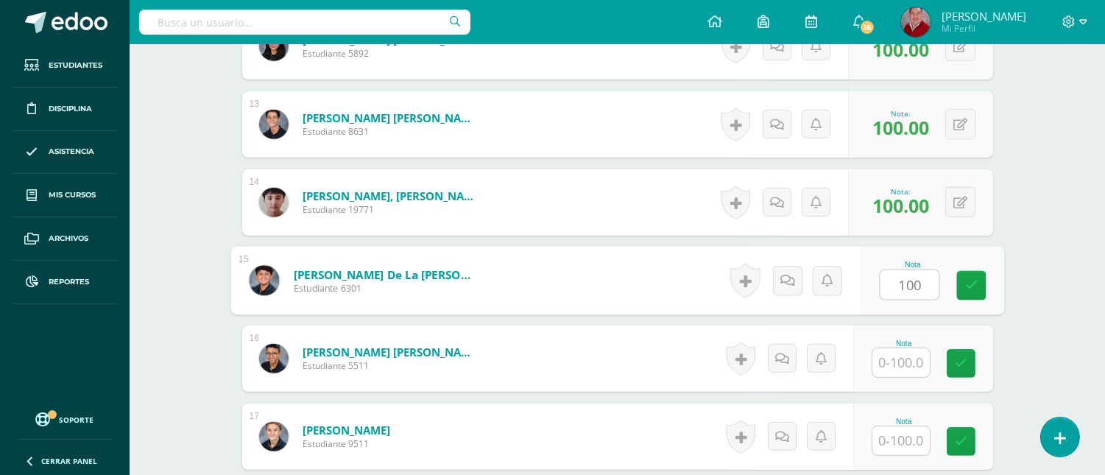
scroll to position [1389, 0]
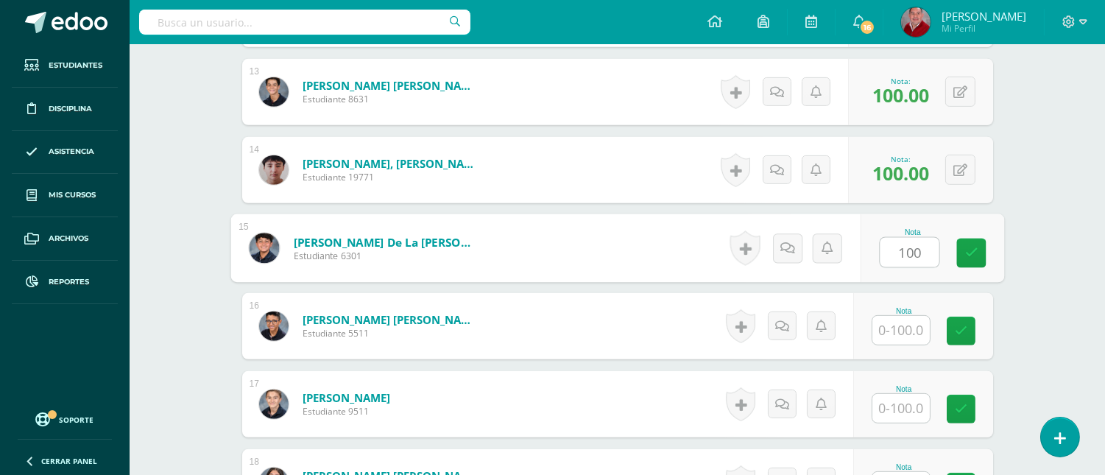
type input "100"
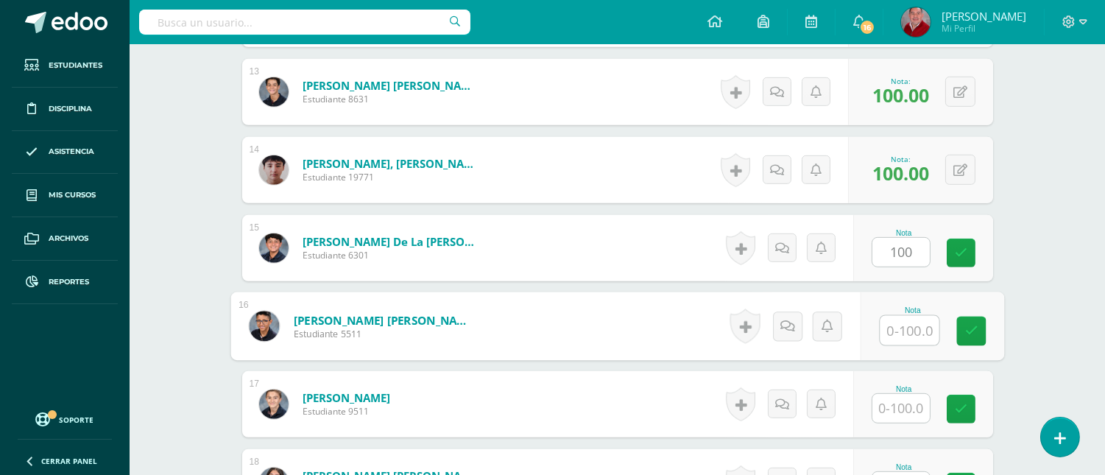
click at [885, 336] on input "text" at bounding box center [909, 330] width 59 height 29
type input "100"
click at [889, 409] on input "text" at bounding box center [900, 408] width 57 height 29
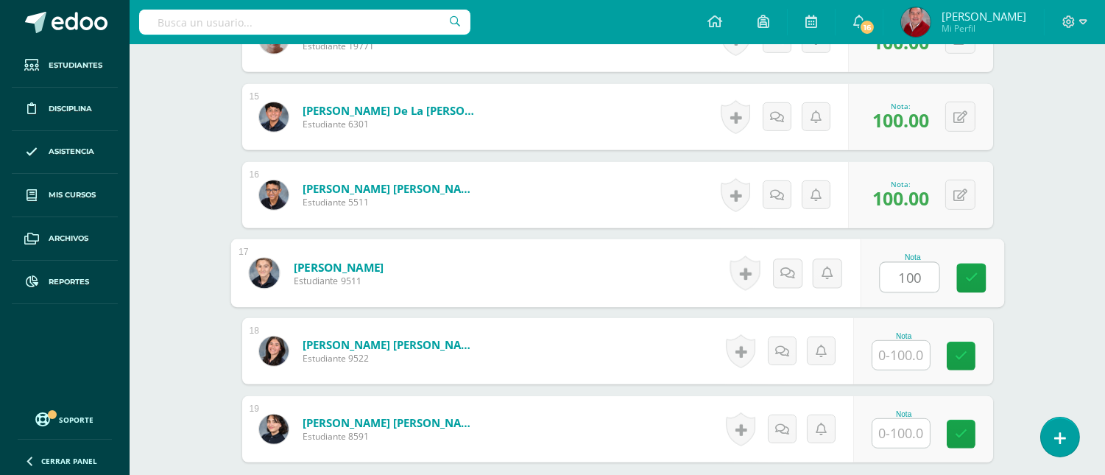
scroll to position [1586, 0]
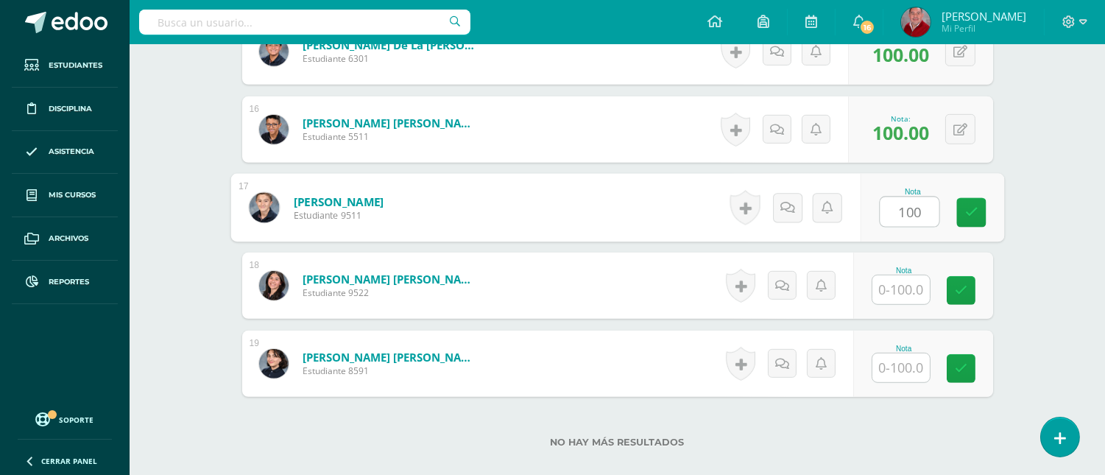
type input "100"
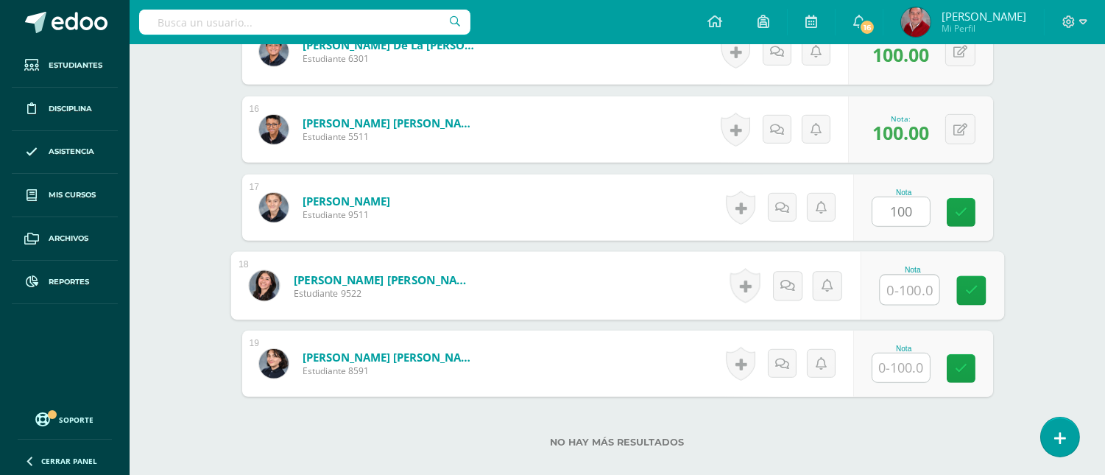
click at [896, 289] on input "text" at bounding box center [909, 289] width 59 height 29
type input "100"
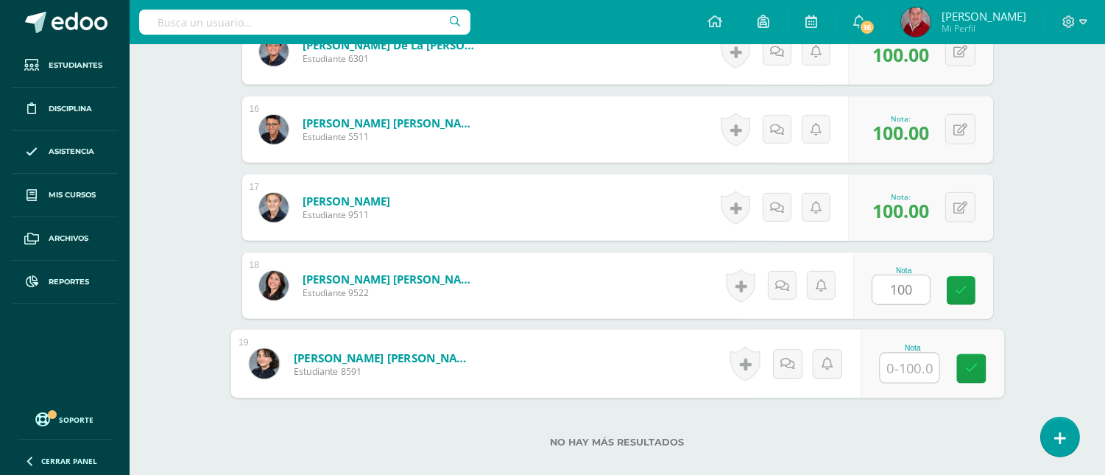
click at [901, 359] on input "text" at bounding box center [909, 367] width 59 height 29
type input "100"
click at [973, 373] on icon at bounding box center [971, 368] width 13 height 13
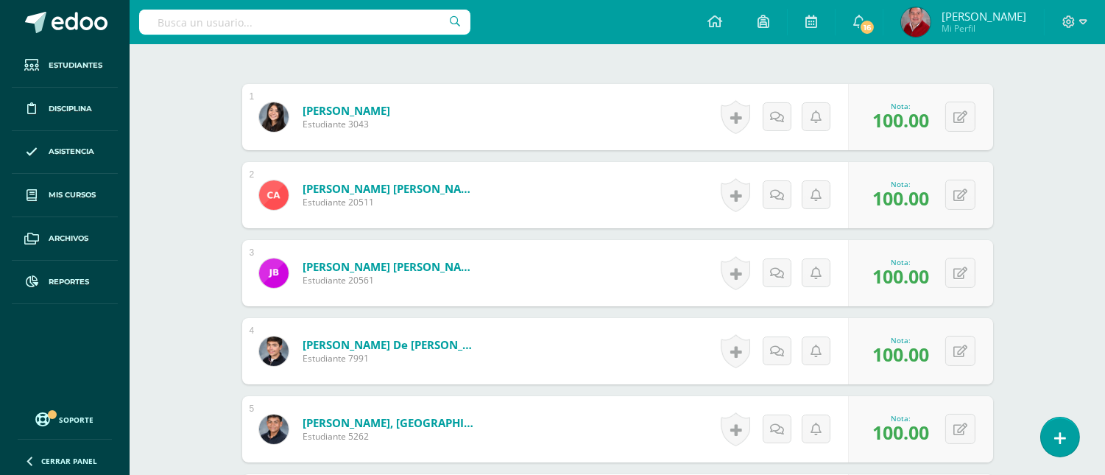
scroll to position [12, 0]
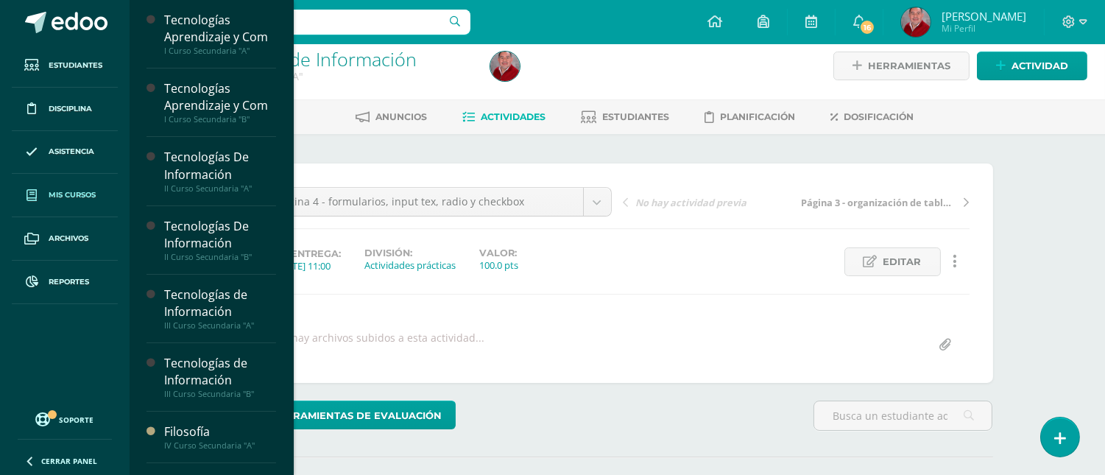
click at [70, 202] on link "Mis cursos" at bounding box center [65, 195] width 106 height 43
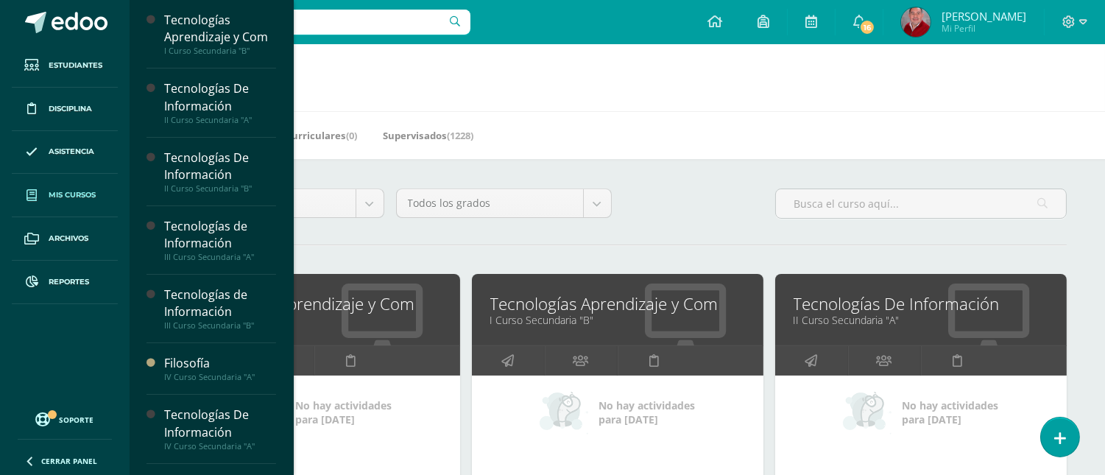
scroll to position [77, 0]
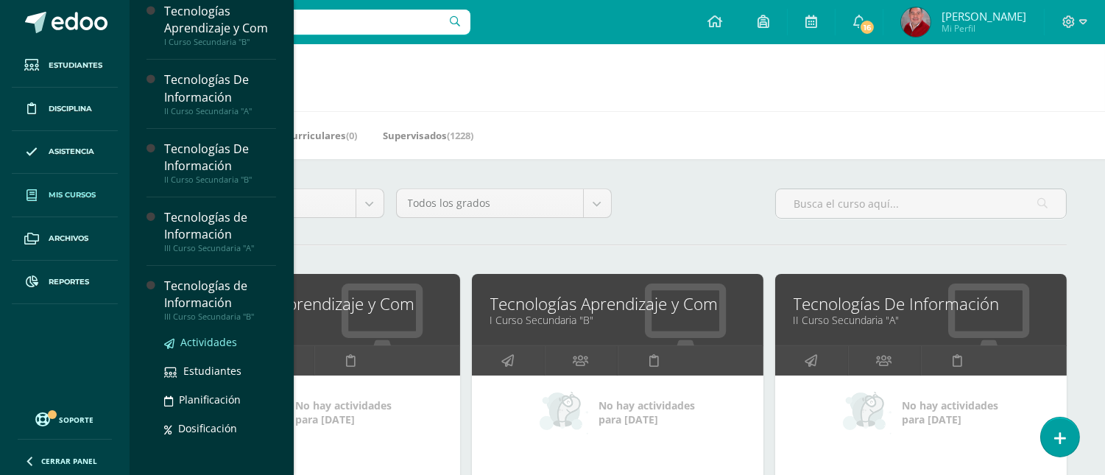
click at [194, 345] on span "Actividades" at bounding box center [208, 342] width 57 height 14
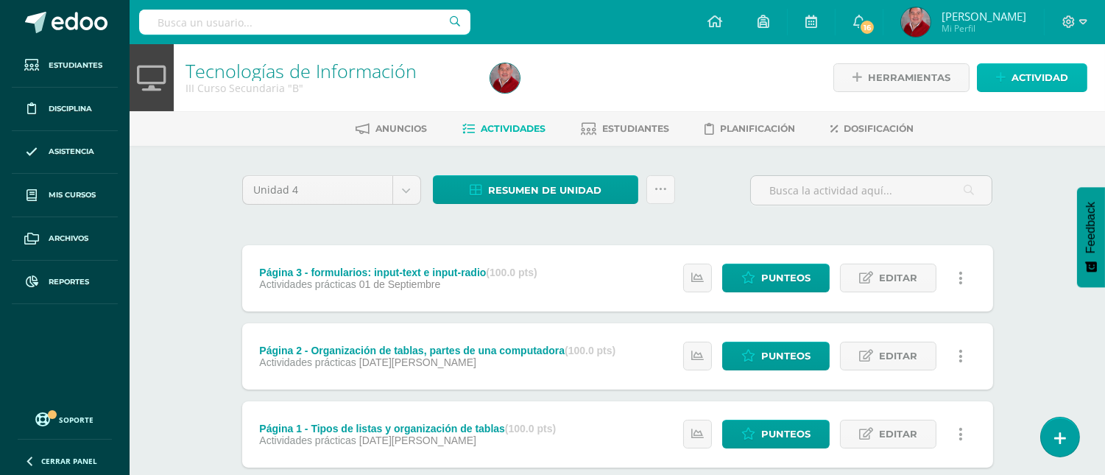
click at [995, 74] on link "Actividad" at bounding box center [1032, 77] width 110 height 29
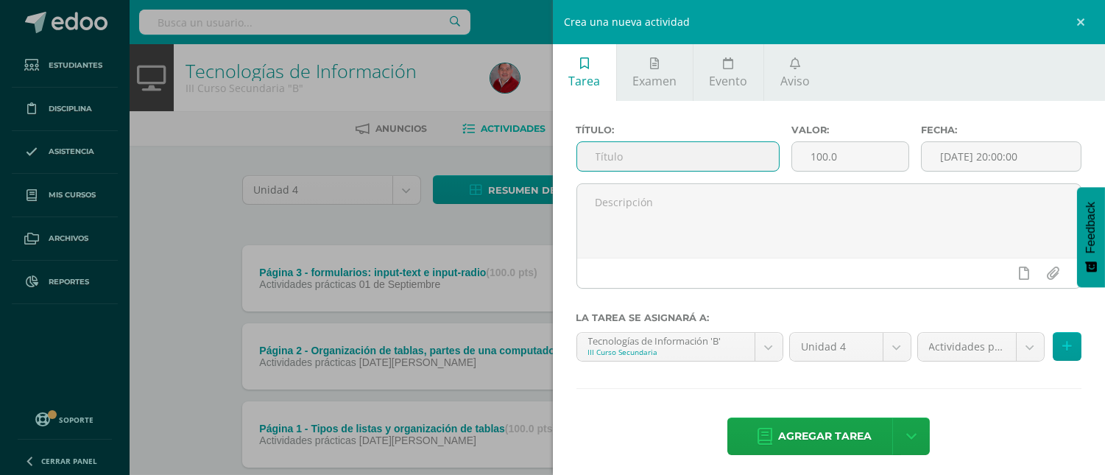
click at [641, 157] on input "text" at bounding box center [678, 156] width 202 height 29
type input "Página 4 - Formularios: fieldset, input_list y Command"
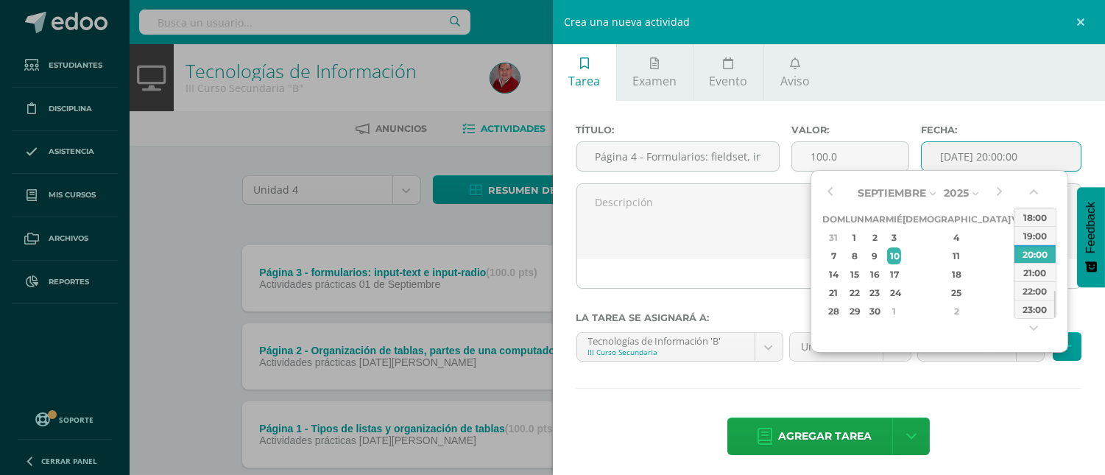
click at [979, 146] on input "[DATE] 20:00:00" at bounding box center [1001, 156] width 159 height 29
click at [884, 254] on div "9" at bounding box center [875, 255] width 17 height 17
click at [862, 253] on div "8" at bounding box center [854, 255] width 15 height 17
drag, startPoint x: 1053, startPoint y: 295, endPoint x: 1053, endPoint y: 258, distance: 36.8
click at [1053, 258] on div "00:00 01:00 02:00 03:00 04:00 05:00 06:00 07:00 08:00 09:00 10:00 11:00 12:00 1…" at bounding box center [1035, 97] width 41 height 442
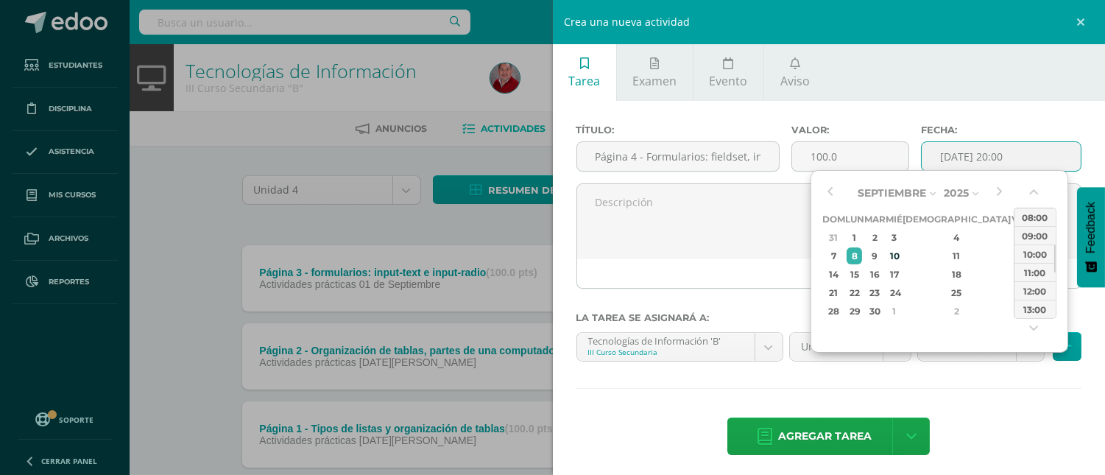
drag, startPoint x: 1055, startPoint y: 292, endPoint x: 1057, endPoint y: 247, distance: 45.7
click at [1057, 247] on div "Septiembre Enero Febrero Marzo Abril Mayo Junio Julio Agosto Septiembre Octubre…" at bounding box center [940, 261] width 258 height 183
click at [1039, 218] on div "08:00" at bounding box center [1035, 217] width 41 height 18
type input "2025-09-08 08:00"
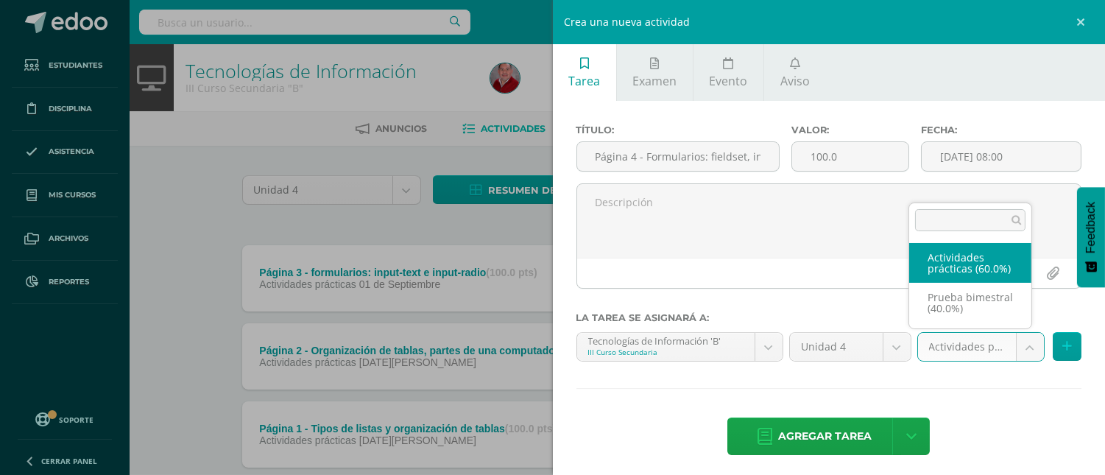
click at [1013, 340] on body "Estudiantes Disciplina Asistencia Mis cursos Archivos Reportes Soporte Ayuda Re…" at bounding box center [552, 282] width 1105 height 565
select select "233648"
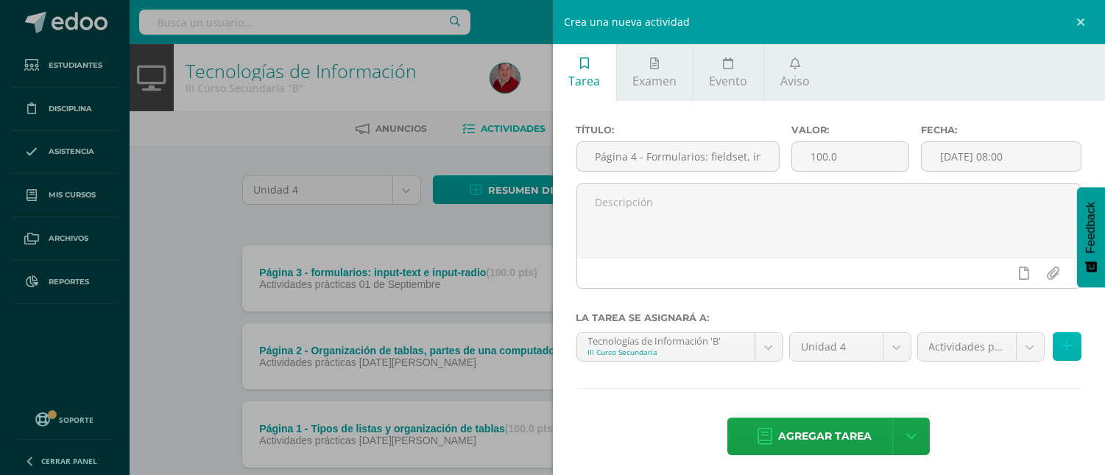
click at [1062, 346] on icon at bounding box center [1067, 346] width 10 height 13
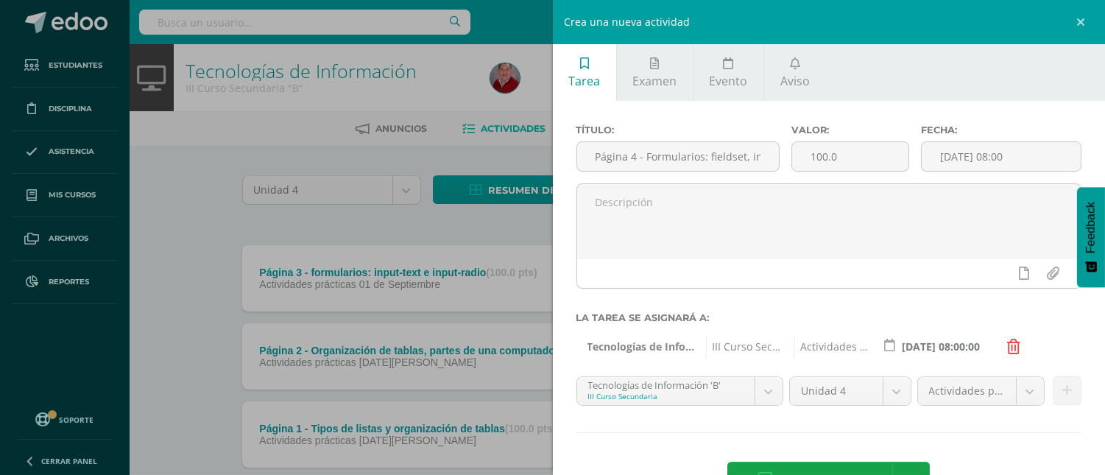
scroll to position [52, 0]
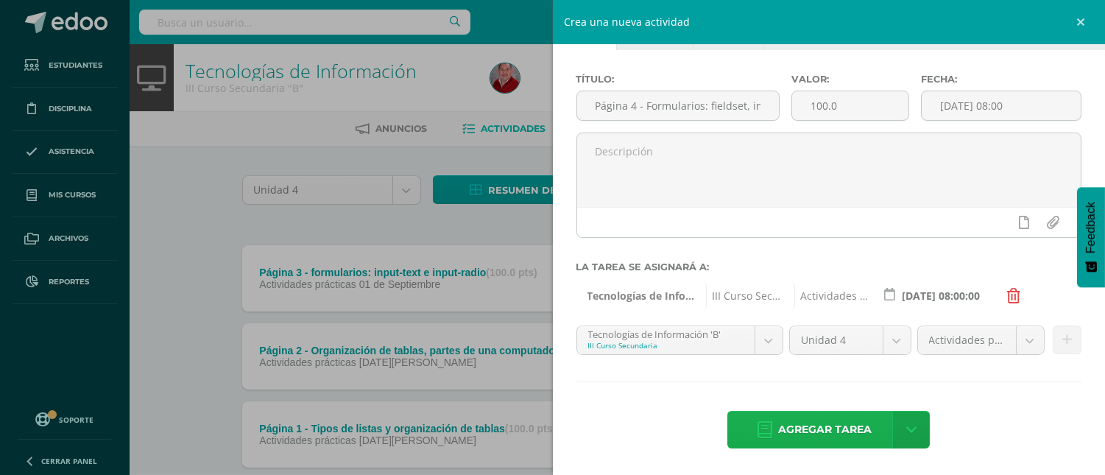
click at [853, 427] on span "Agregar tarea" at bounding box center [825, 430] width 94 height 36
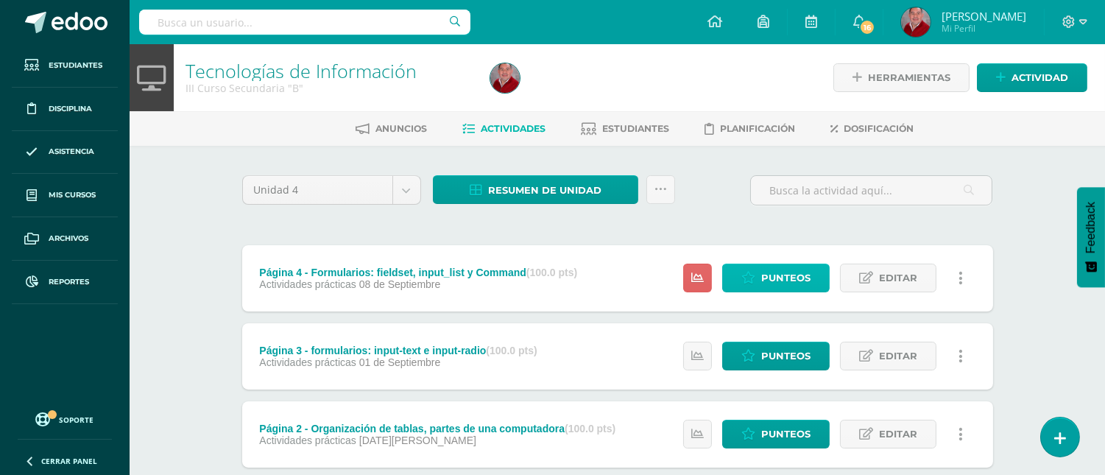
click at [770, 281] on span "Punteos" at bounding box center [785, 277] width 49 height 27
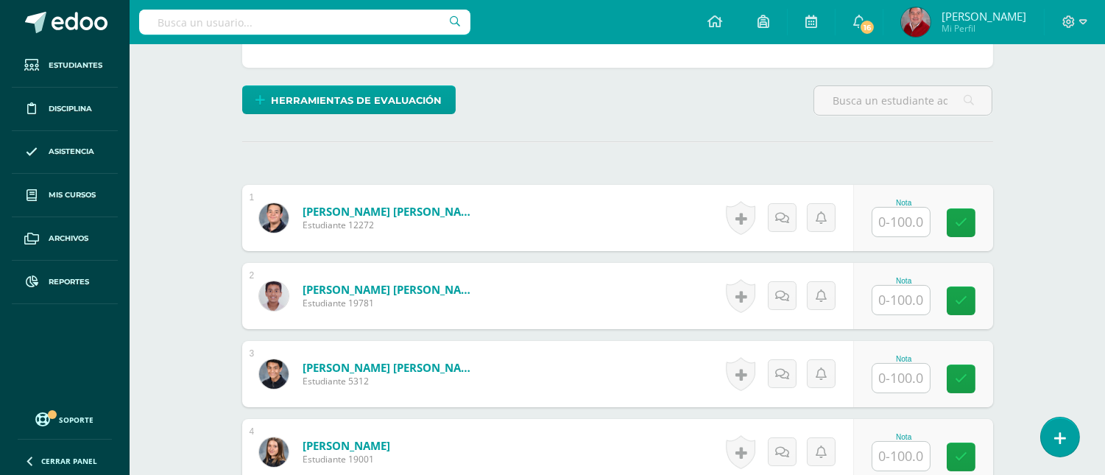
scroll to position [326, 0]
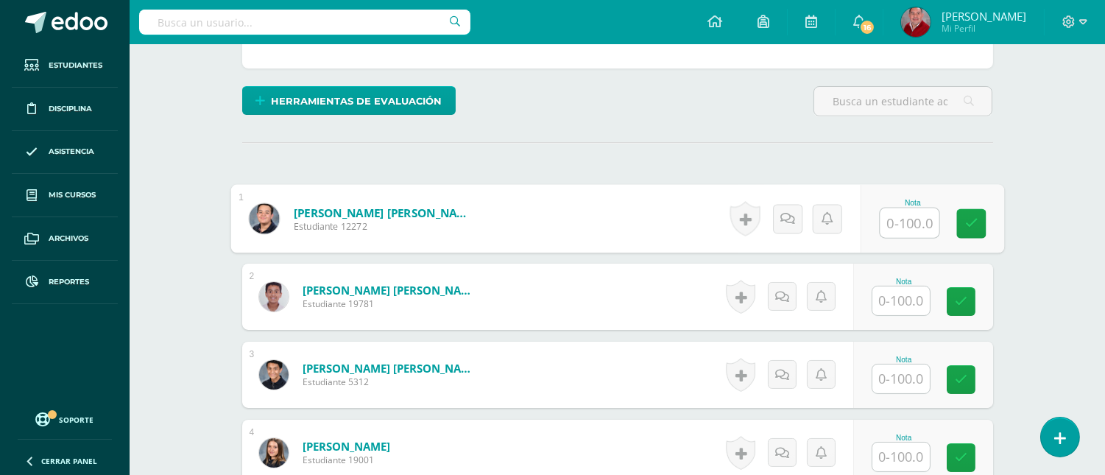
click at [900, 224] on input "text" at bounding box center [909, 222] width 59 height 29
type input "100"
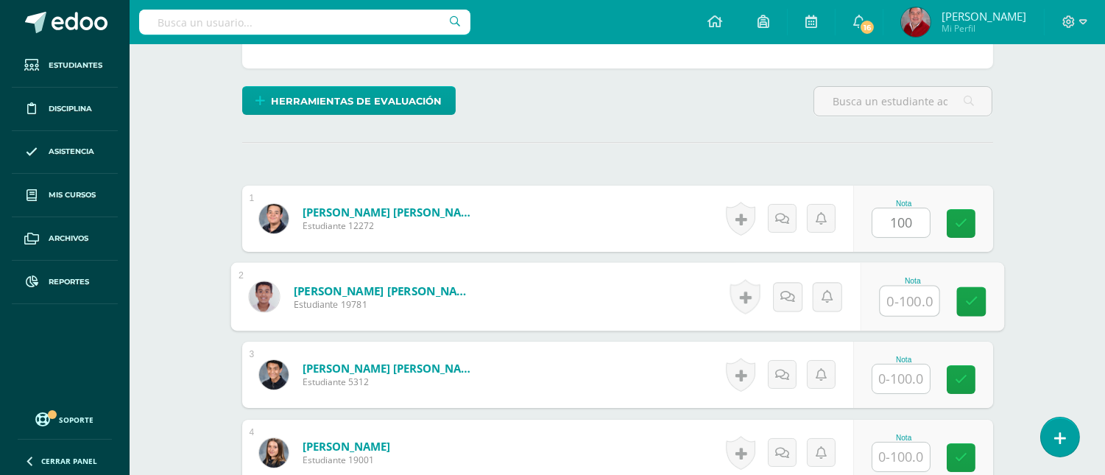
click at [901, 296] on input "text" at bounding box center [909, 300] width 59 height 29
type input "100"
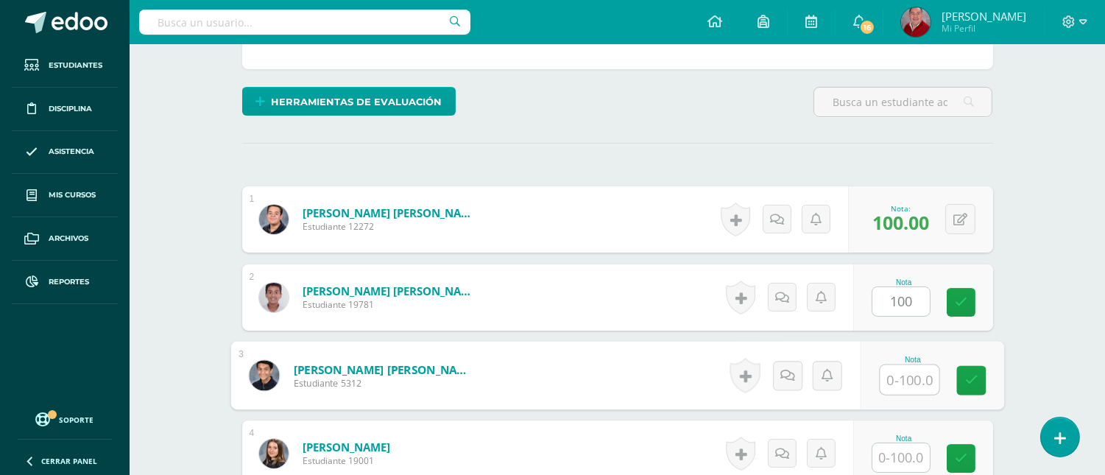
click at [891, 385] on input "text" at bounding box center [909, 379] width 59 height 29
type input "100"
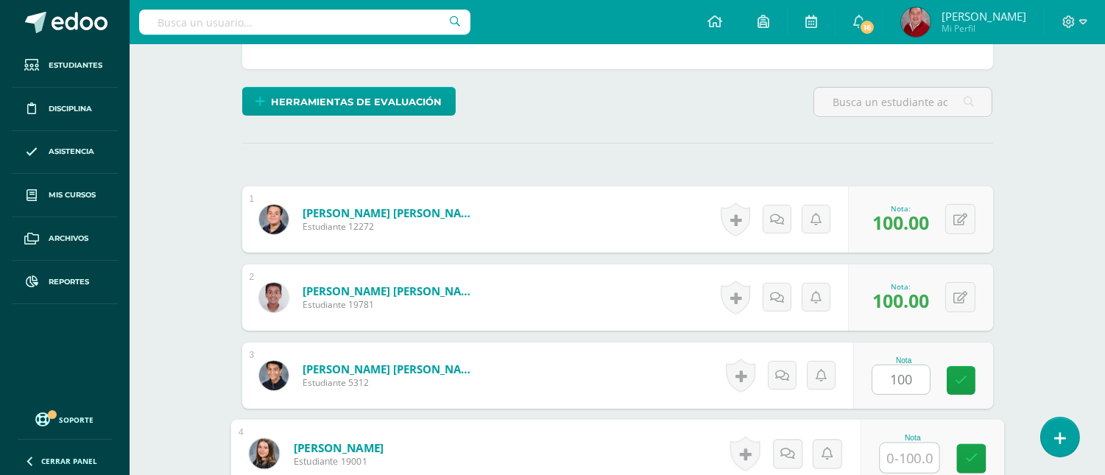
click at [903, 460] on input "text" at bounding box center [909, 457] width 59 height 29
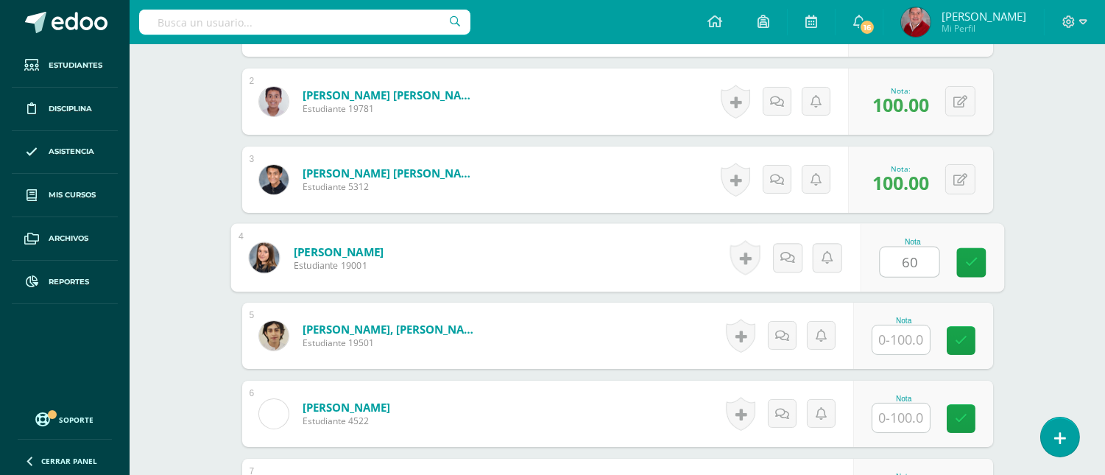
scroll to position [554, 0]
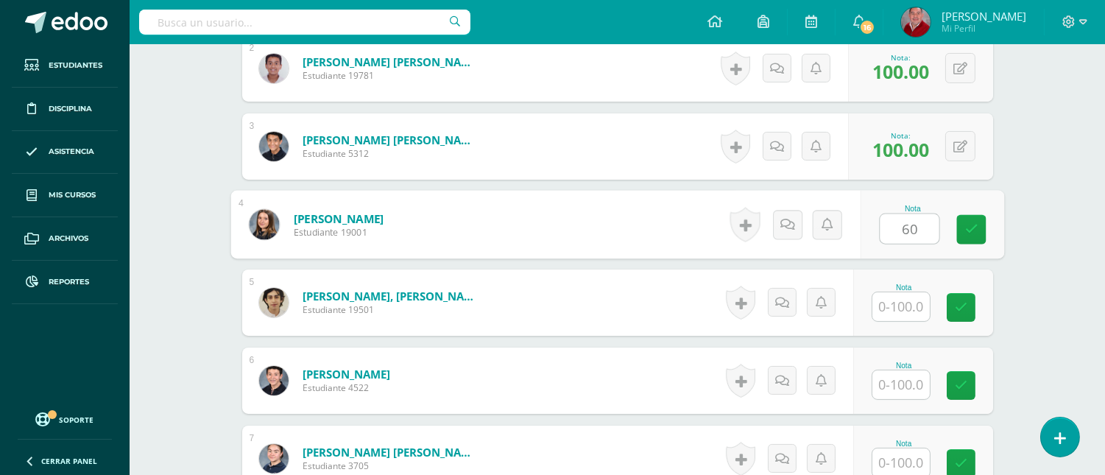
type input "60"
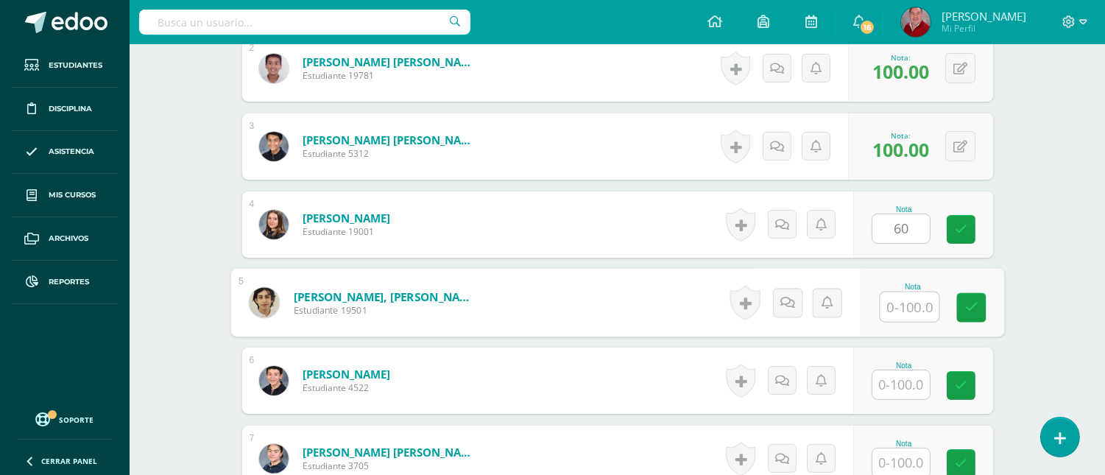
click at [902, 305] on input "text" at bounding box center [909, 306] width 59 height 29
type input "100"
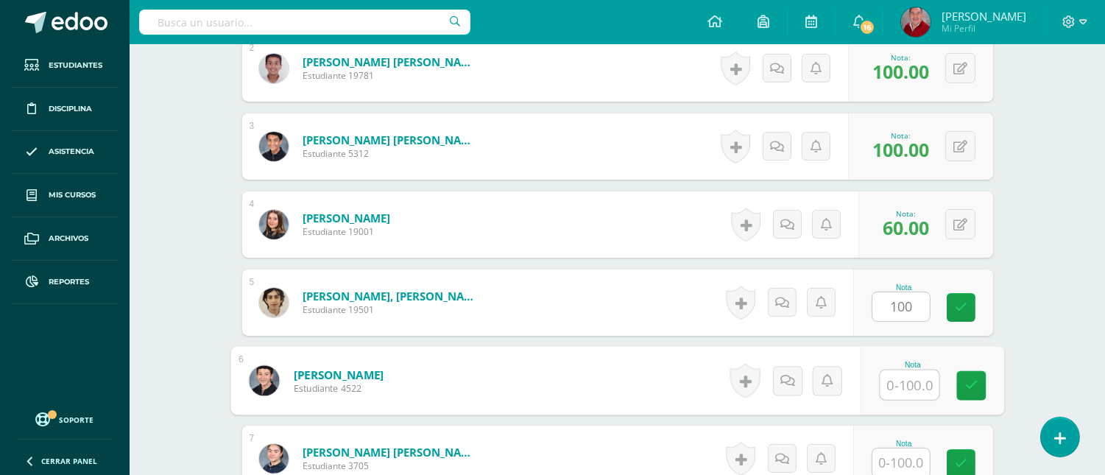
click at [903, 379] on input "text" at bounding box center [909, 384] width 59 height 29
type input "100"
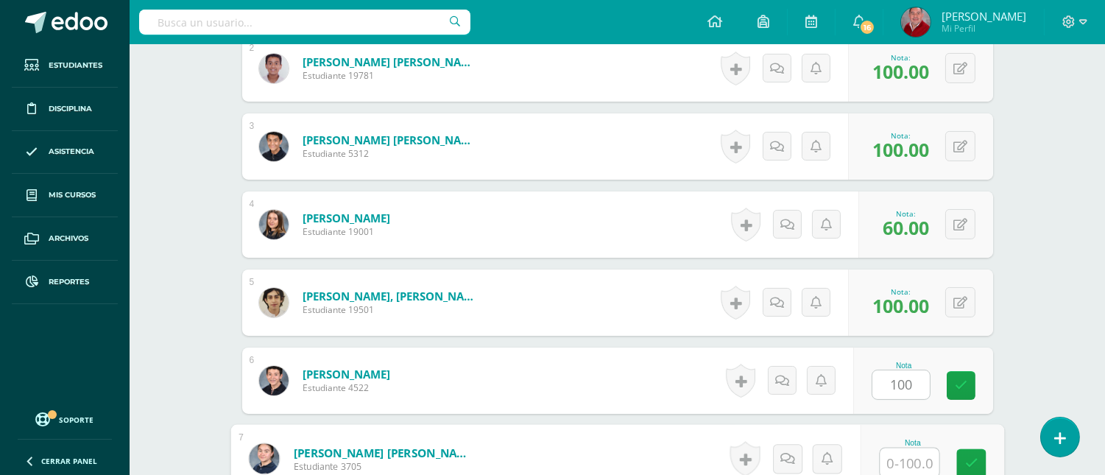
click at [909, 454] on input "text" at bounding box center [909, 462] width 59 height 29
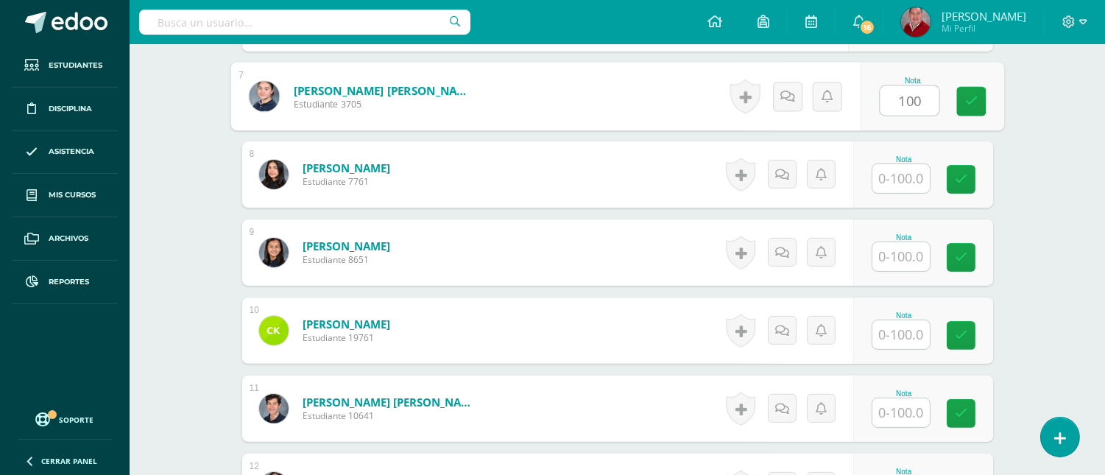
scroll to position [929, 0]
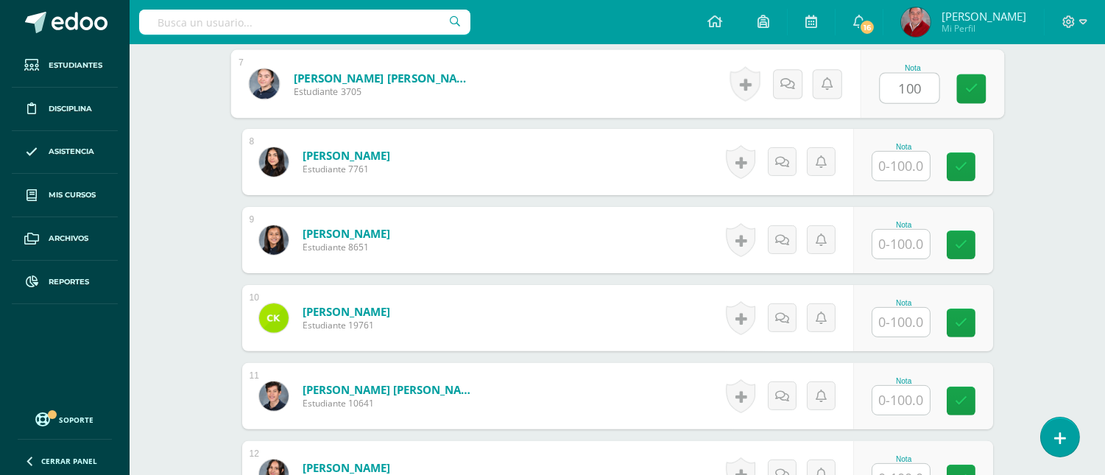
type input "100"
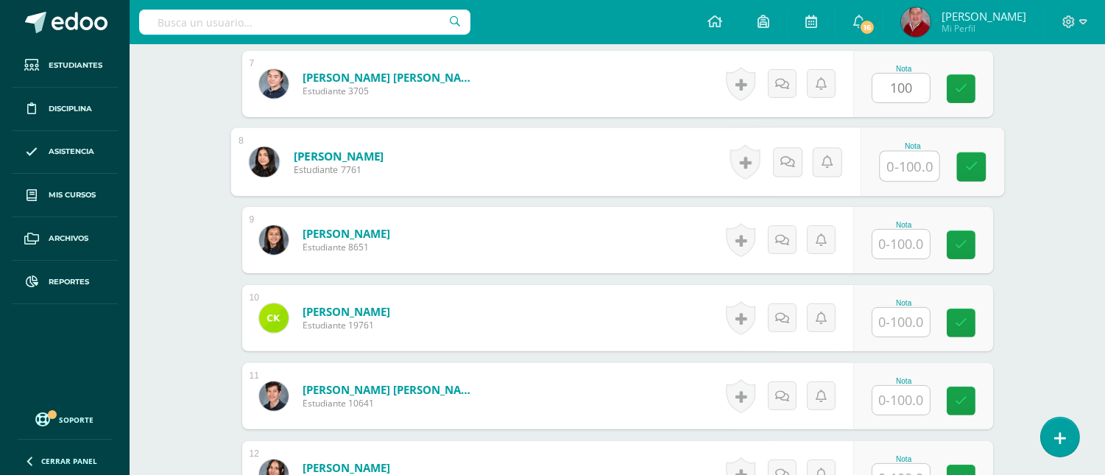
click at [918, 174] on input "text" at bounding box center [909, 166] width 59 height 29
type input "100"
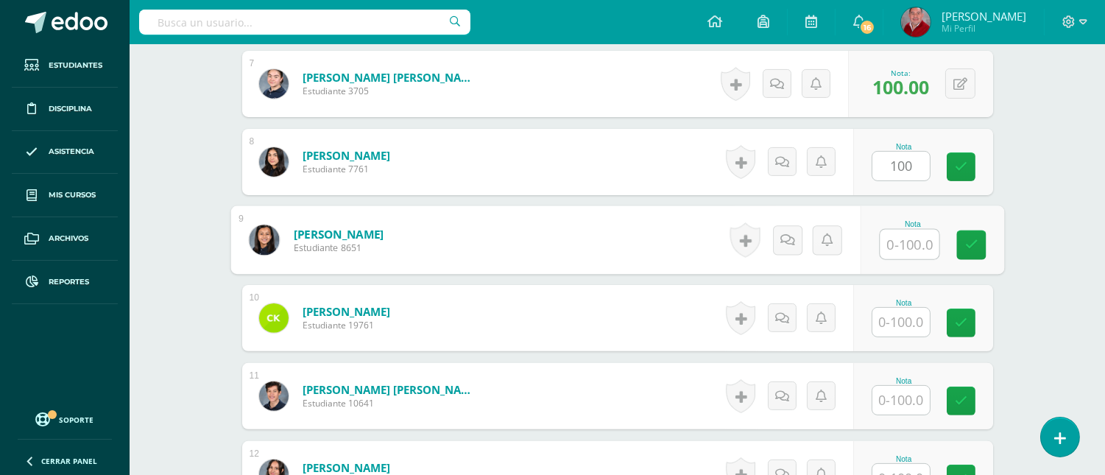
click at [913, 247] on input "text" at bounding box center [909, 244] width 59 height 29
type input "100"
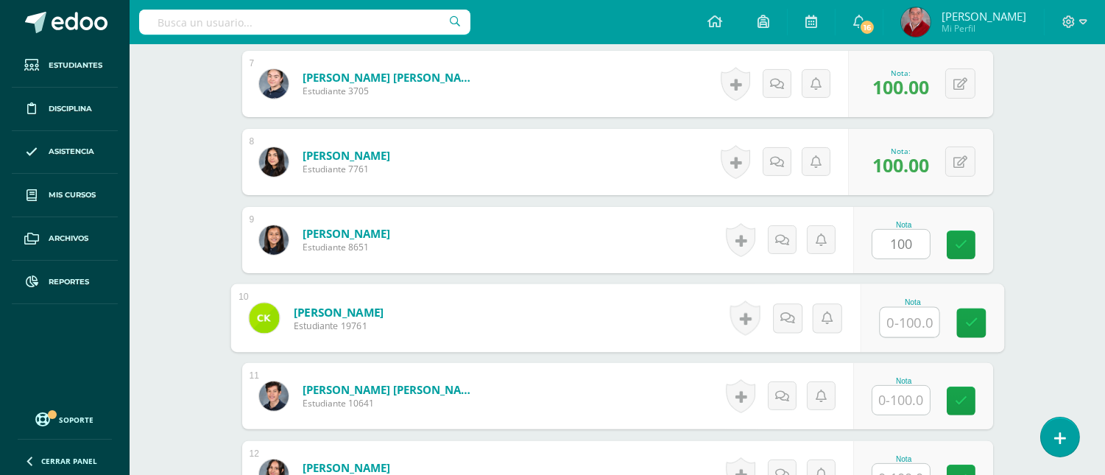
click at [909, 311] on input "text" at bounding box center [909, 322] width 59 height 29
type input "100"
click at [910, 391] on input "text" at bounding box center [900, 400] width 57 height 29
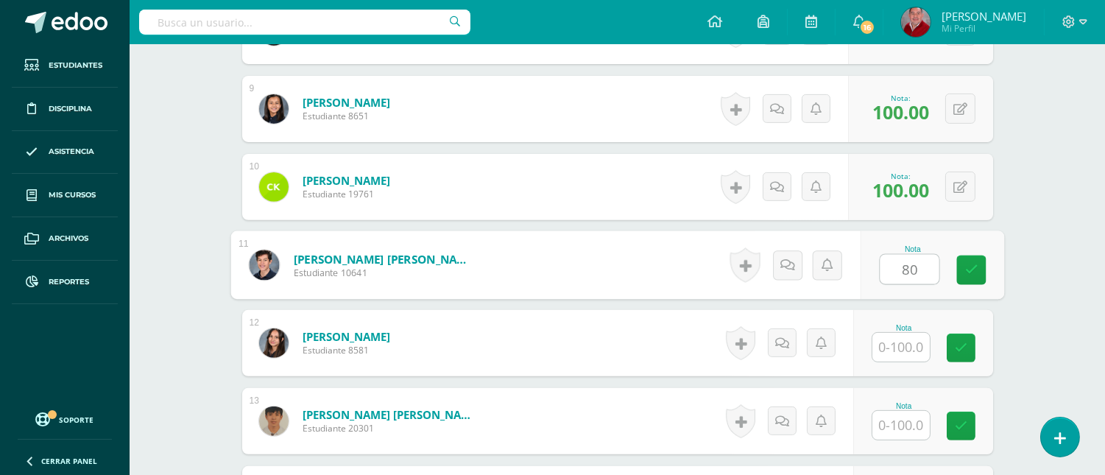
scroll to position [1093, 0]
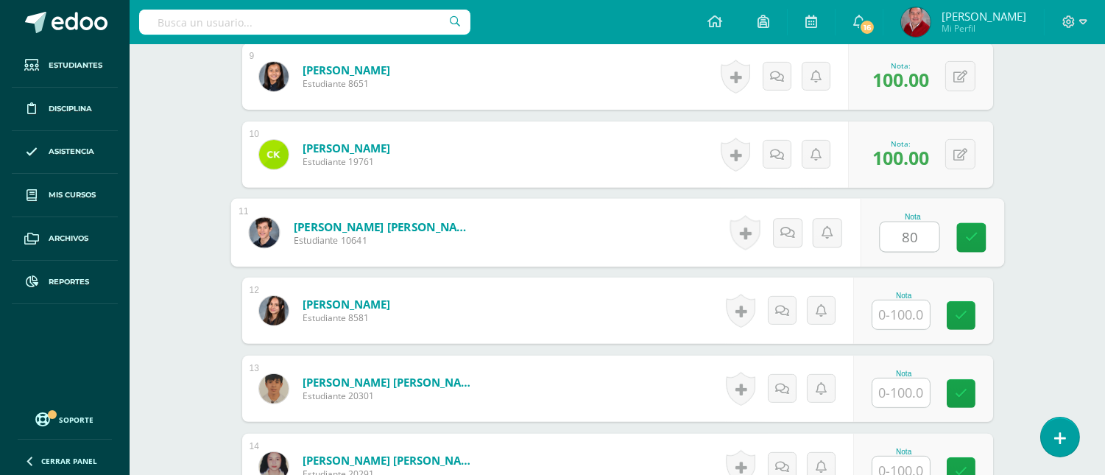
type input "80"
click at [900, 312] on input "text" at bounding box center [900, 314] width 57 height 29
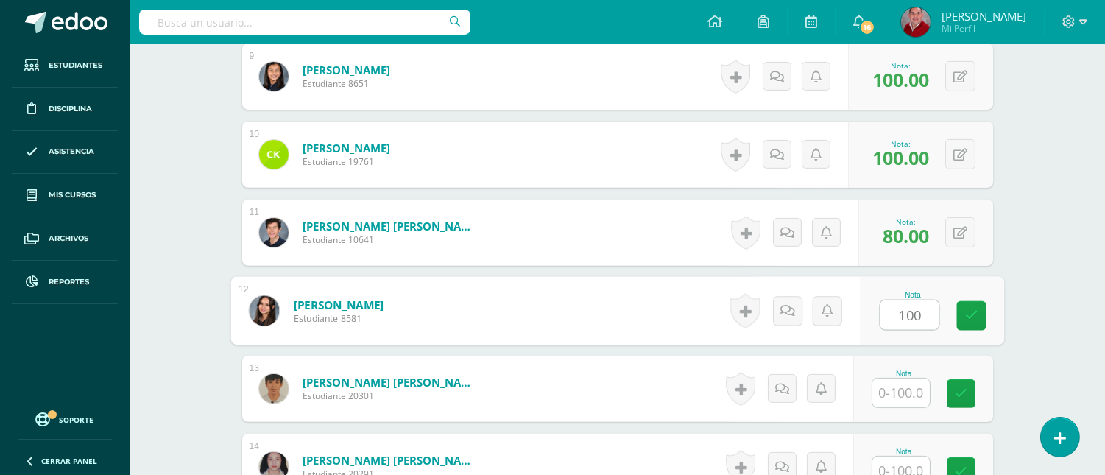
type input "100"
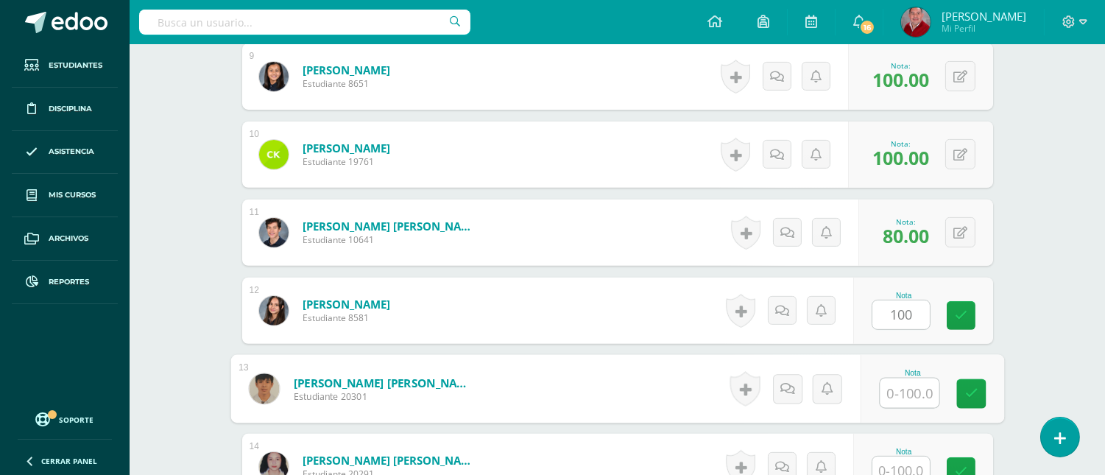
click at [896, 392] on input "text" at bounding box center [909, 392] width 59 height 29
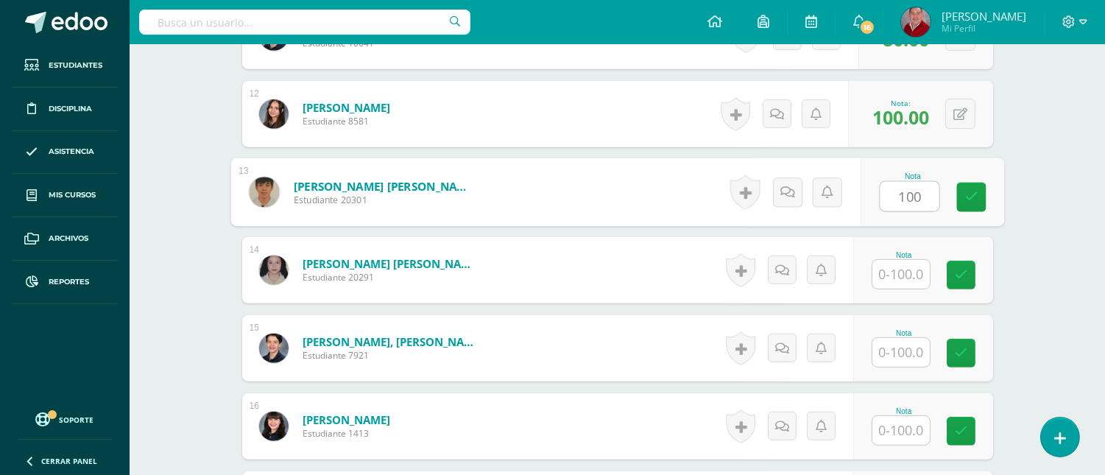
scroll to position [1322, 0]
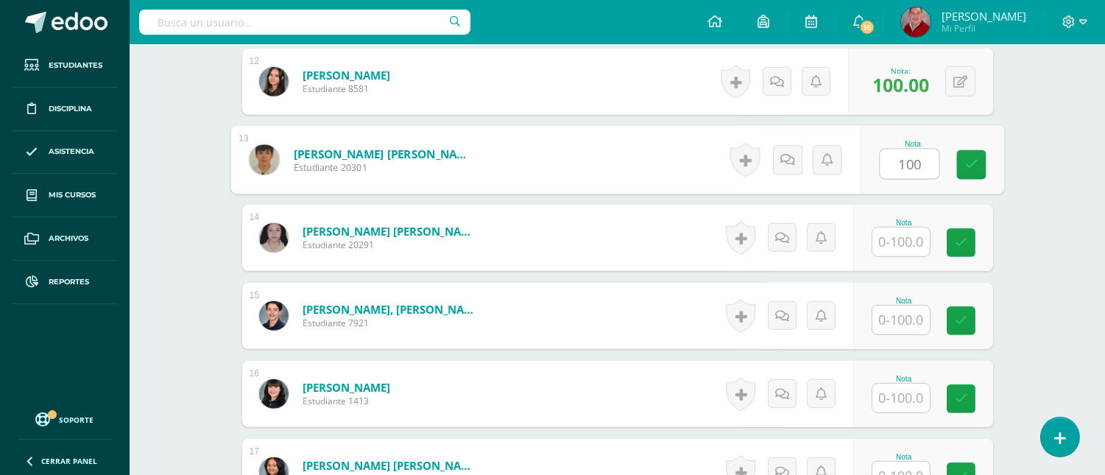
type input "100"
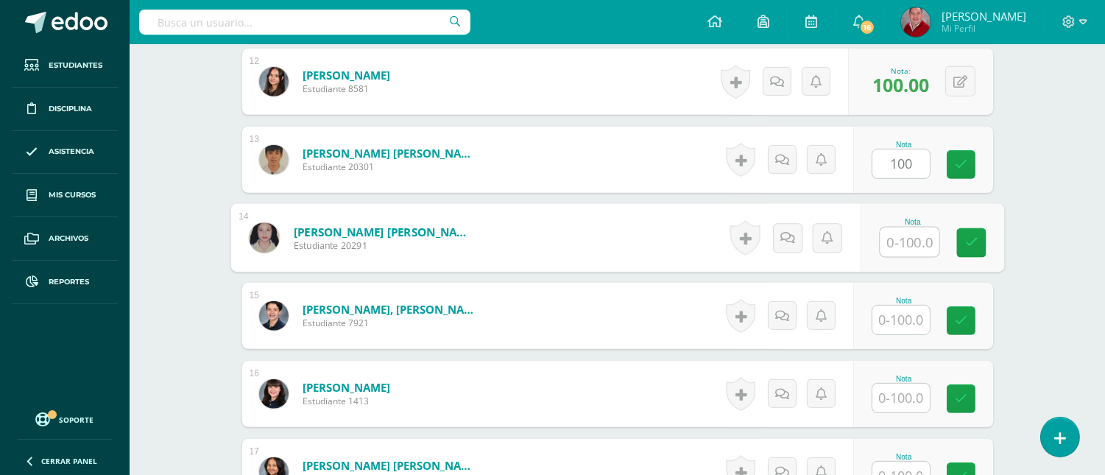
click at [897, 245] on input "text" at bounding box center [909, 242] width 59 height 29
type input "100"
click at [886, 328] on input "text" at bounding box center [900, 320] width 57 height 29
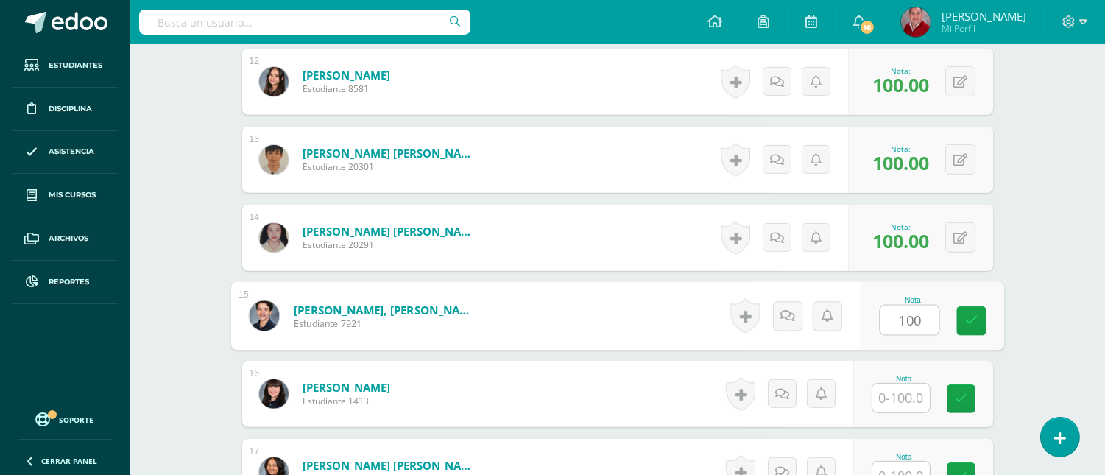
type input "100"
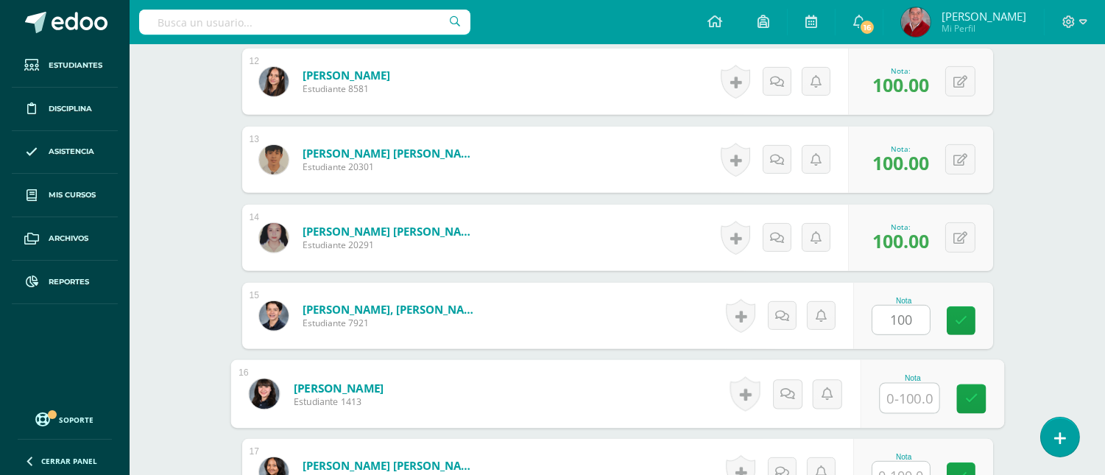
click at [903, 401] on input "text" at bounding box center [909, 398] width 59 height 29
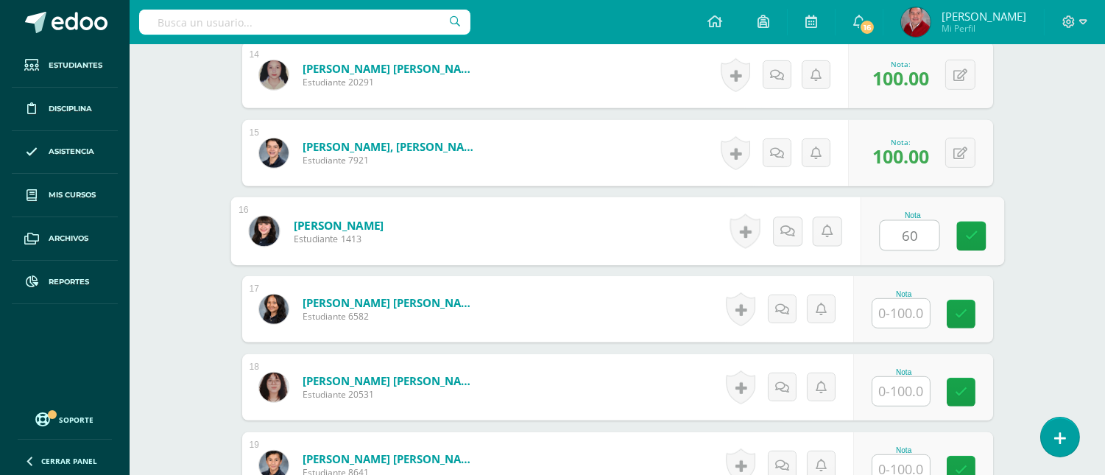
scroll to position [1506, 0]
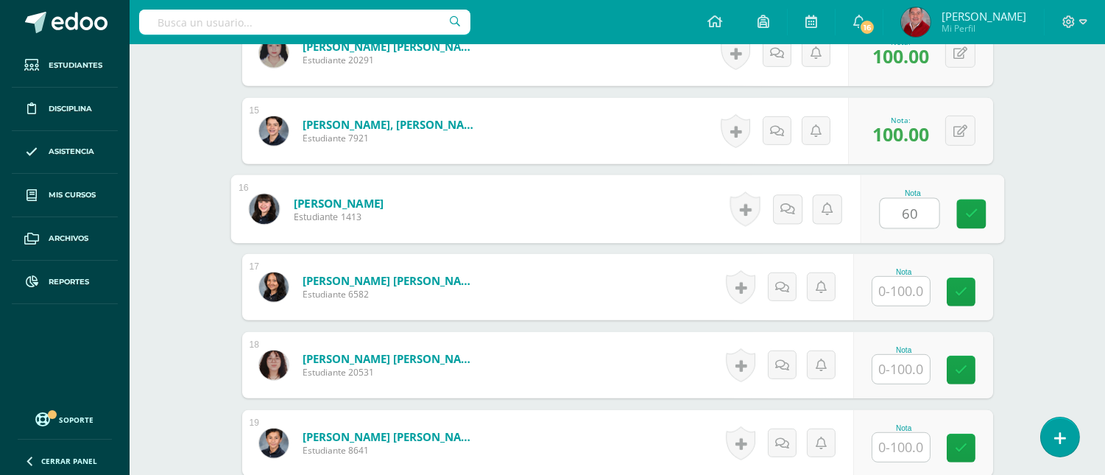
type input "60"
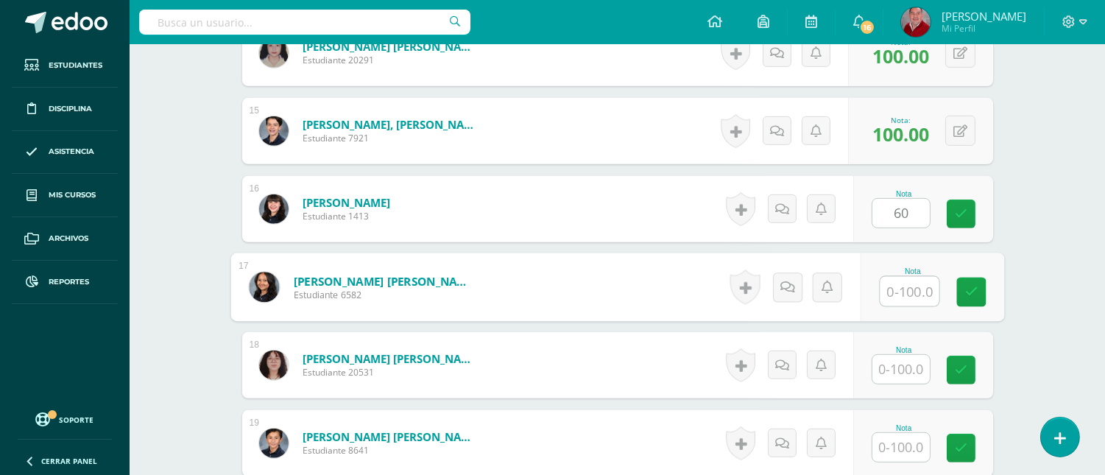
click at [903, 295] on input "text" at bounding box center [909, 291] width 59 height 29
type input "100"
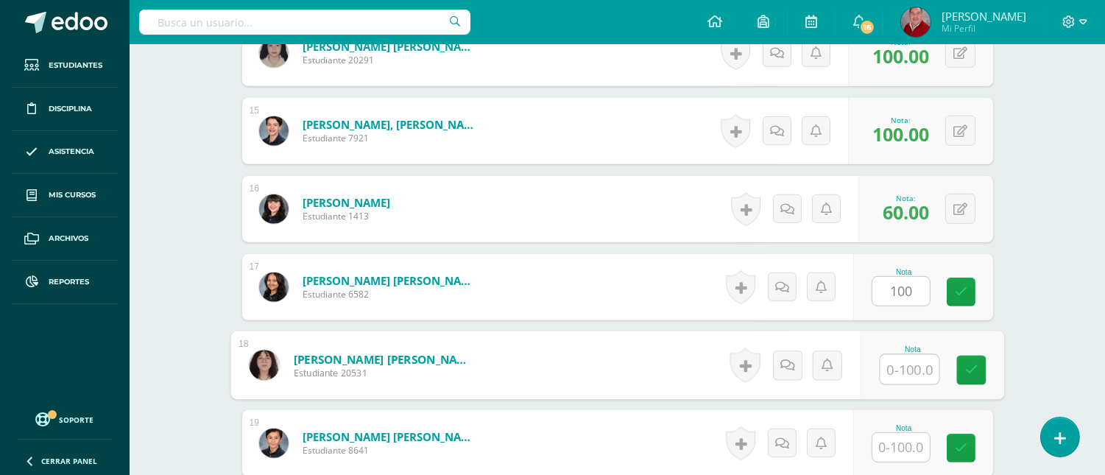
click at [914, 372] on input "text" at bounding box center [909, 369] width 59 height 29
type input "100"
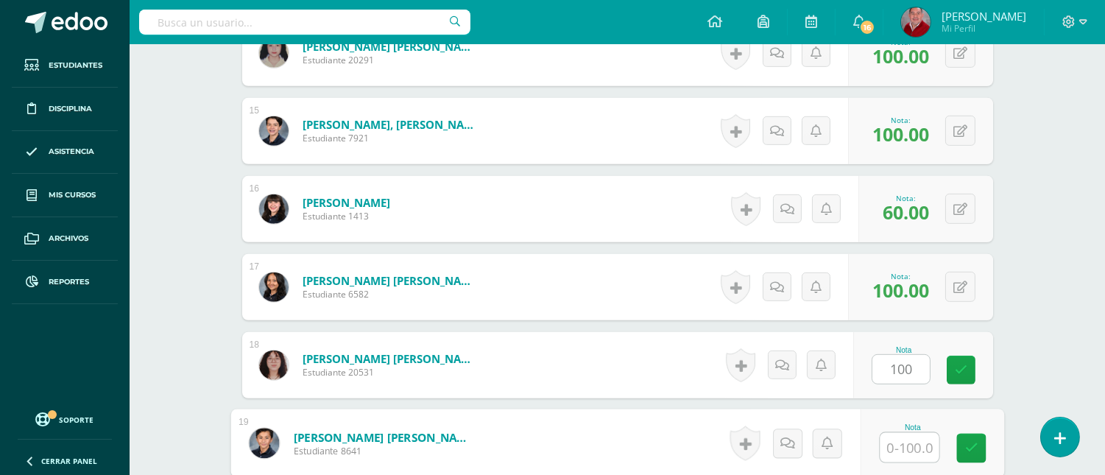
click at [914, 442] on input "text" at bounding box center [909, 447] width 59 height 29
type input "100"
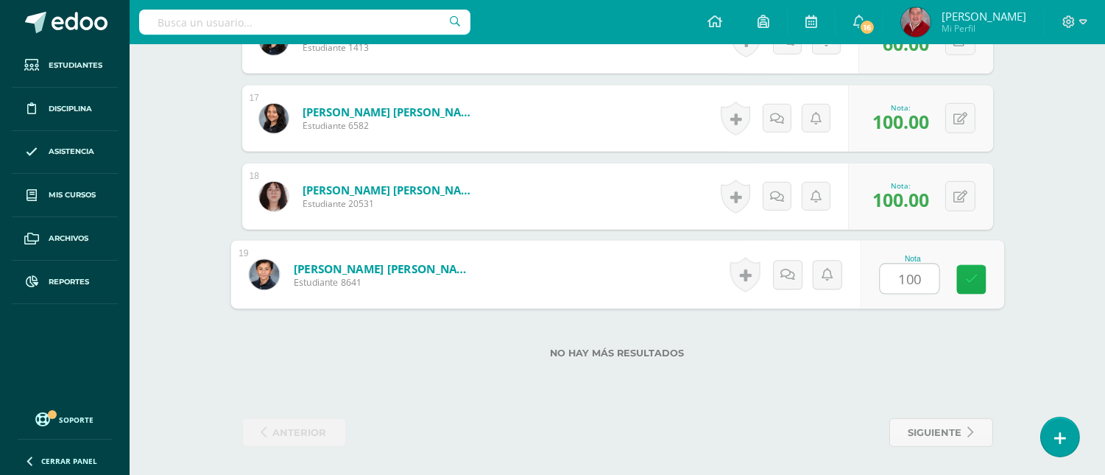
click at [962, 282] on link at bounding box center [970, 279] width 29 height 29
